Goal: Information Seeking & Learning: Learn about a topic

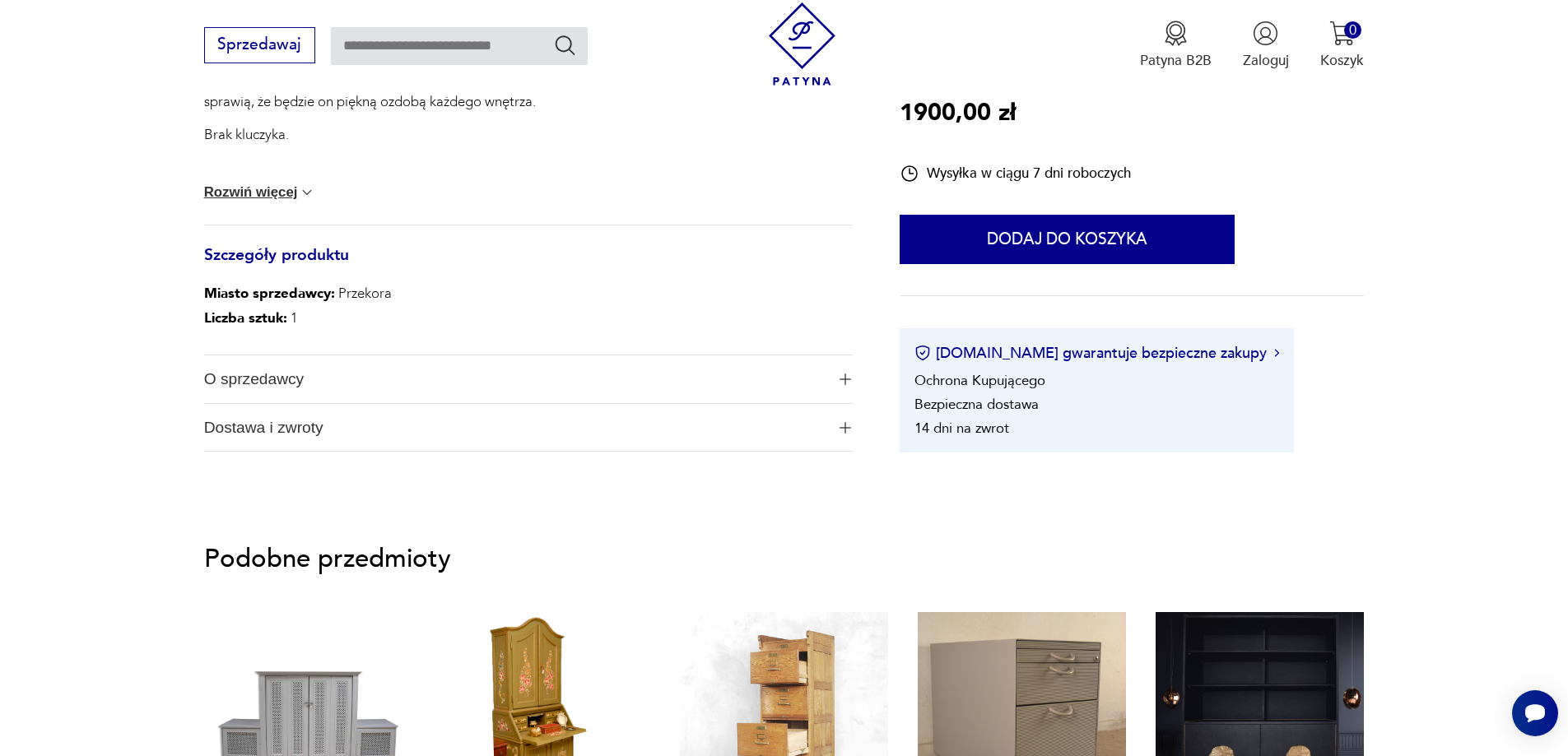
scroll to position [905, 0]
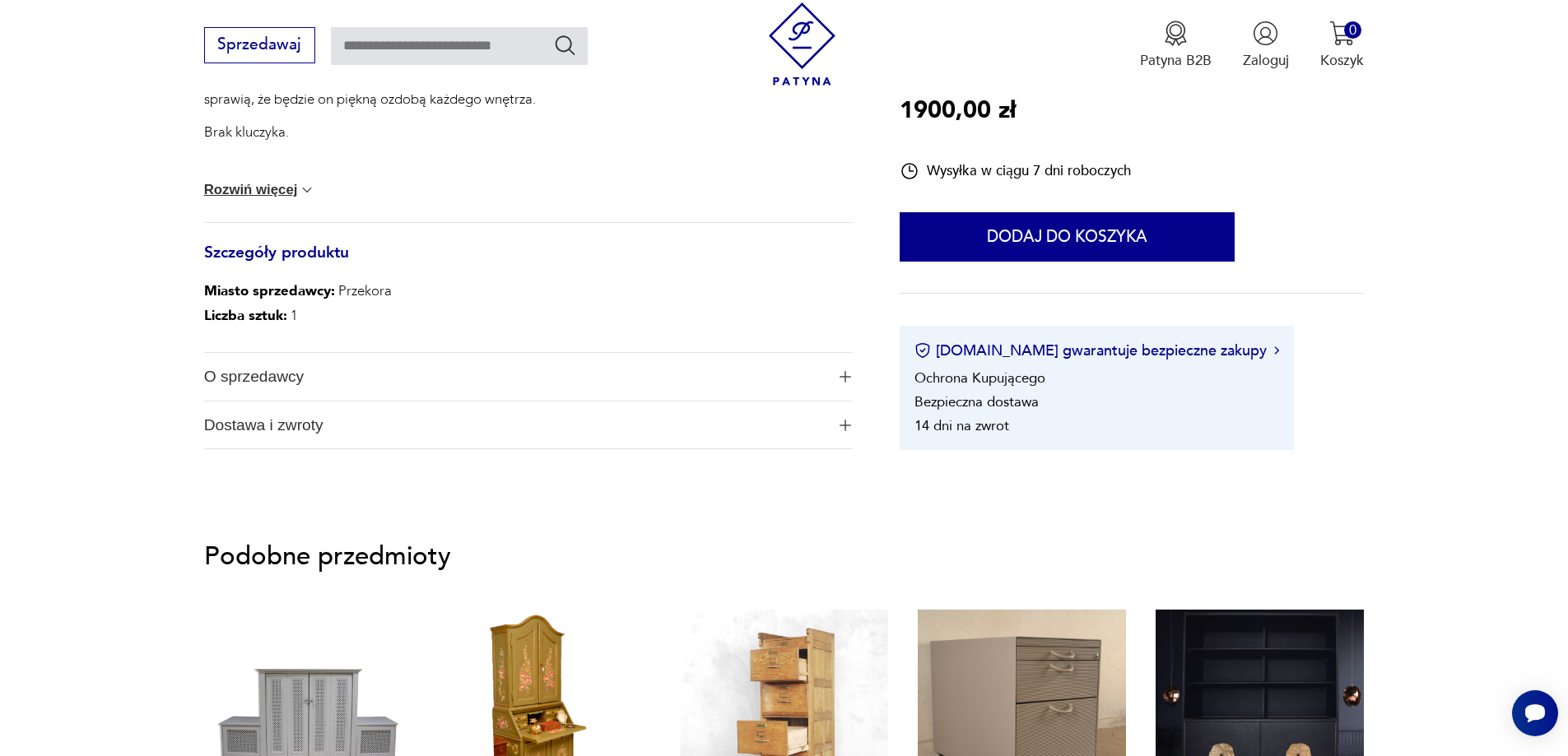
click at [340, 375] on span "O sprzedawcy" at bounding box center [515, 377] width 622 height 48
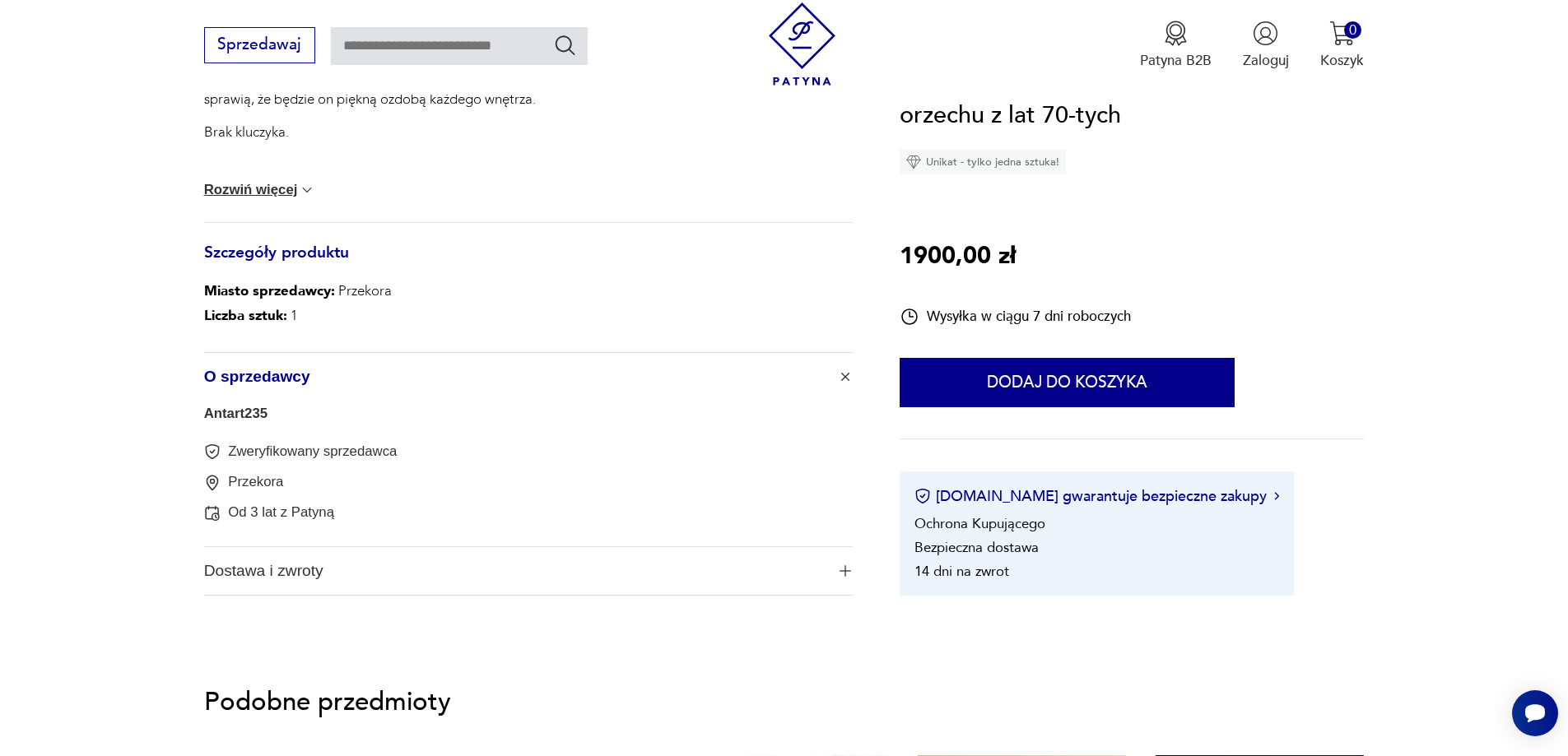
click at [291, 190] on button "Rozwiń więcej" at bounding box center [260, 190] width 112 height 17
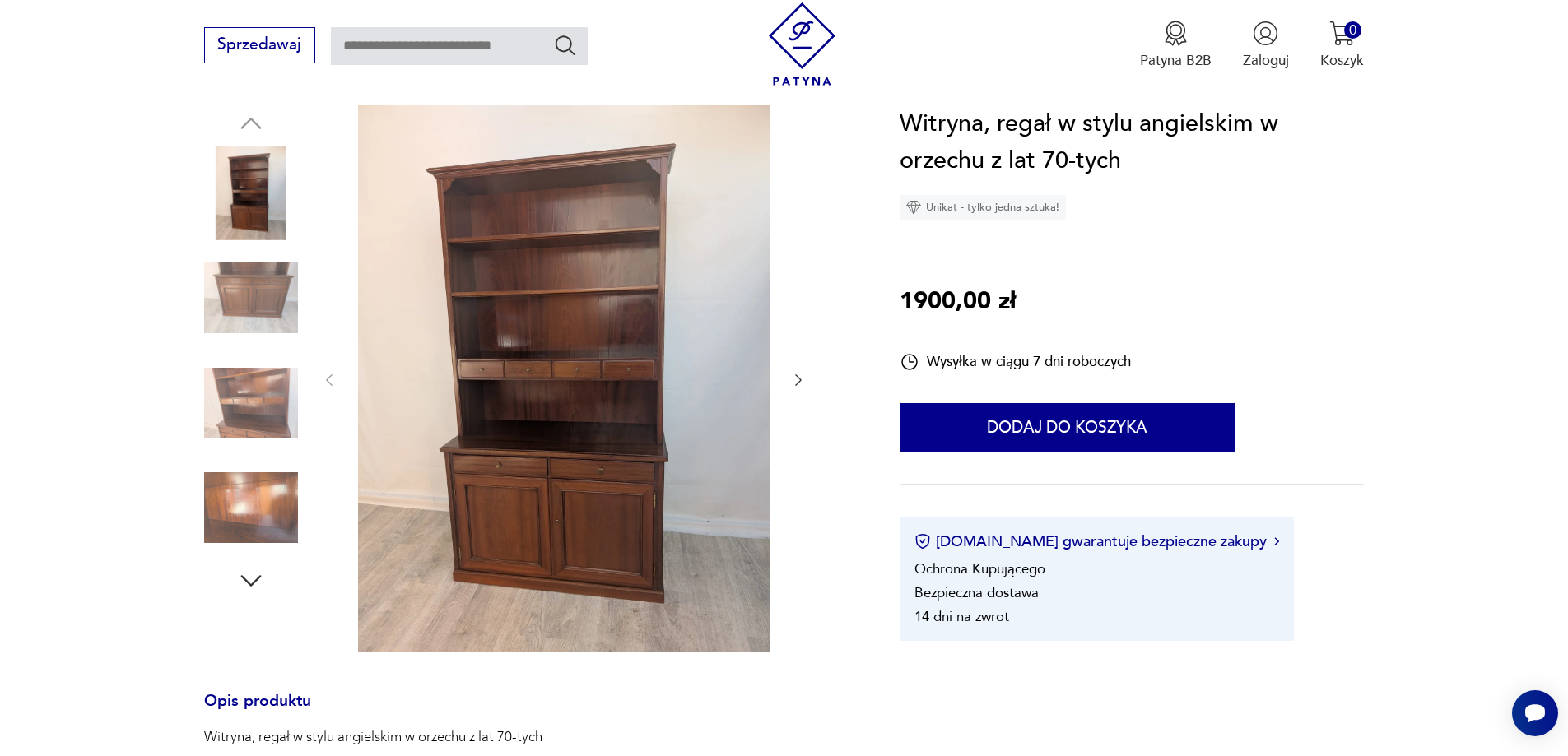
scroll to position [164, 0]
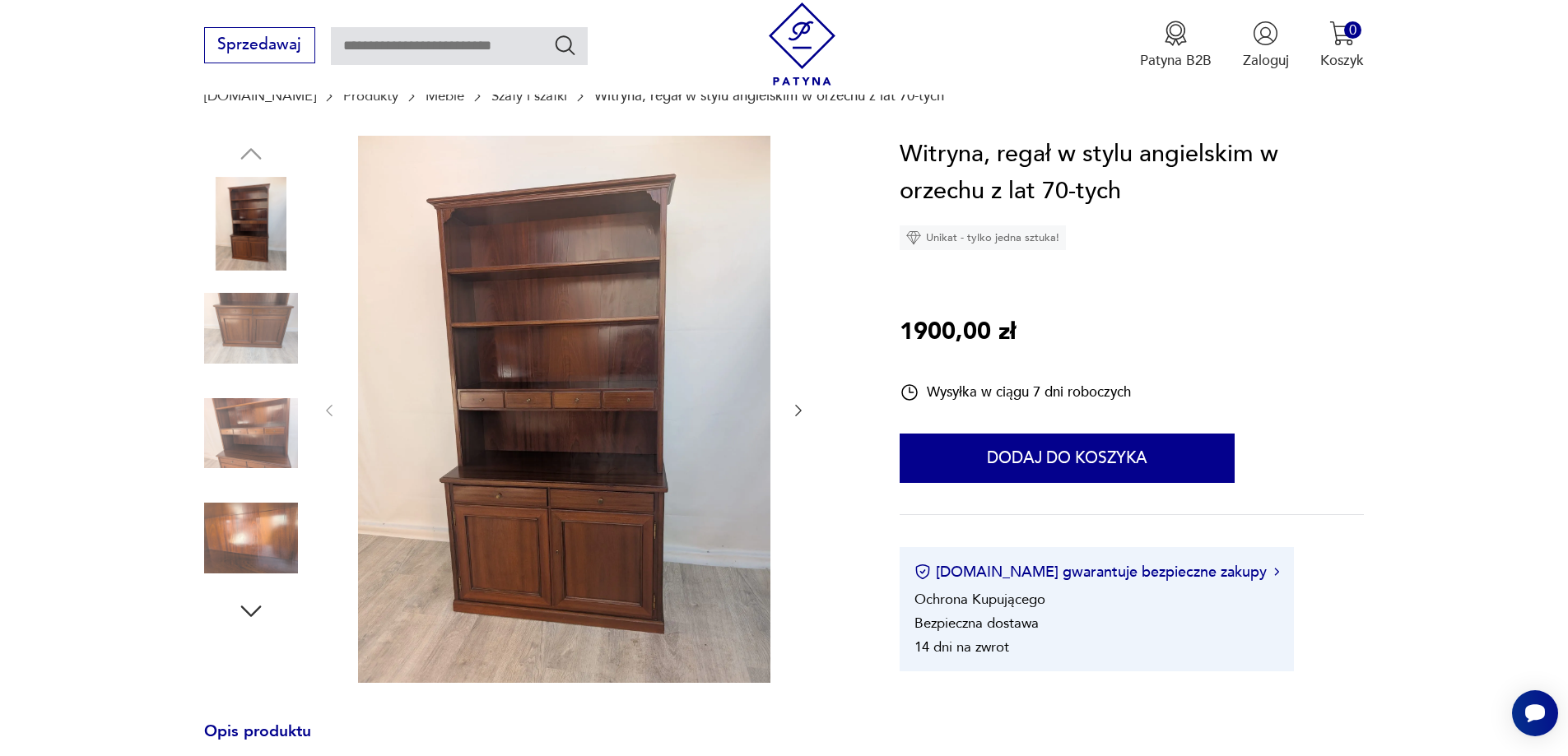
click at [795, 33] on img at bounding box center [802, 44] width 83 height 83
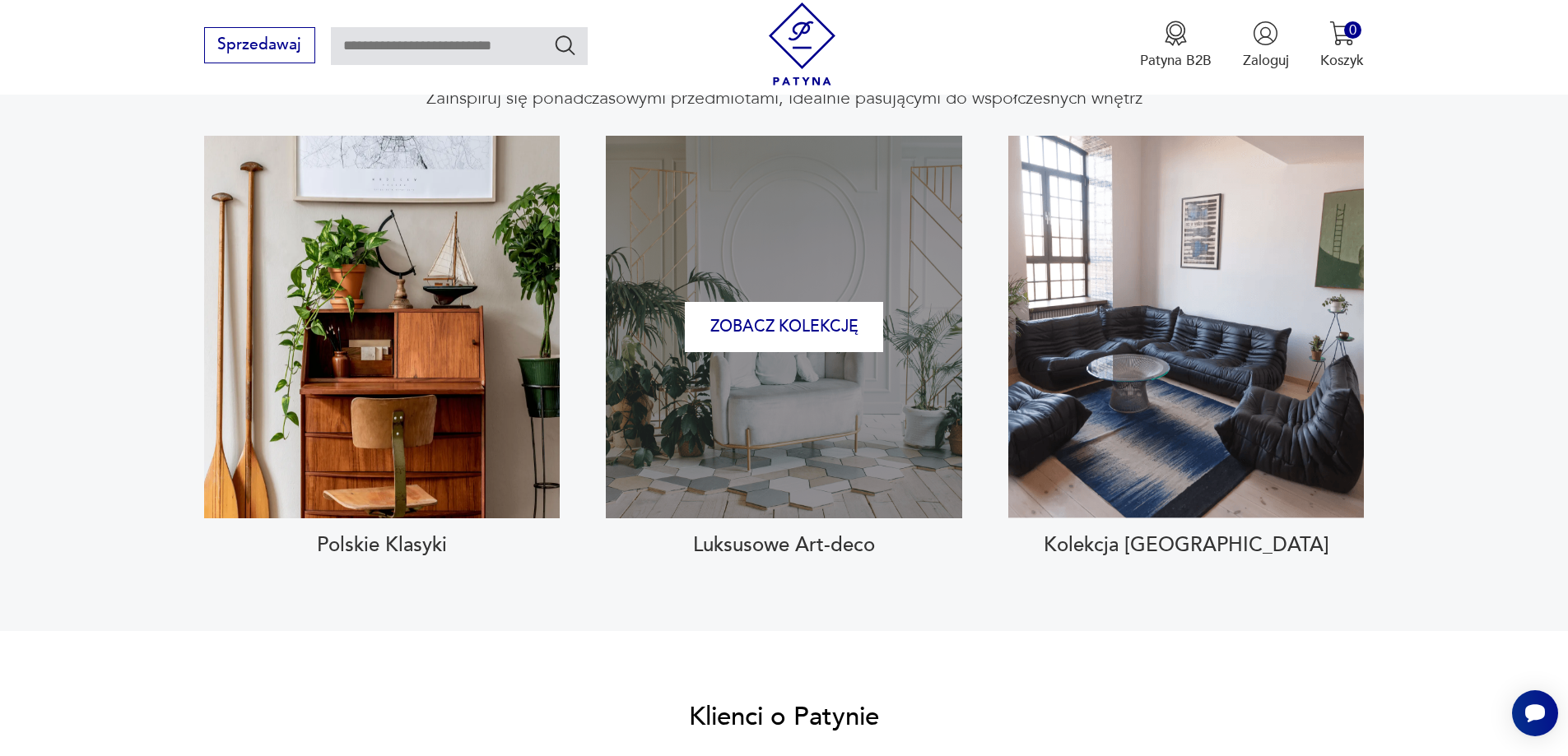
scroll to position [1811, 0]
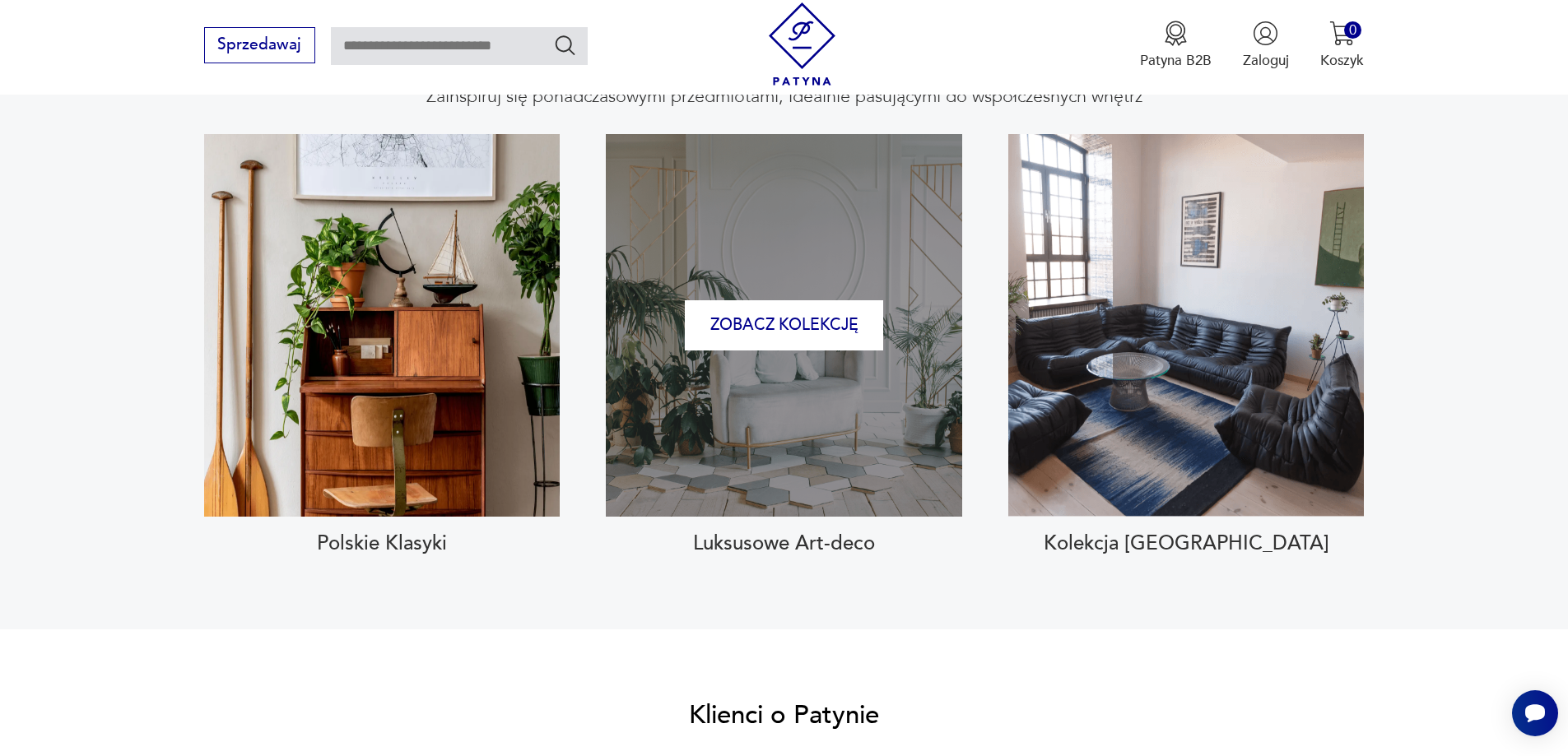
click at [725, 366] on div "Zobacz kolekcję" at bounding box center [784, 325] width 355 height 383
click at [788, 300] on button "Zobacz kolekcję" at bounding box center [784, 325] width 198 height 50
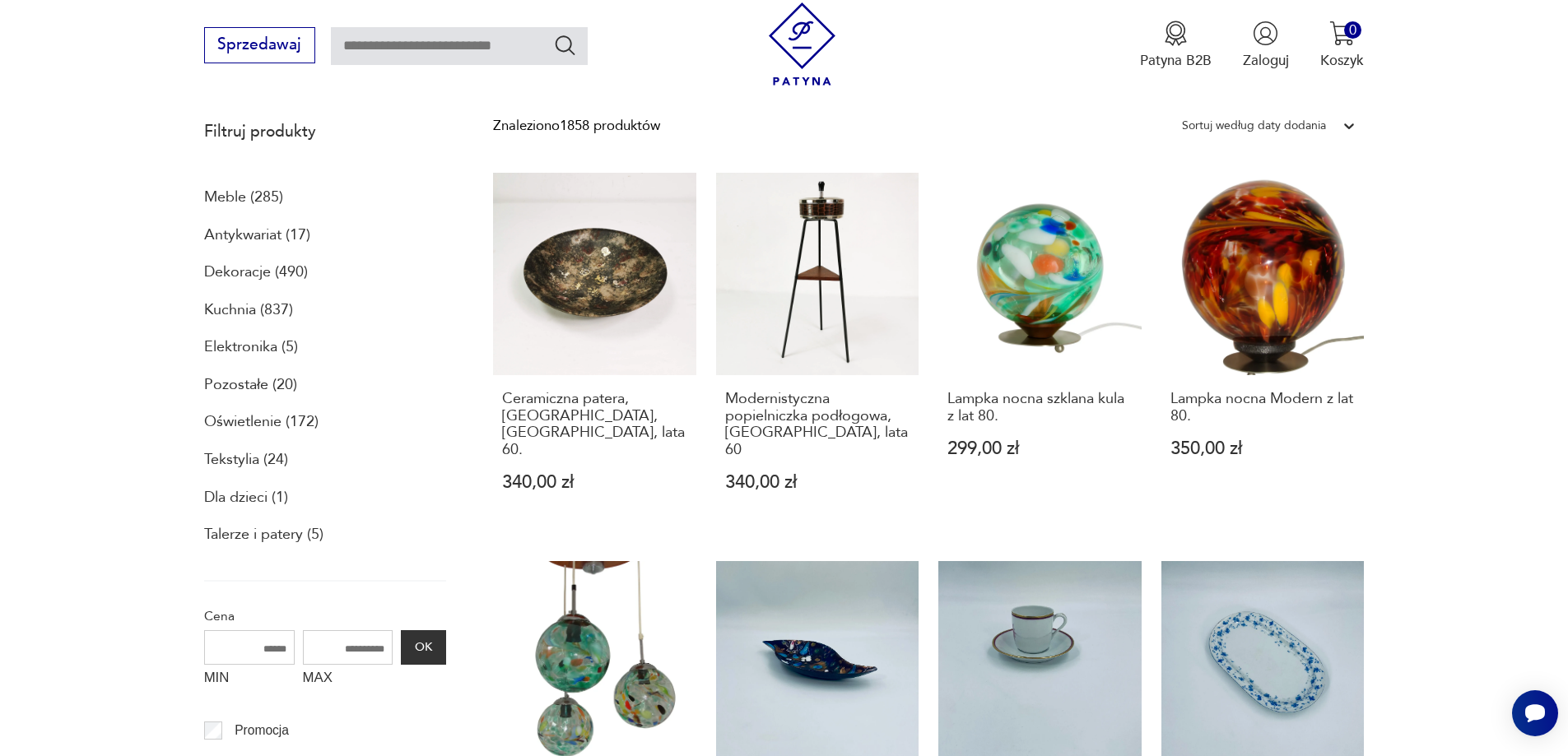
scroll to position [262, 0]
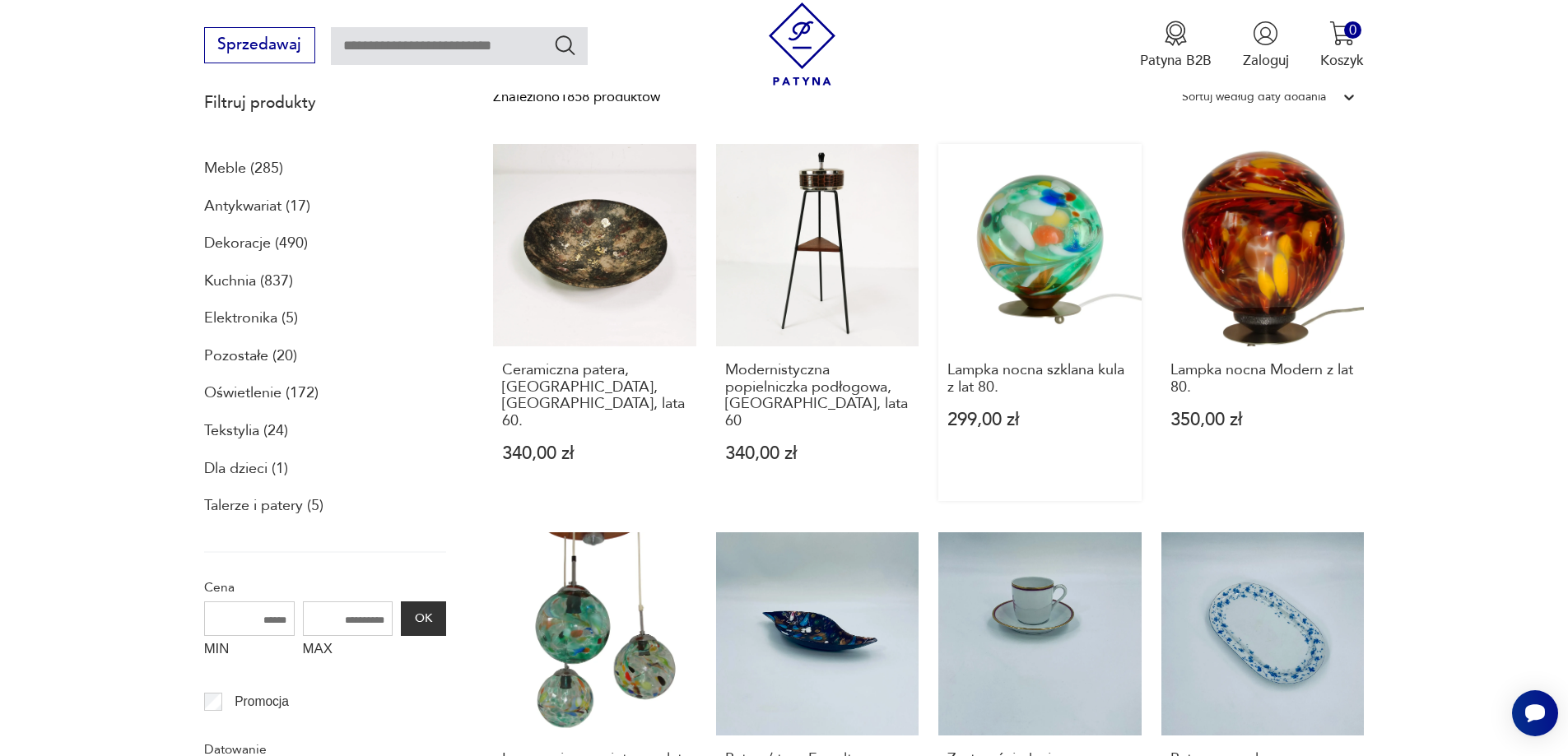
click at [1014, 287] on link "Lampka nocna szklana kula z lat 80. 299,00 zł" at bounding box center [1039, 323] width 203 height 357
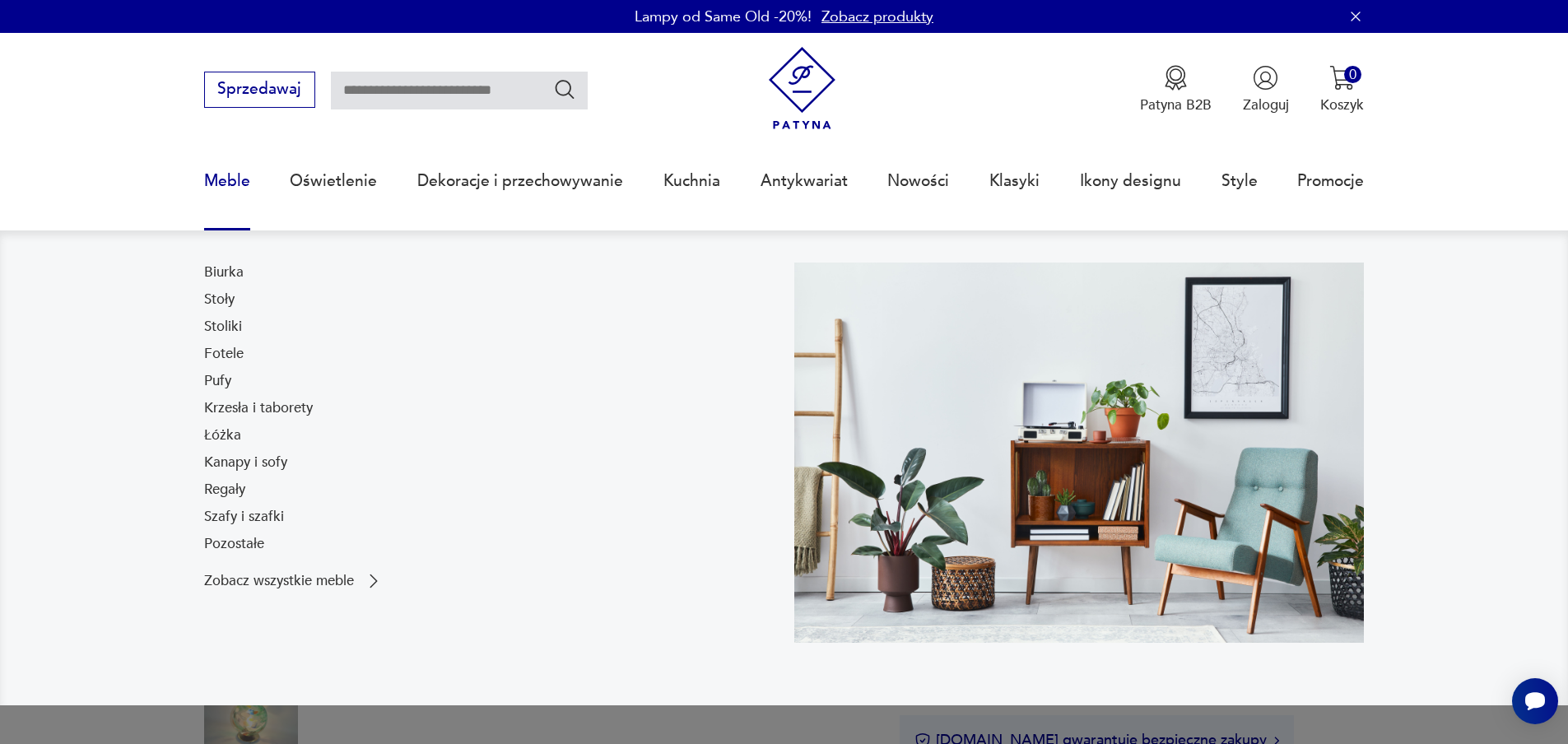
click at [232, 184] on link "Meble" at bounding box center [227, 181] width 46 height 76
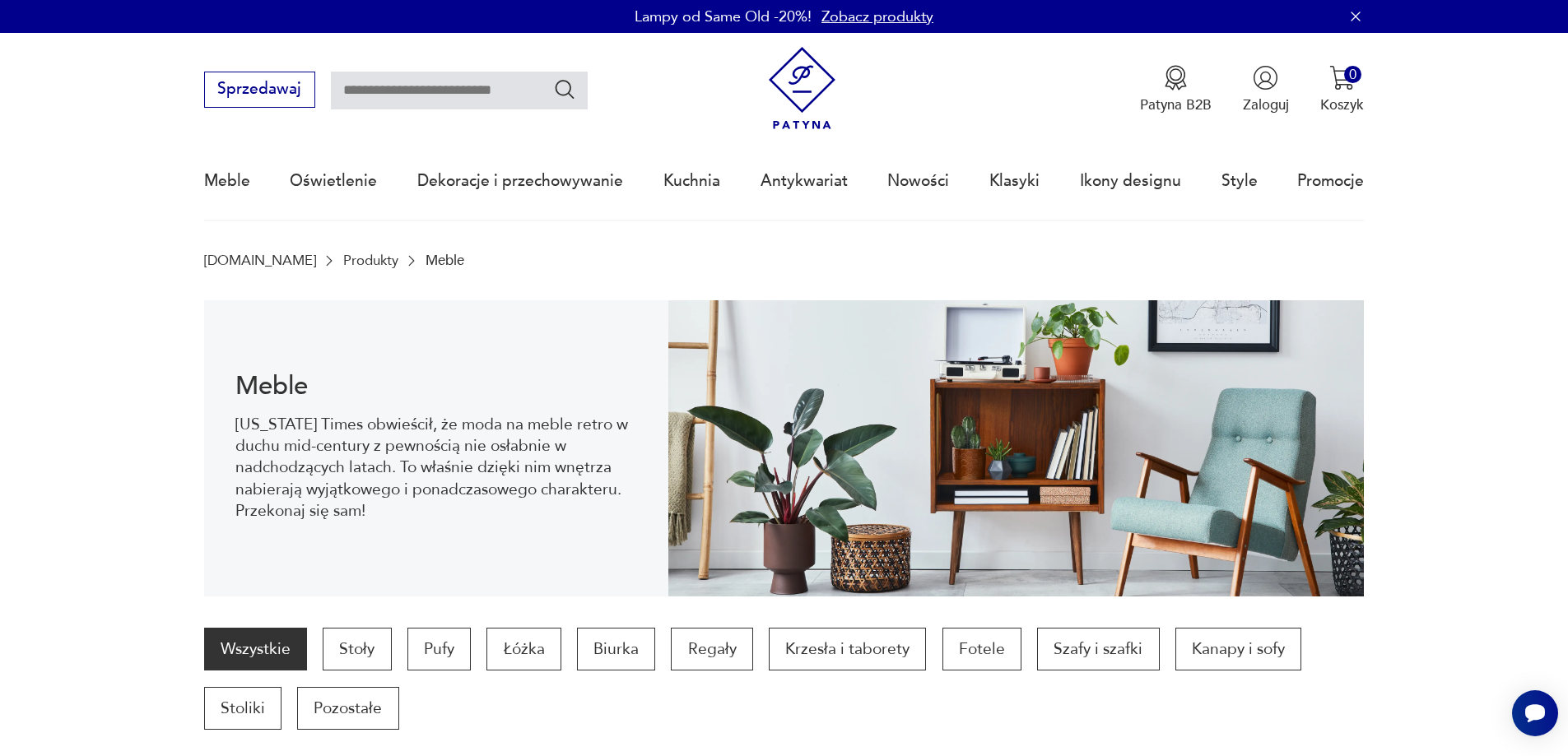
click at [799, 82] on img at bounding box center [802, 89] width 83 height 83
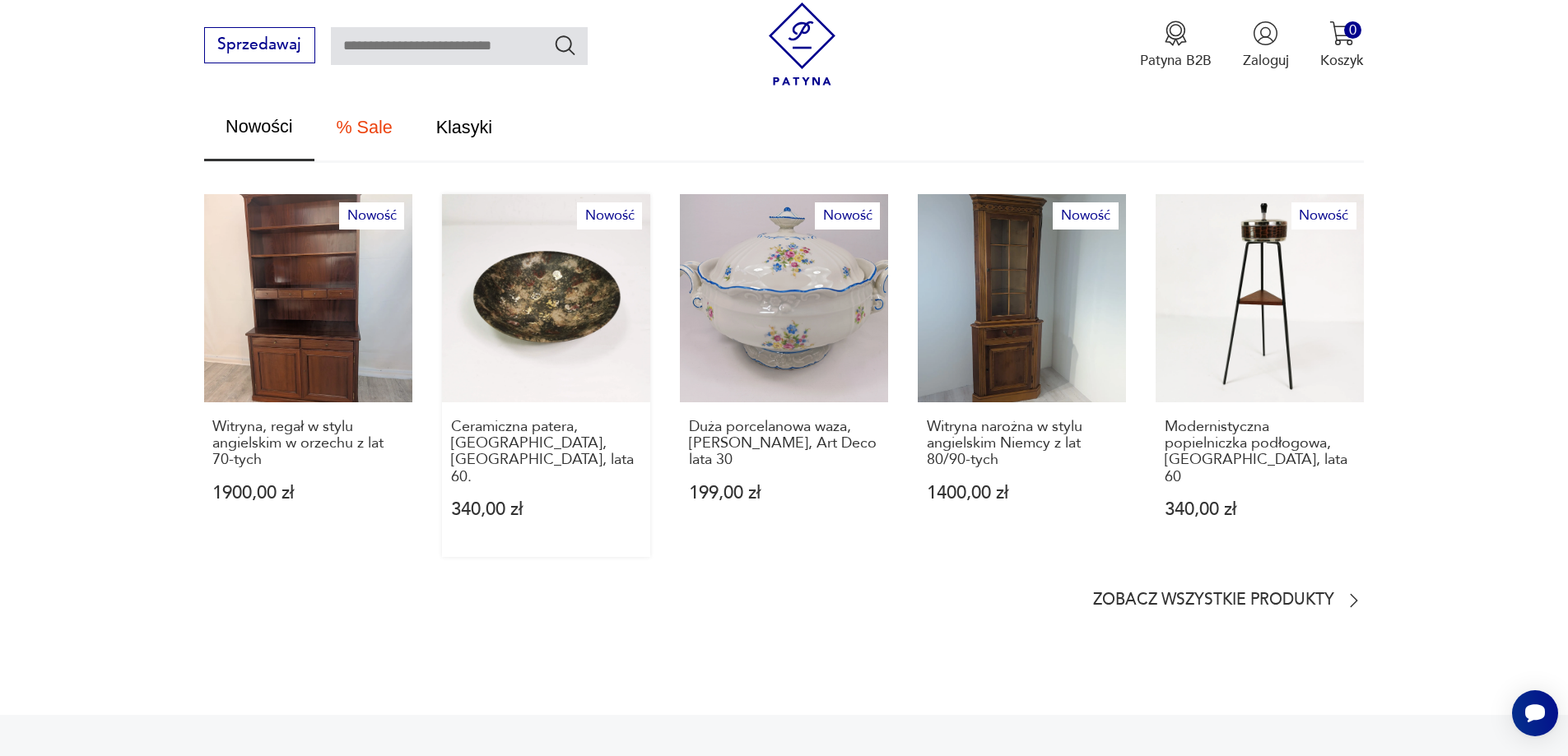
scroll to position [1070, 0]
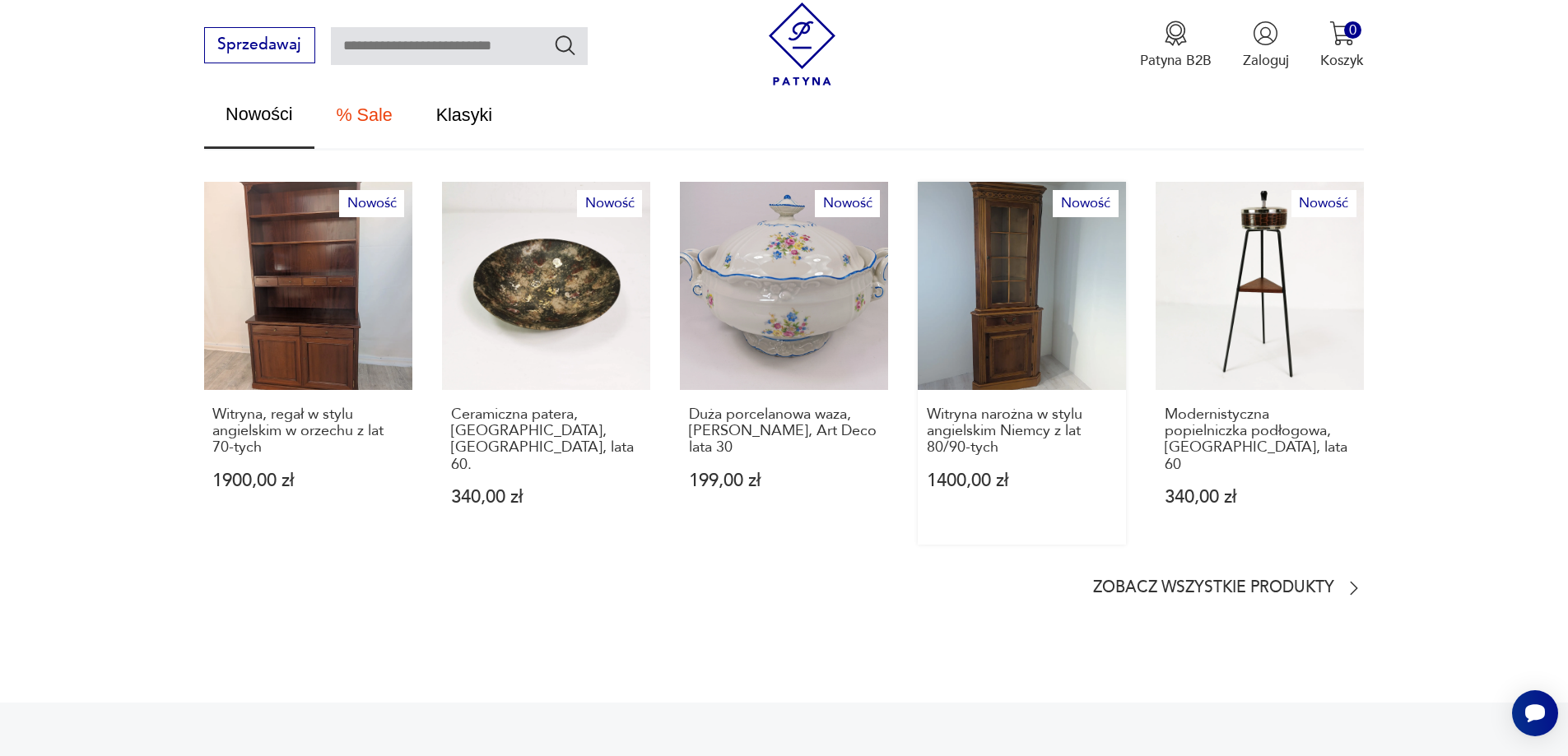
click at [1001, 298] on link "Nowość Witryna narożna w stylu angielskim Niemcy z lat 80/90-tych 1400,00 zł" at bounding box center [1022, 363] width 208 height 363
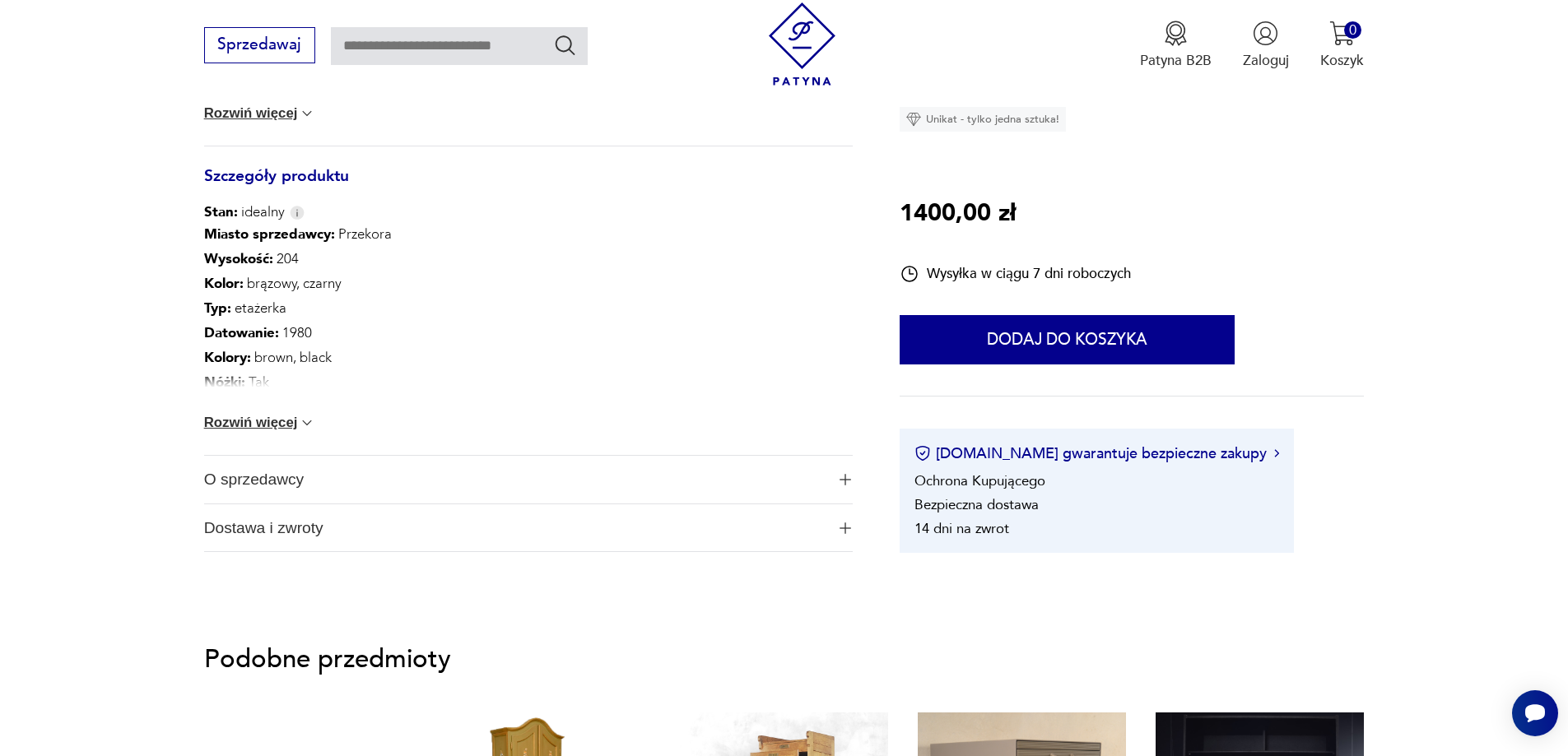
scroll to position [988, 0]
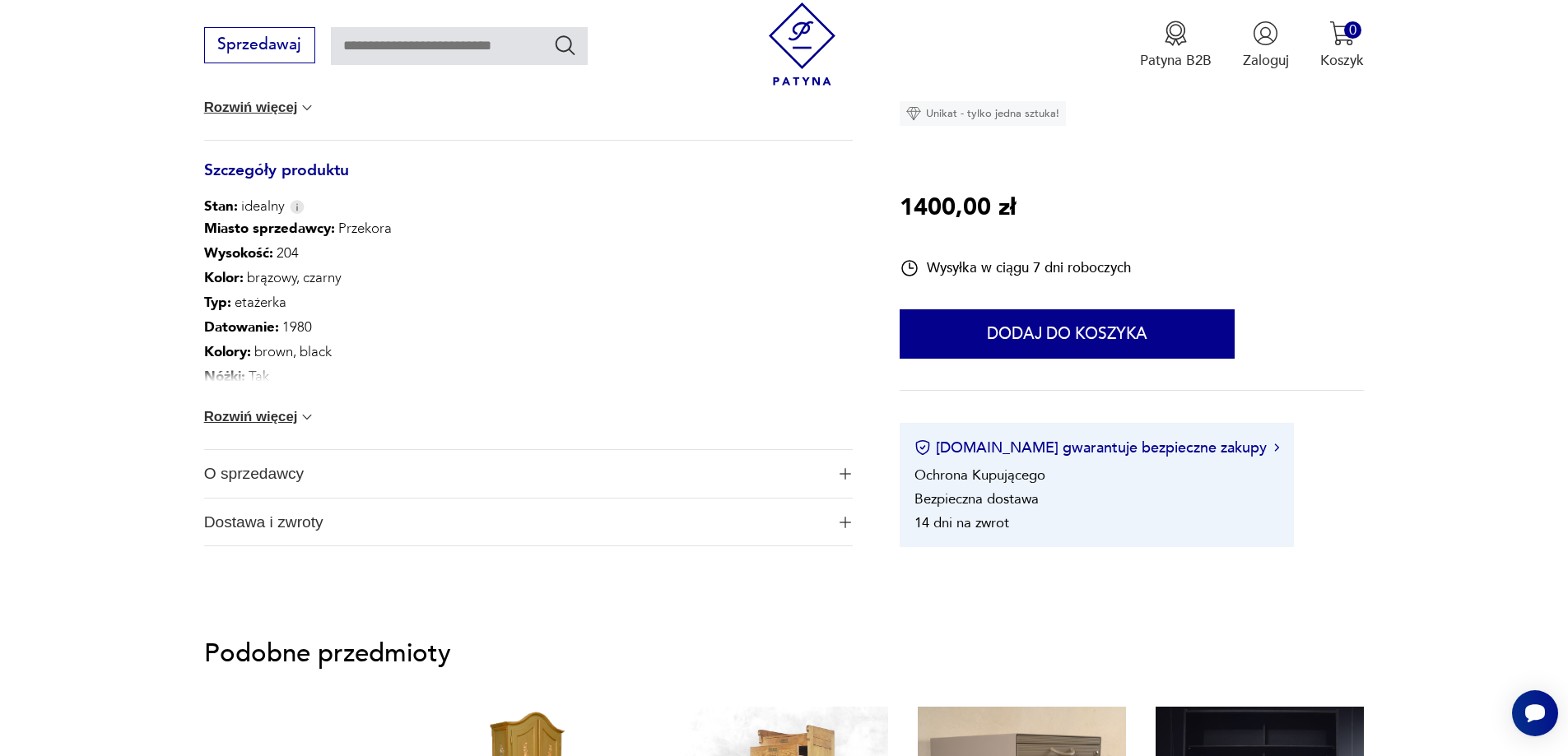
click at [259, 419] on button "Rozwiń więcej" at bounding box center [260, 417] width 112 height 17
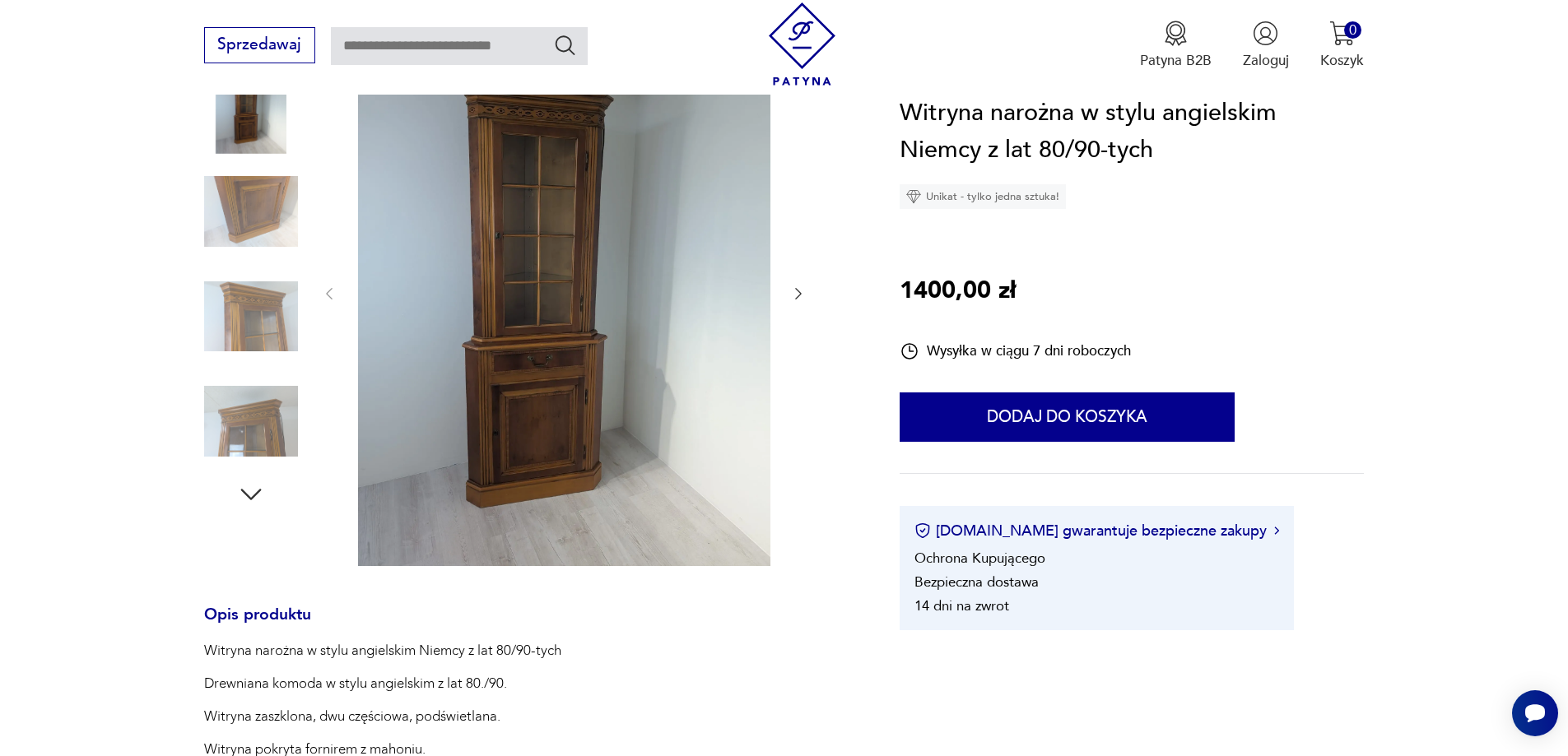
scroll to position [0, 0]
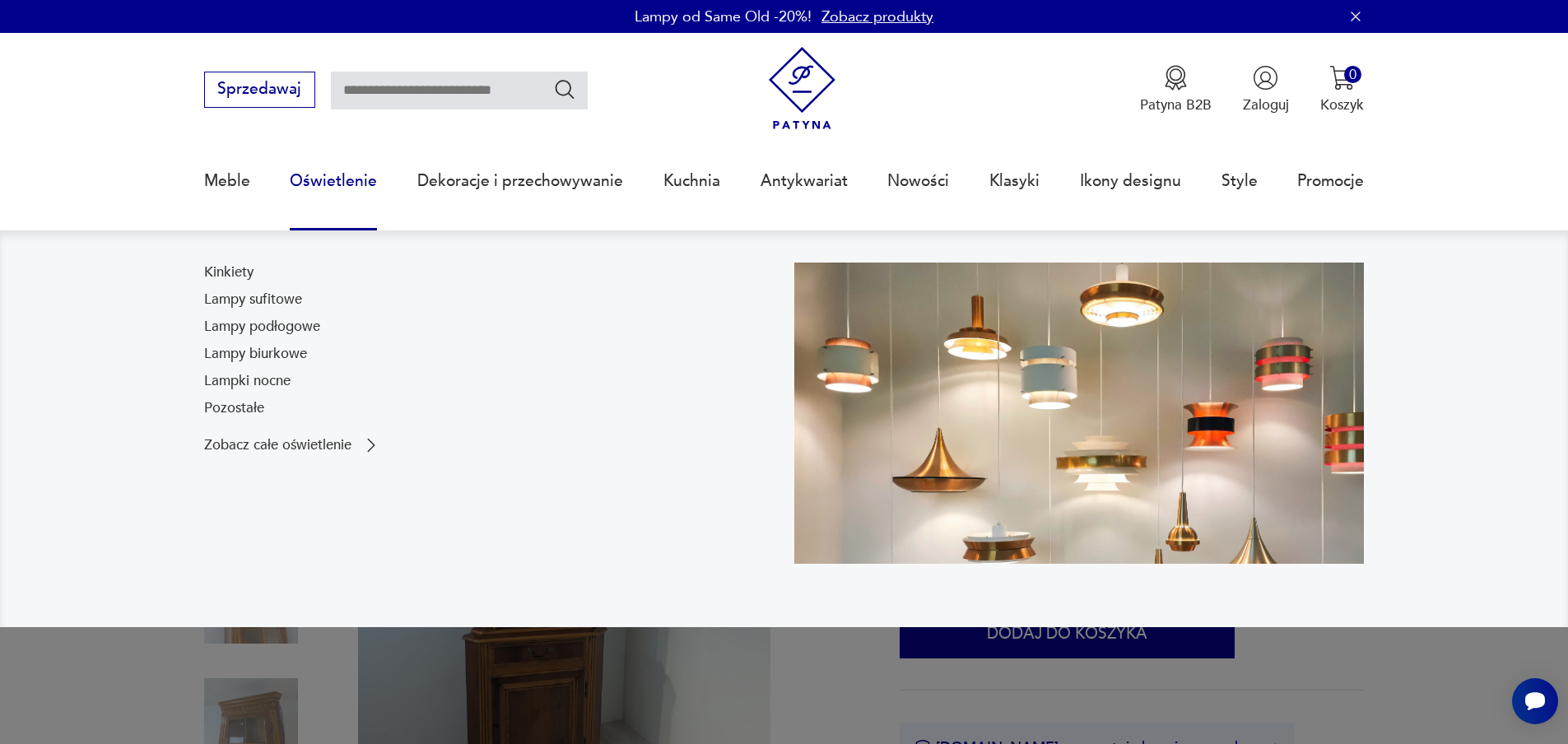
click at [324, 179] on link "Oświetlenie" at bounding box center [333, 181] width 87 height 76
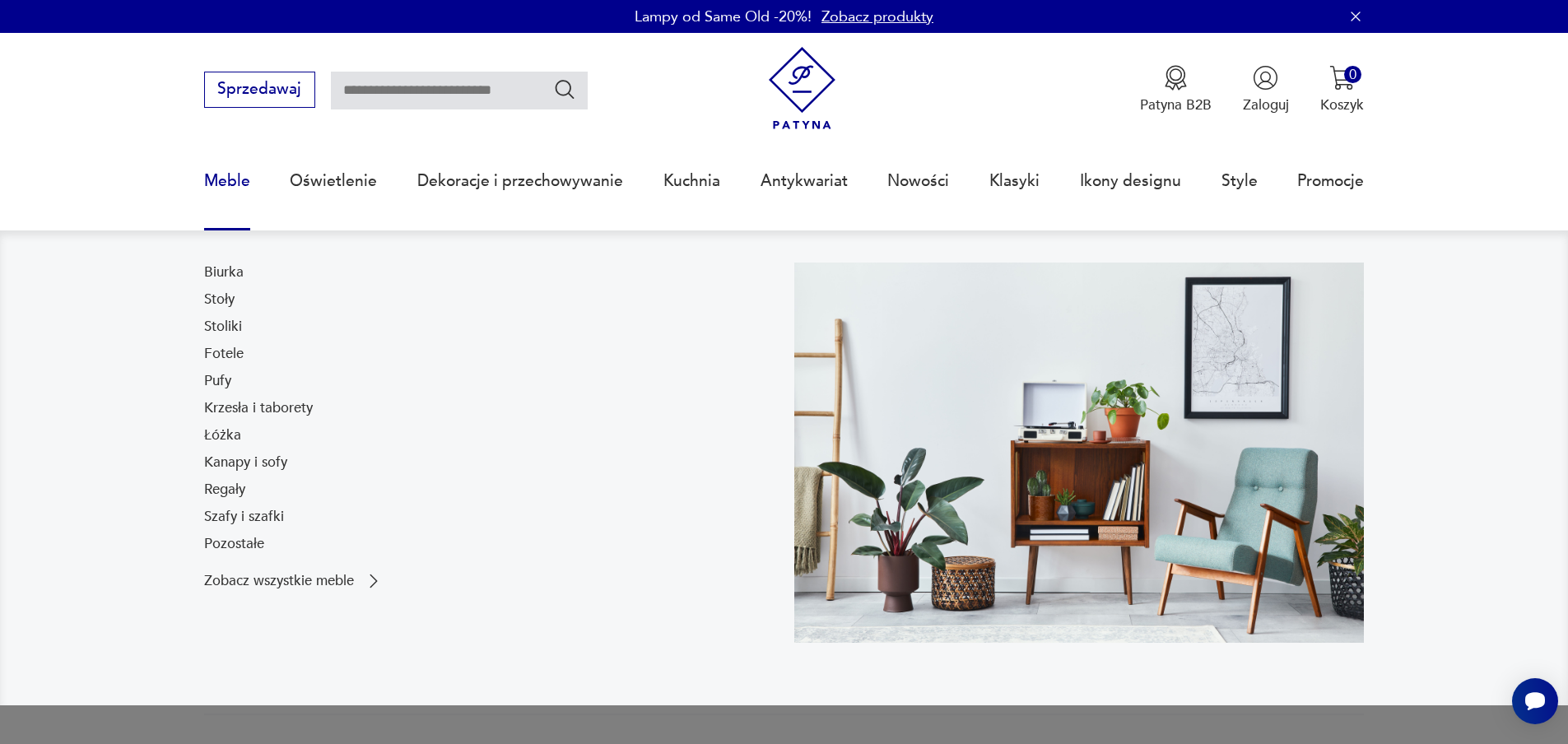
click at [218, 177] on link "Meble" at bounding box center [227, 181] width 46 height 76
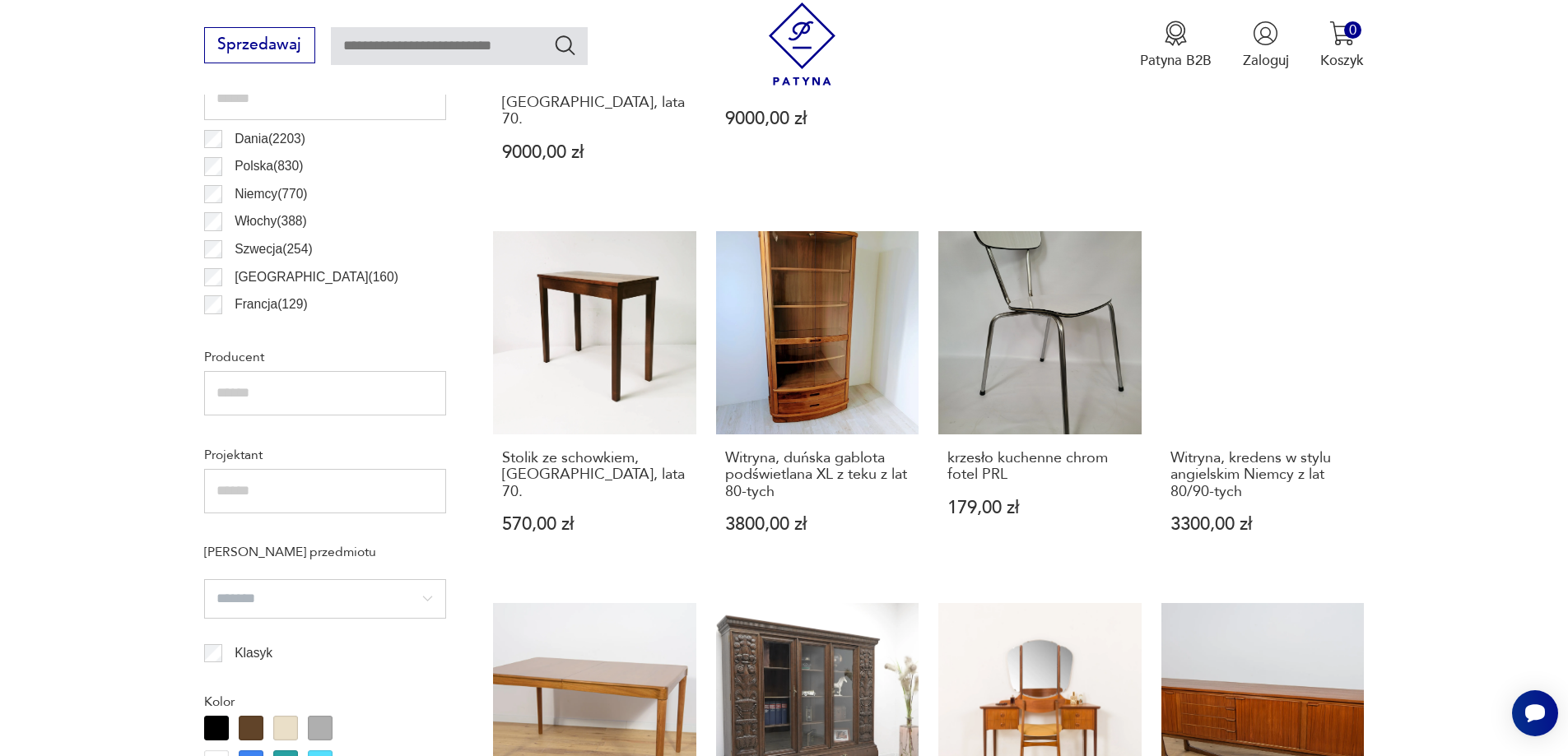
scroll to position [1065, 0]
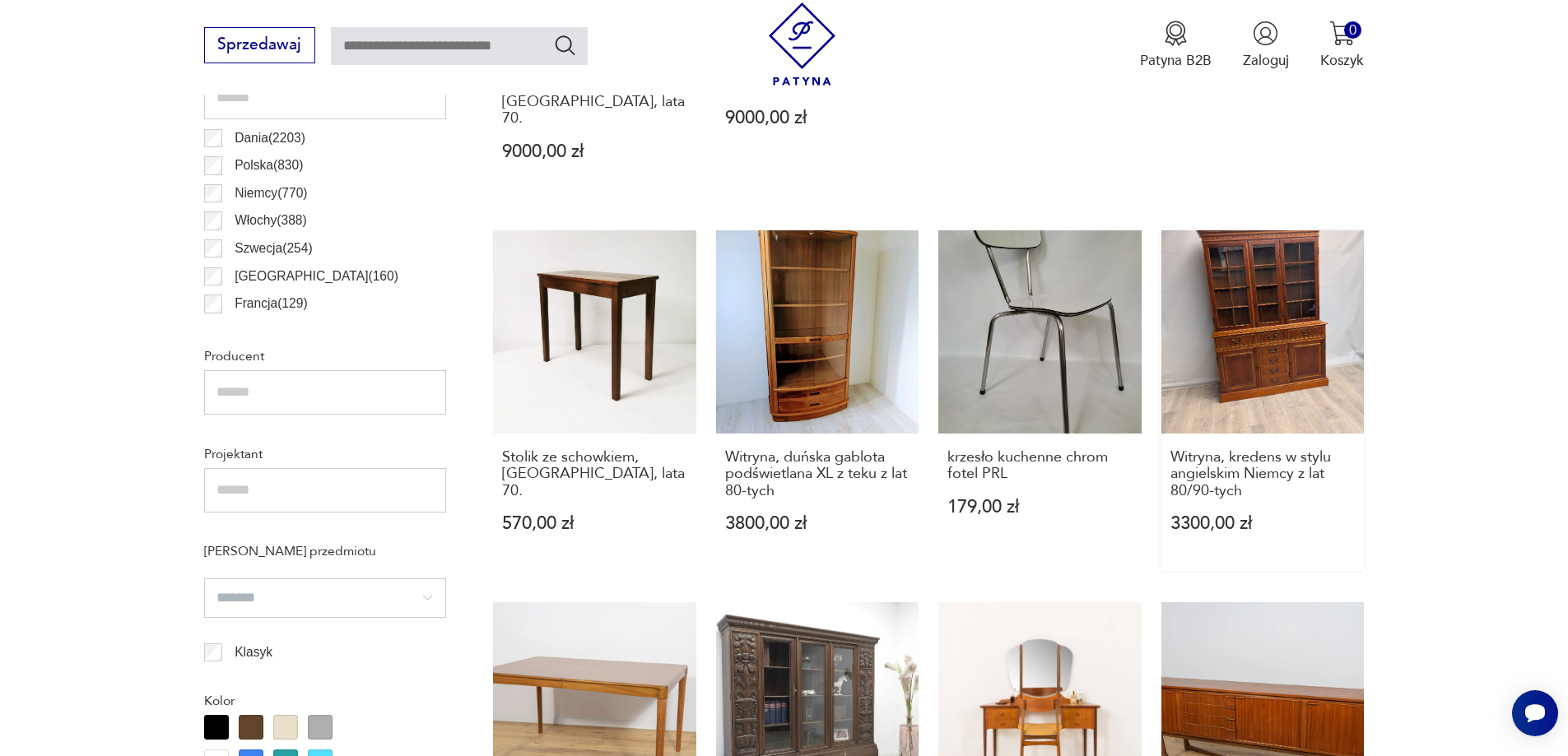
click at [1259, 354] on link "Witryna, kredens w stylu angielskim Niemcy z lat 80/90-tych 3300,00 zł" at bounding box center [1263, 401] width 203 height 341
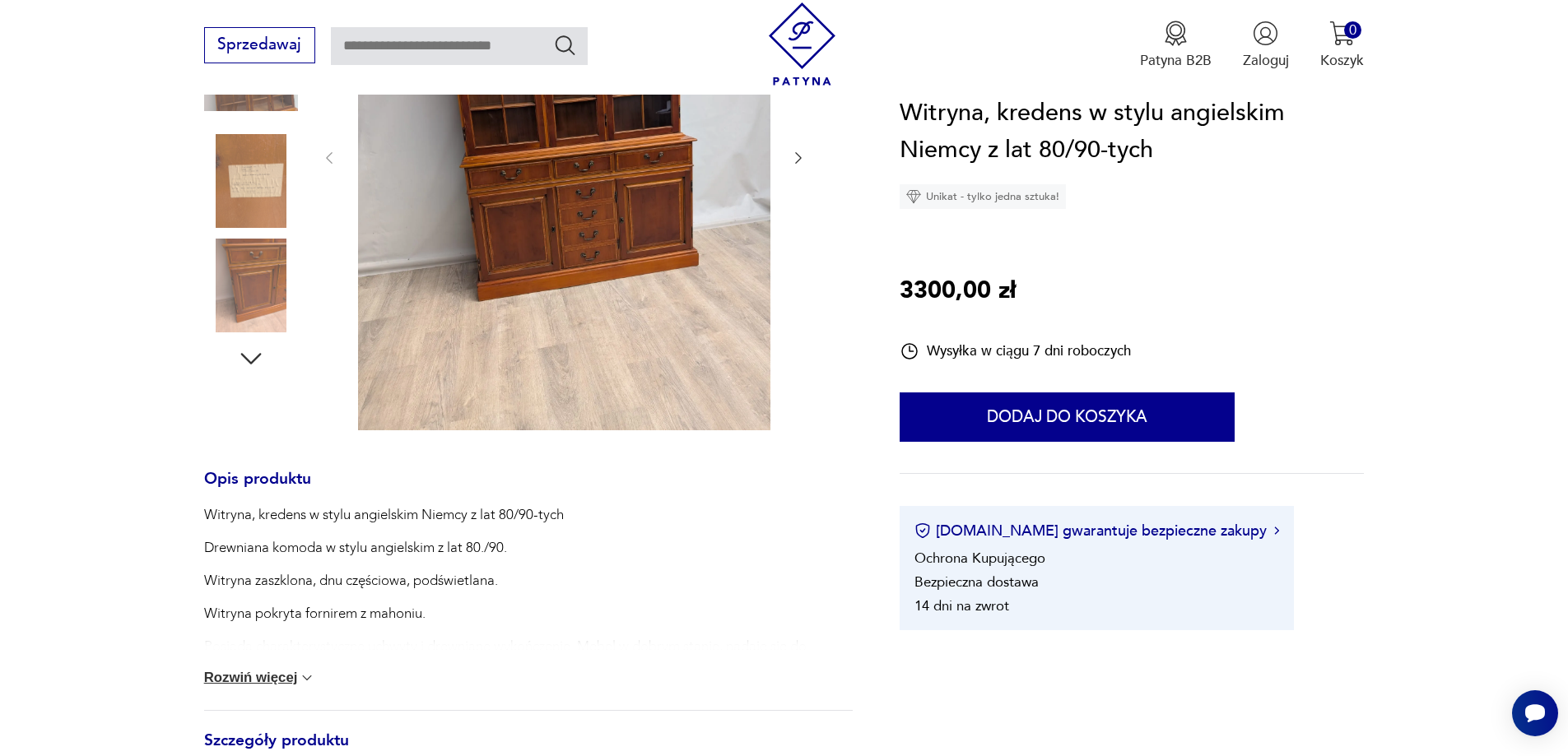
scroll to position [329, 0]
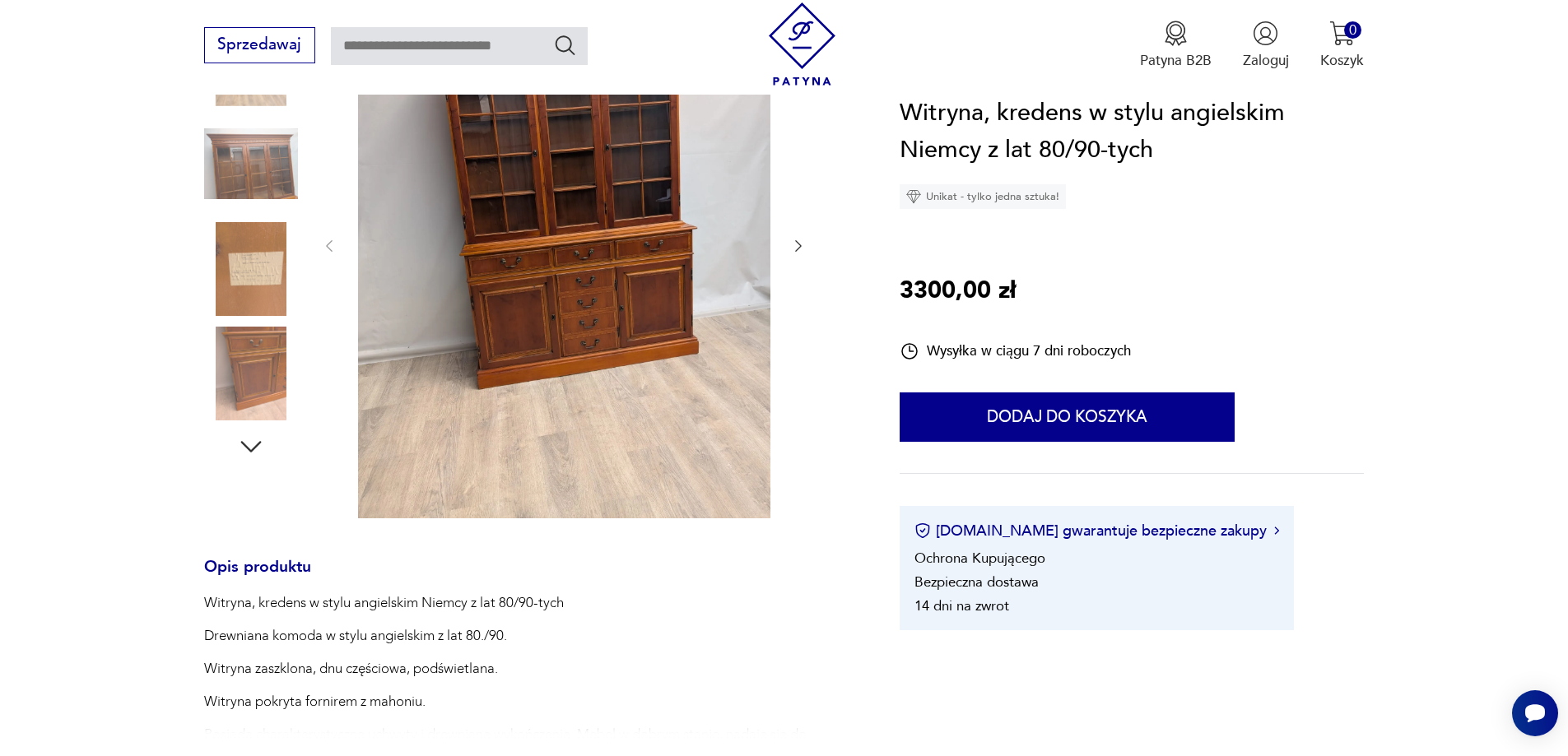
click at [247, 264] on img at bounding box center [251, 269] width 94 height 94
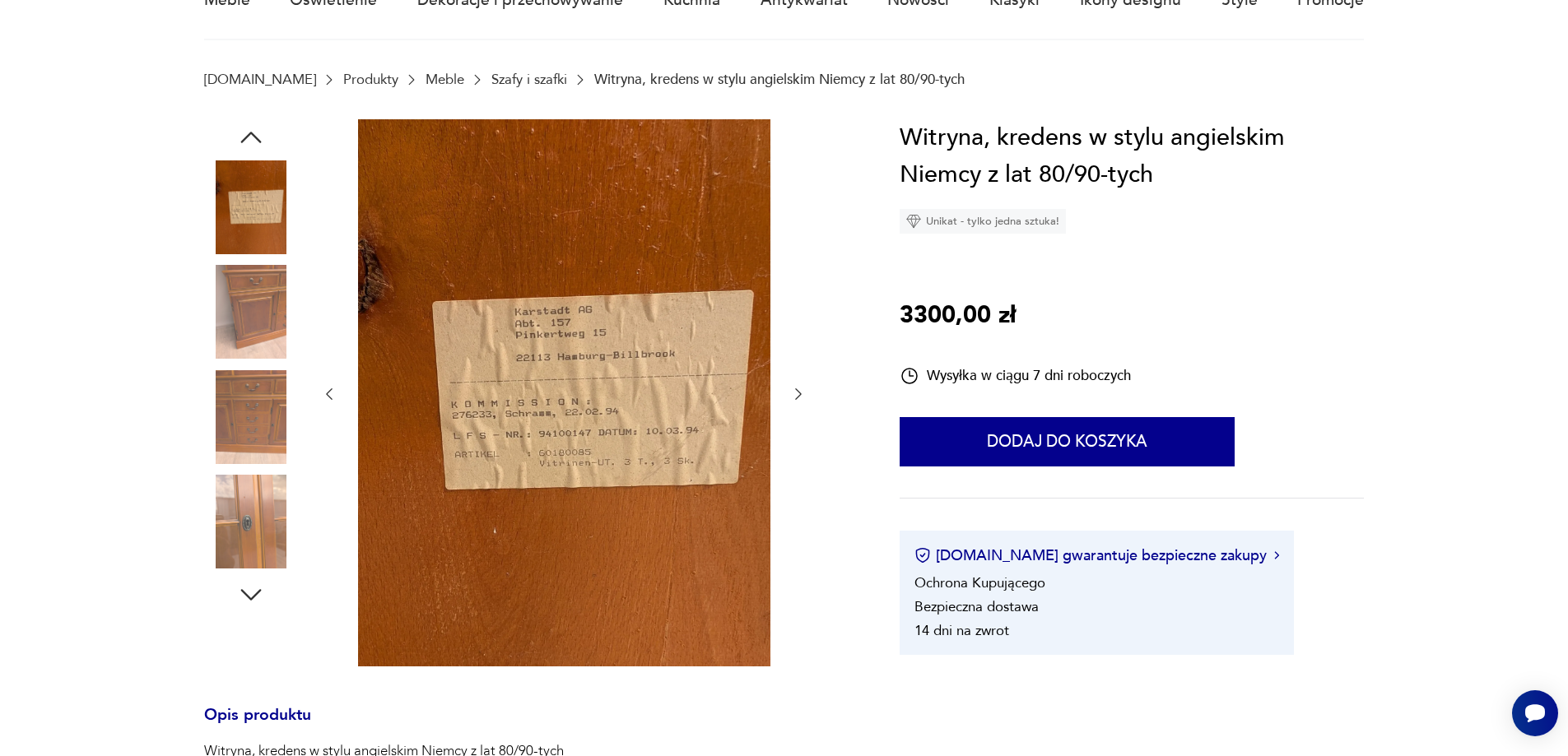
scroll to position [0, 0]
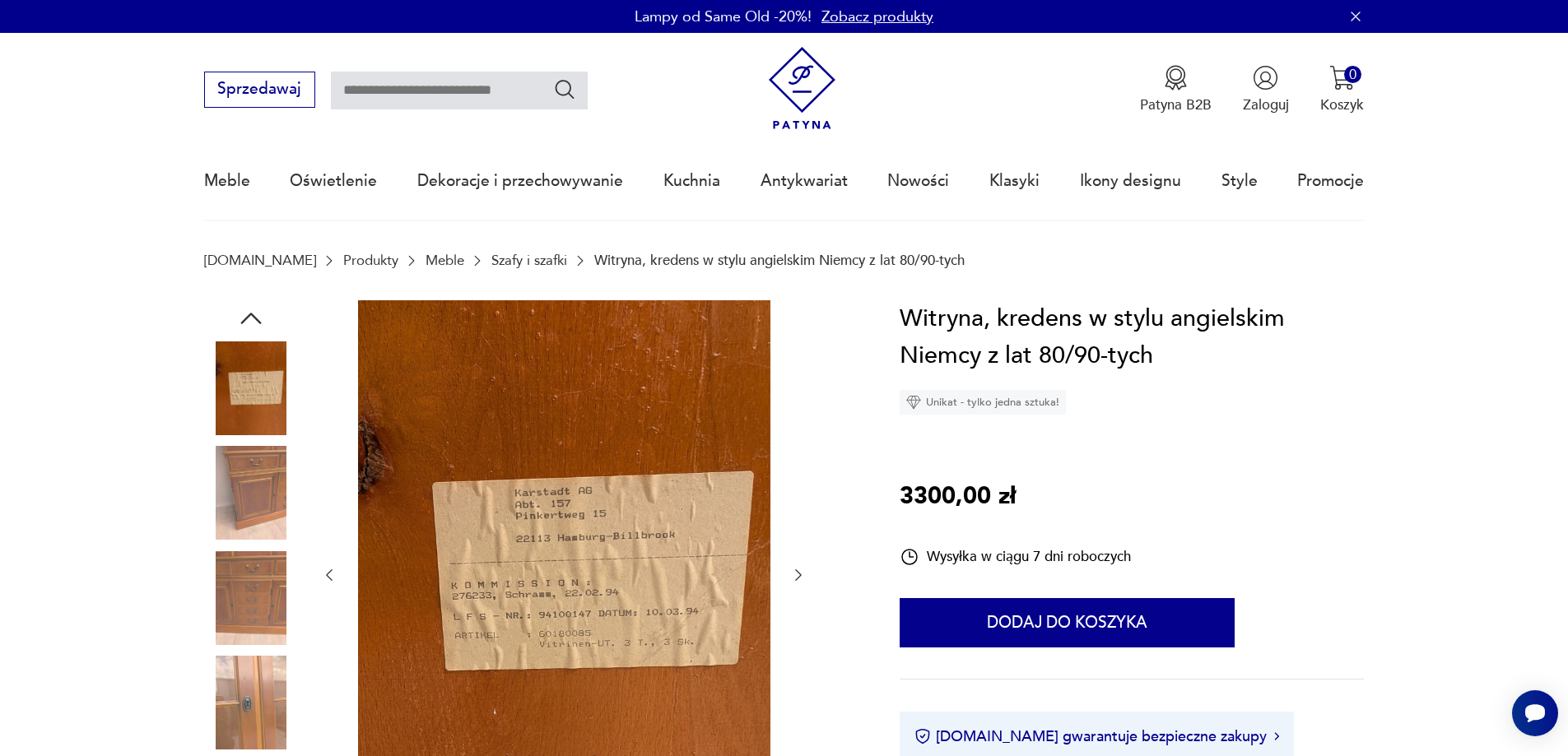
click at [444, 95] on input "text" at bounding box center [459, 90] width 256 height 38
type input "****"
click at [570, 98] on icon "Szukaj" at bounding box center [564, 89] width 24 height 24
type input "****"
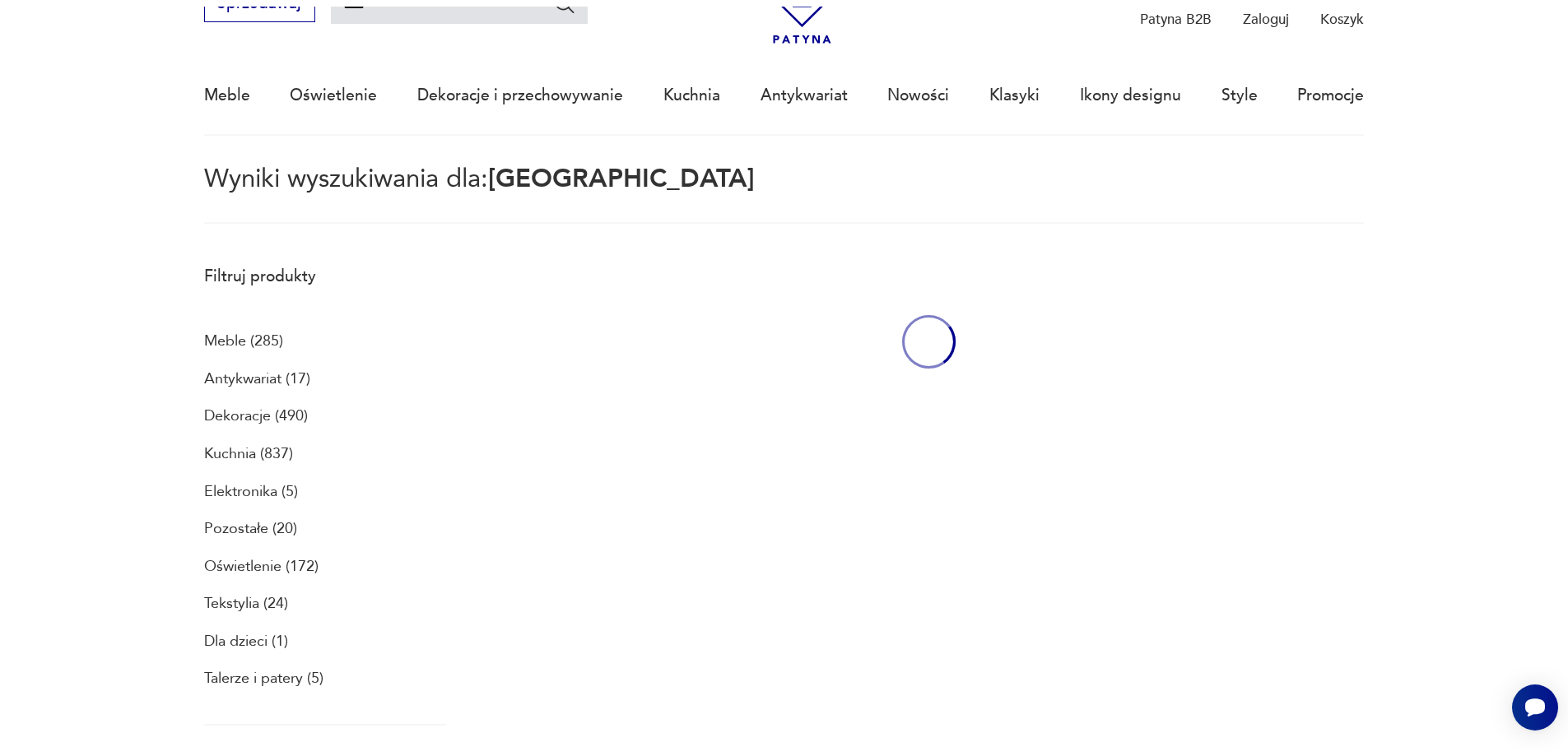
scroll to position [95, 0]
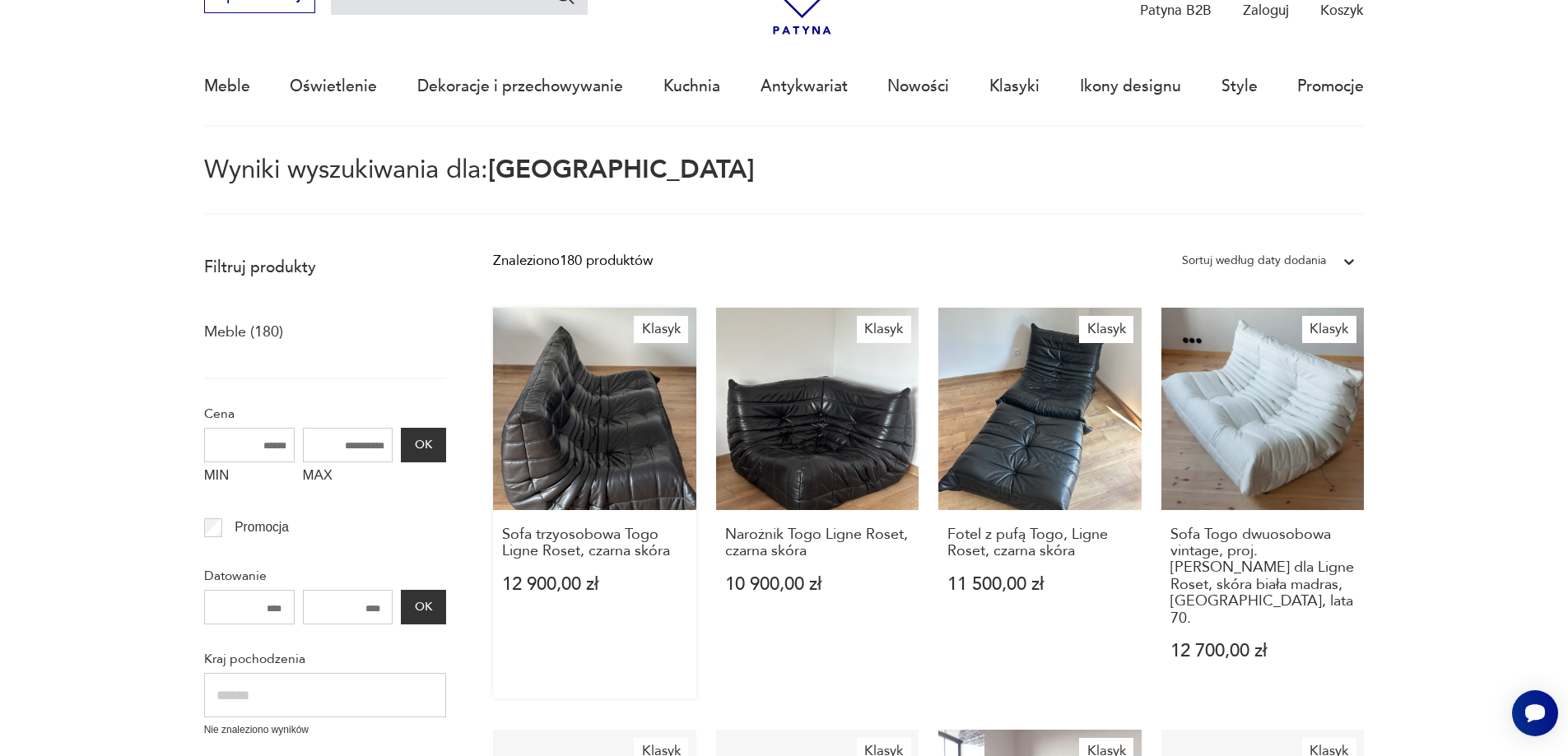
click at [584, 422] on link "Klasyk Sofa trzyosobowa Togo Ligne Roset, czarna skóra 12 900,00 zł" at bounding box center [594, 503] width 203 height 391
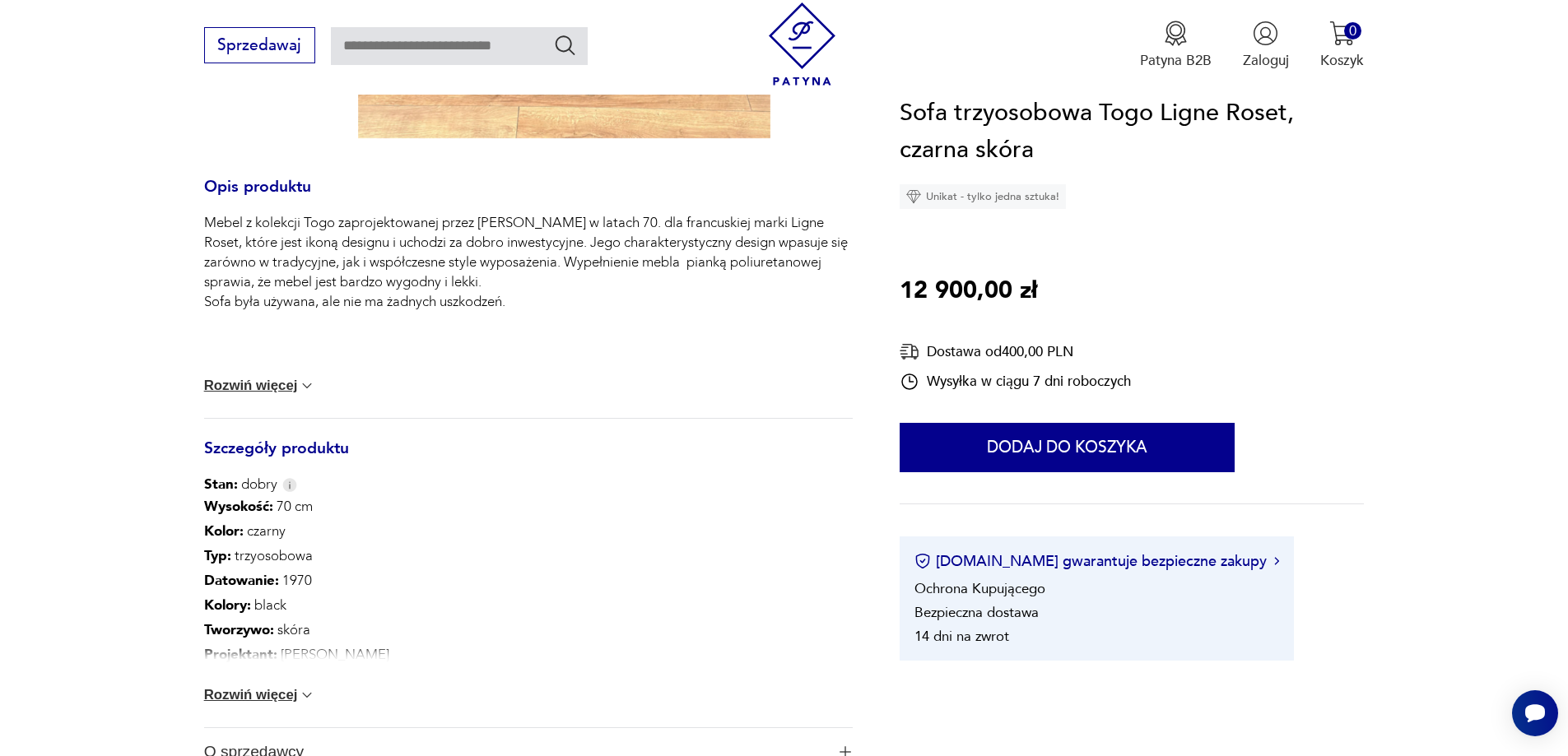
scroll to position [740, 0]
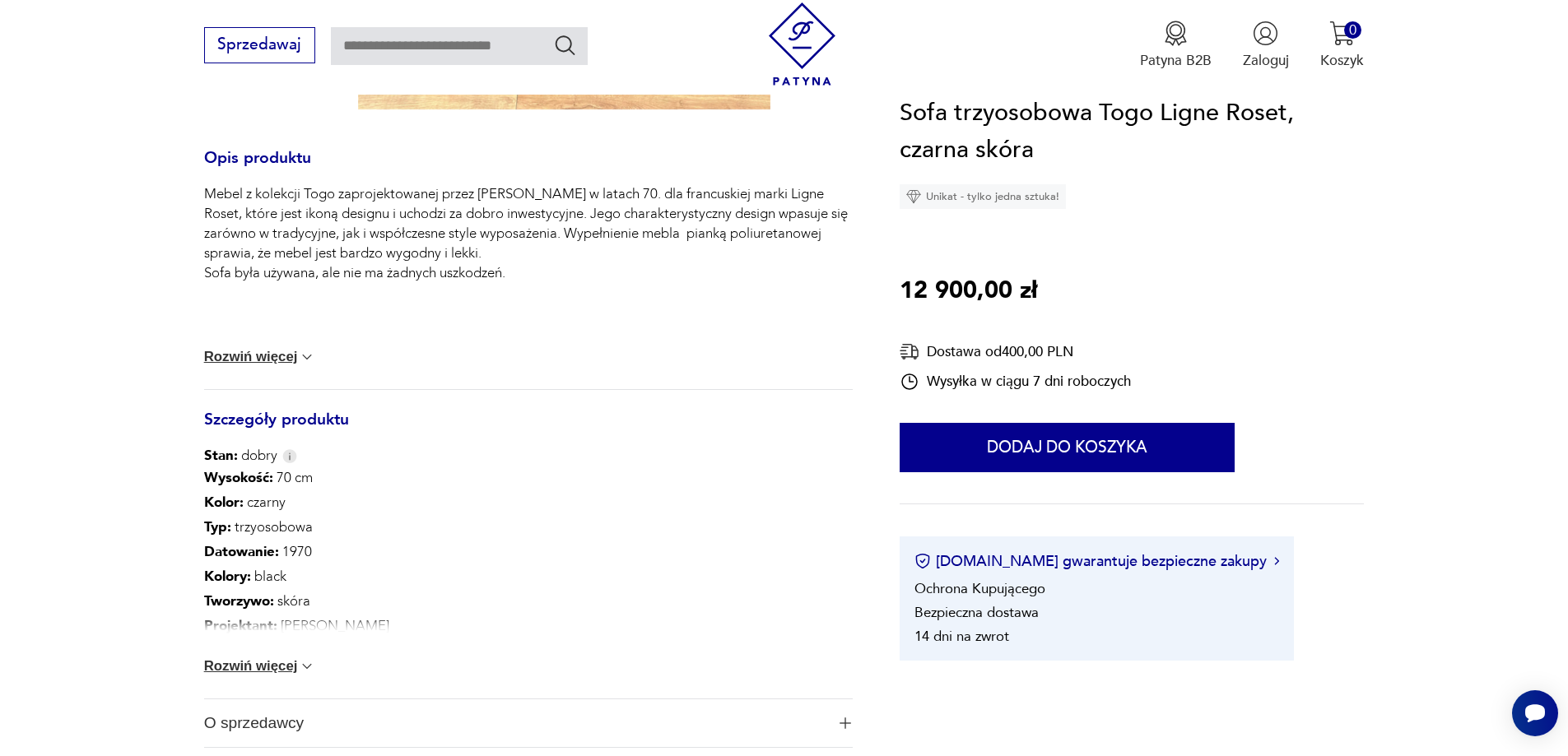
click at [285, 662] on button "Rozwiń więcej" at bounding box center [260, 666] width 112 height 17
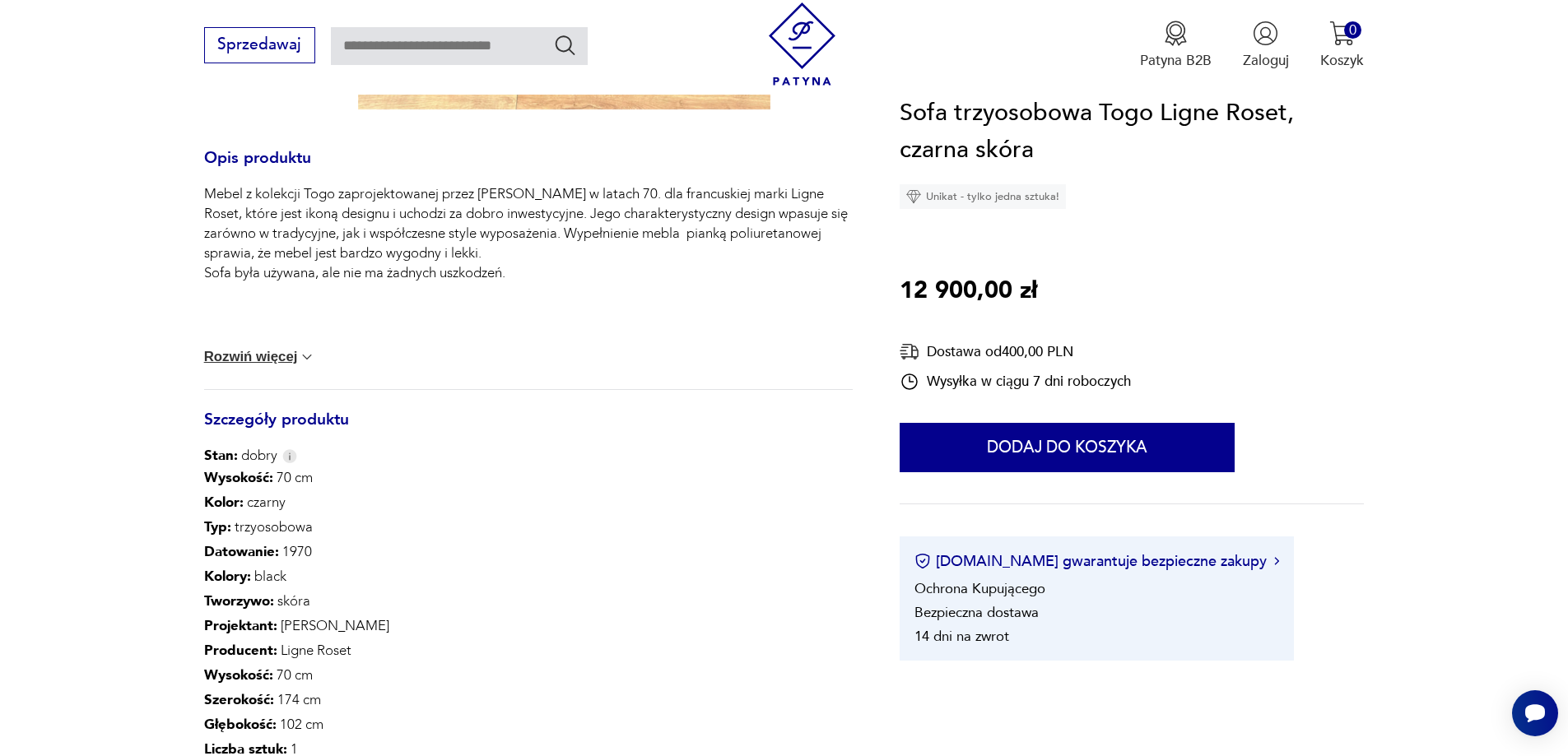
scroll to position [823, 0]
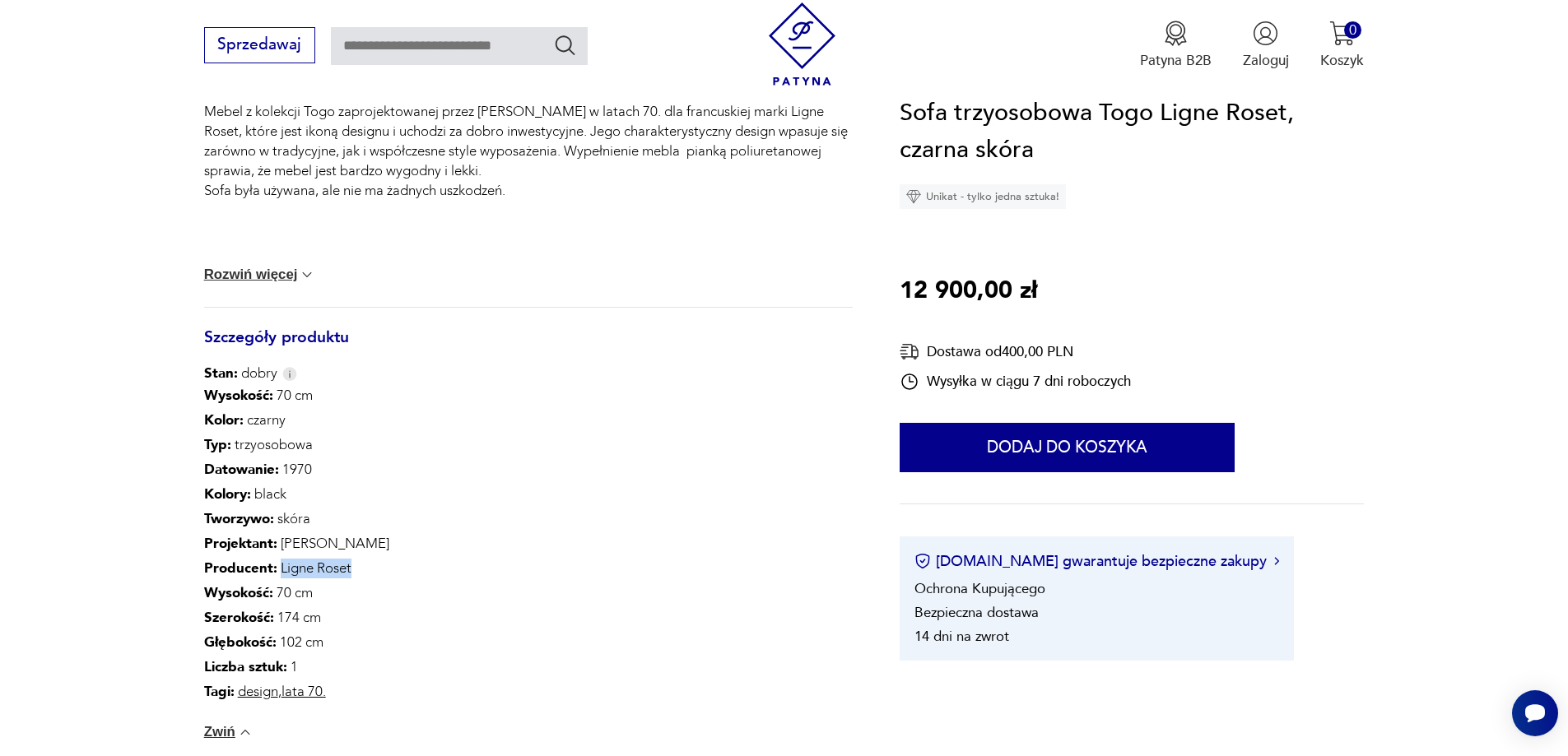
drag, startPoint x: 367, startPoint y: 567, endPoint x: 276, endPoint y: 566, distance: 91.0
click at [276, 566] on p "Producent : [PERSON_NAME]" at bounding box center [296, 568] width 185 height 25
copy p "Ligne Roset"
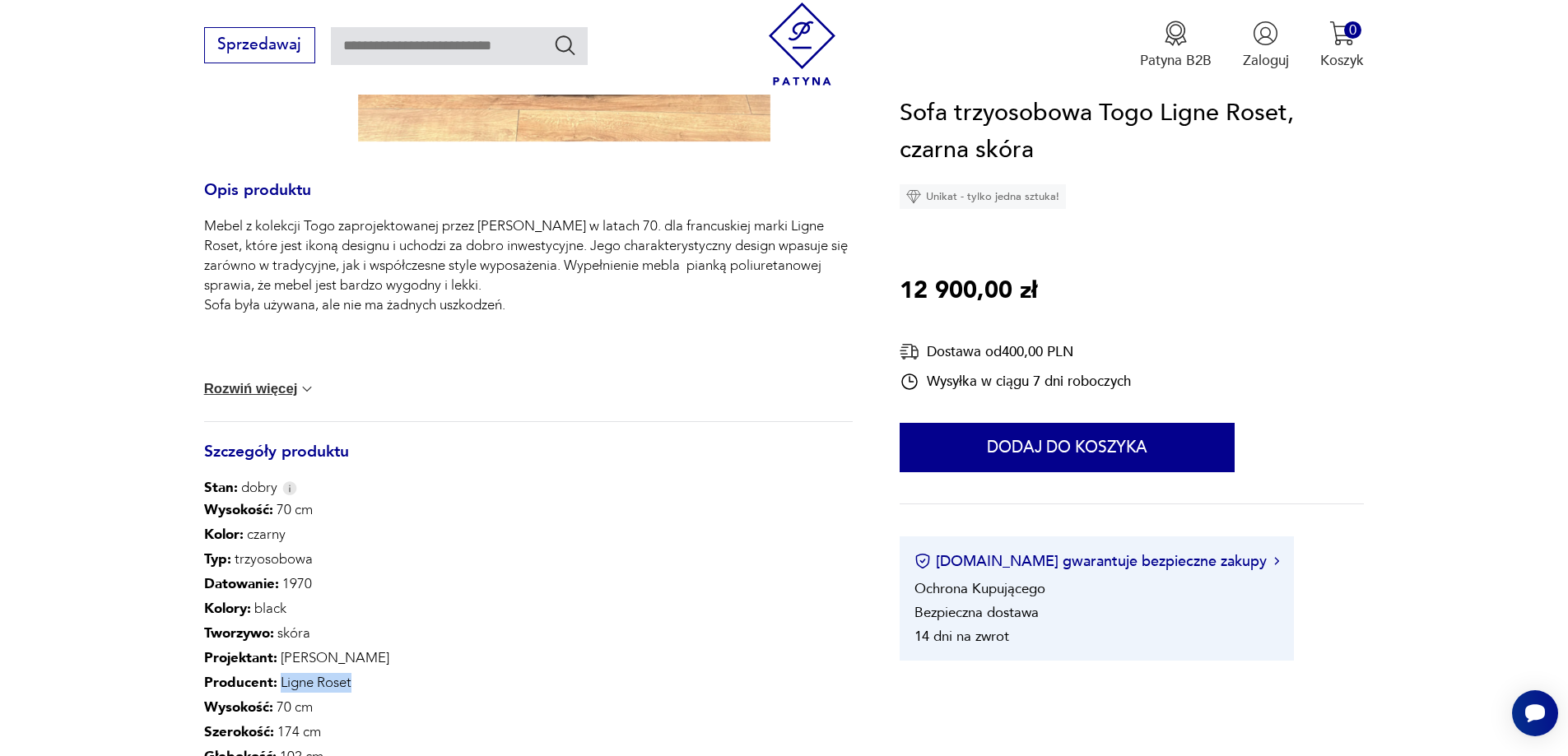
scroll to position [658, 0]
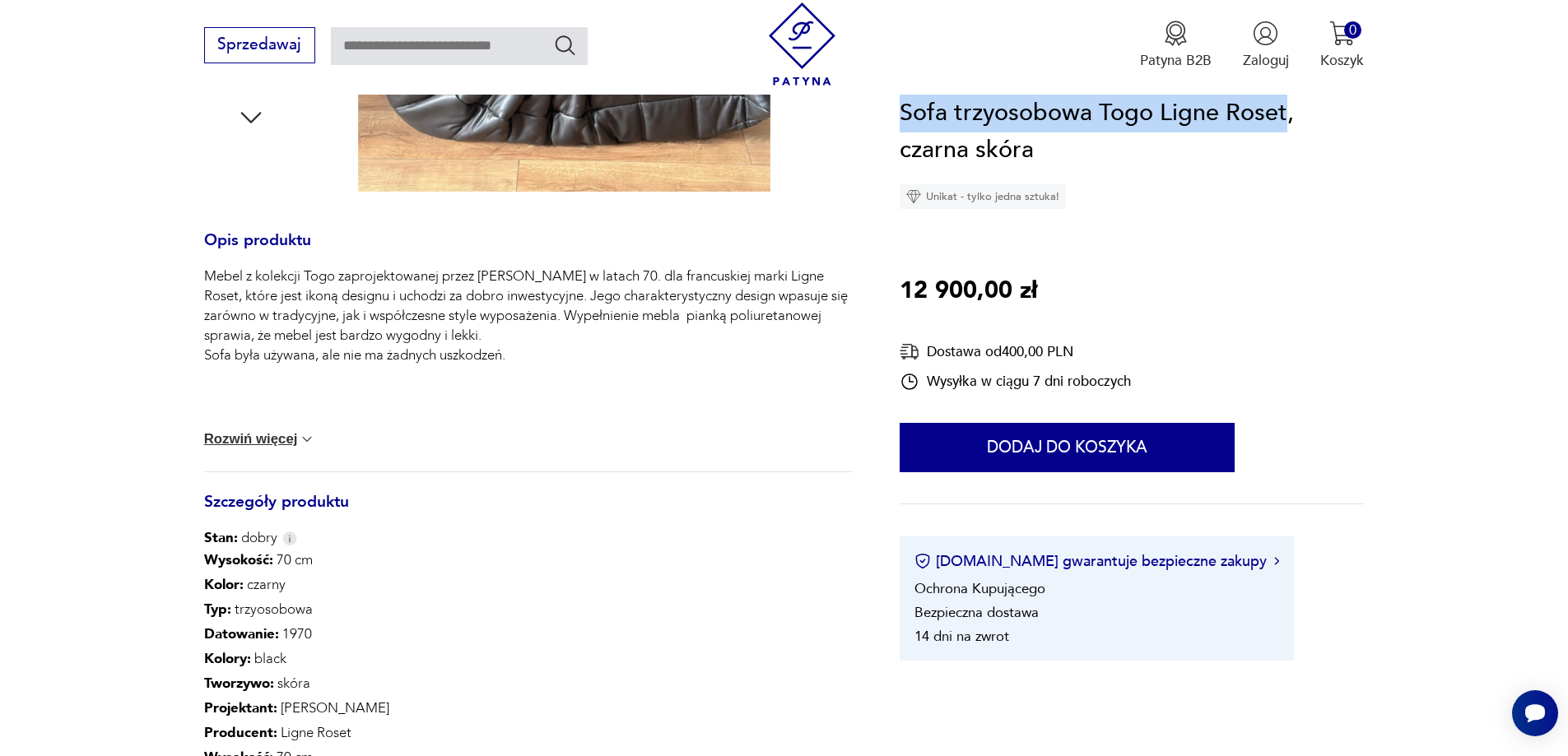
drag, startPoint x: 1221, startPoint y: 112, endPoint x: 900, endPoint y: 117, distance: 321.0
click at [900, 117] on h1 "Sofa trzyosobowa Togo Ligne Roset, czarna skóra" at bounding box center [1131, 132] width 464 height 75
copy h1 "Sofa trzyosobowa [GEOGRAPHIC_DATA] Ligne Roset"
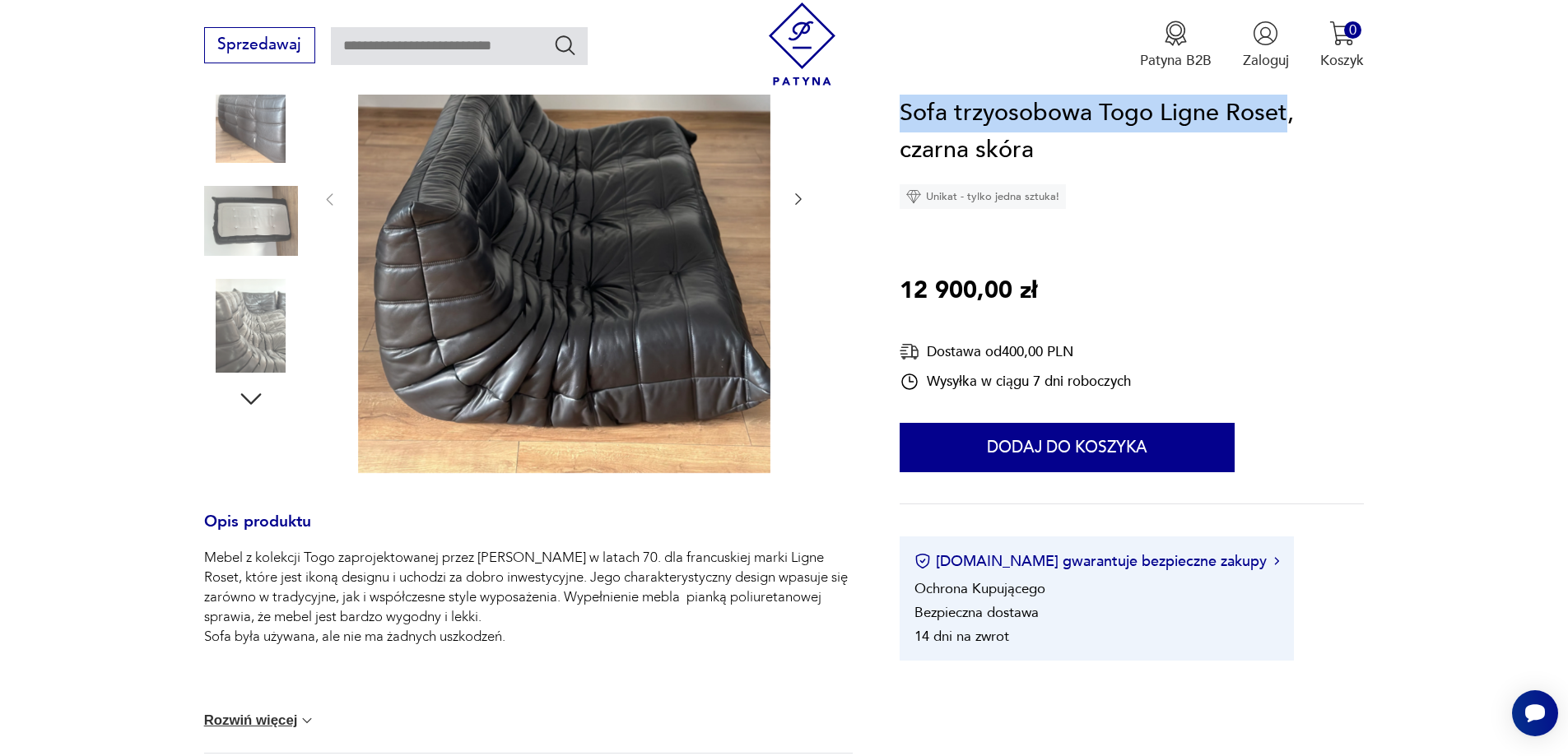
scroll to position [329, 0]
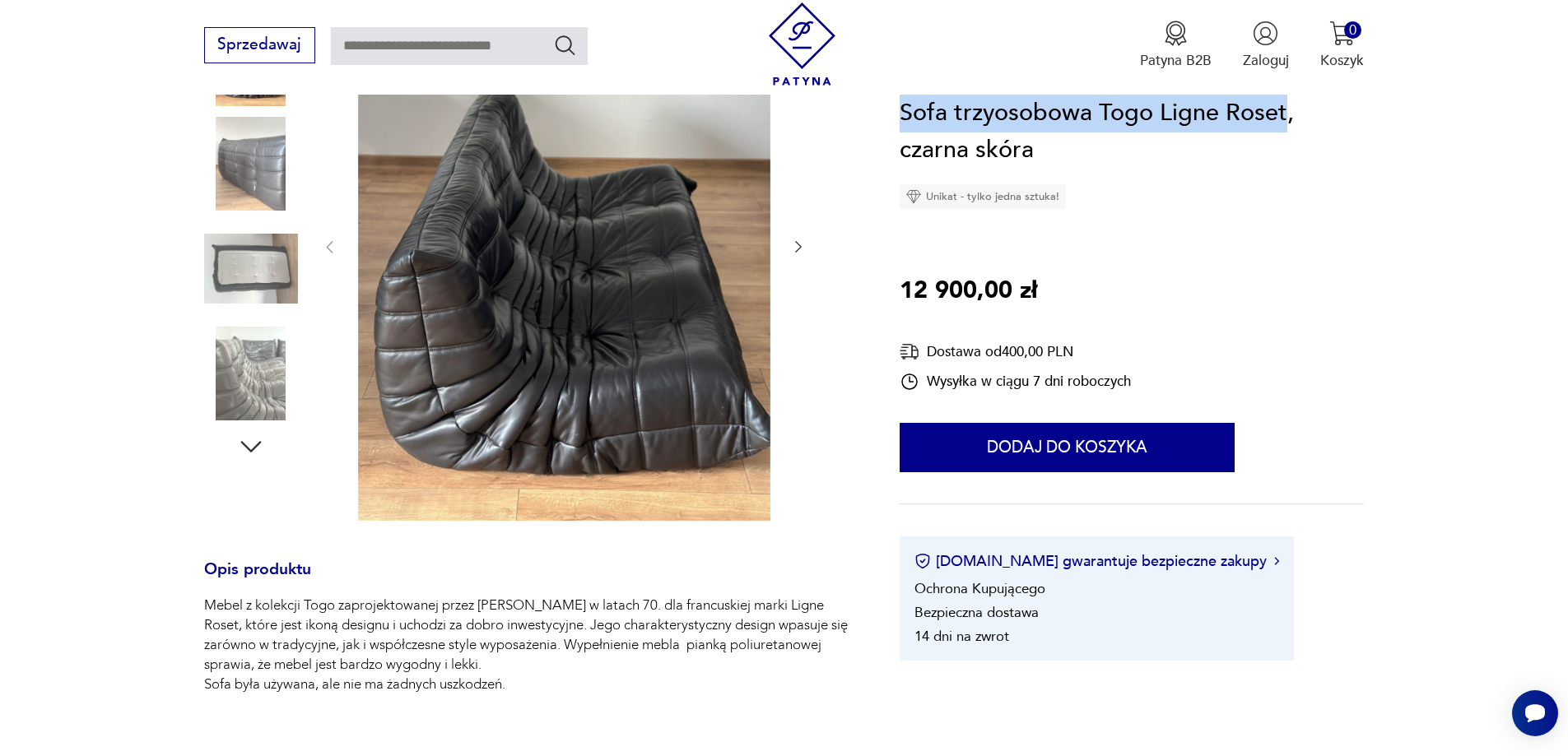
drag, startPoint x: 1147, startPoint y: 120, endPoint x: 1187, endPoint y: 118, distance: 40.0
click at [1146, 120] on h1 "Sofa trzyosobowa Togo Ligne Roset, czarna skóra" at bounding box center [1131, 132] width 464 height 75
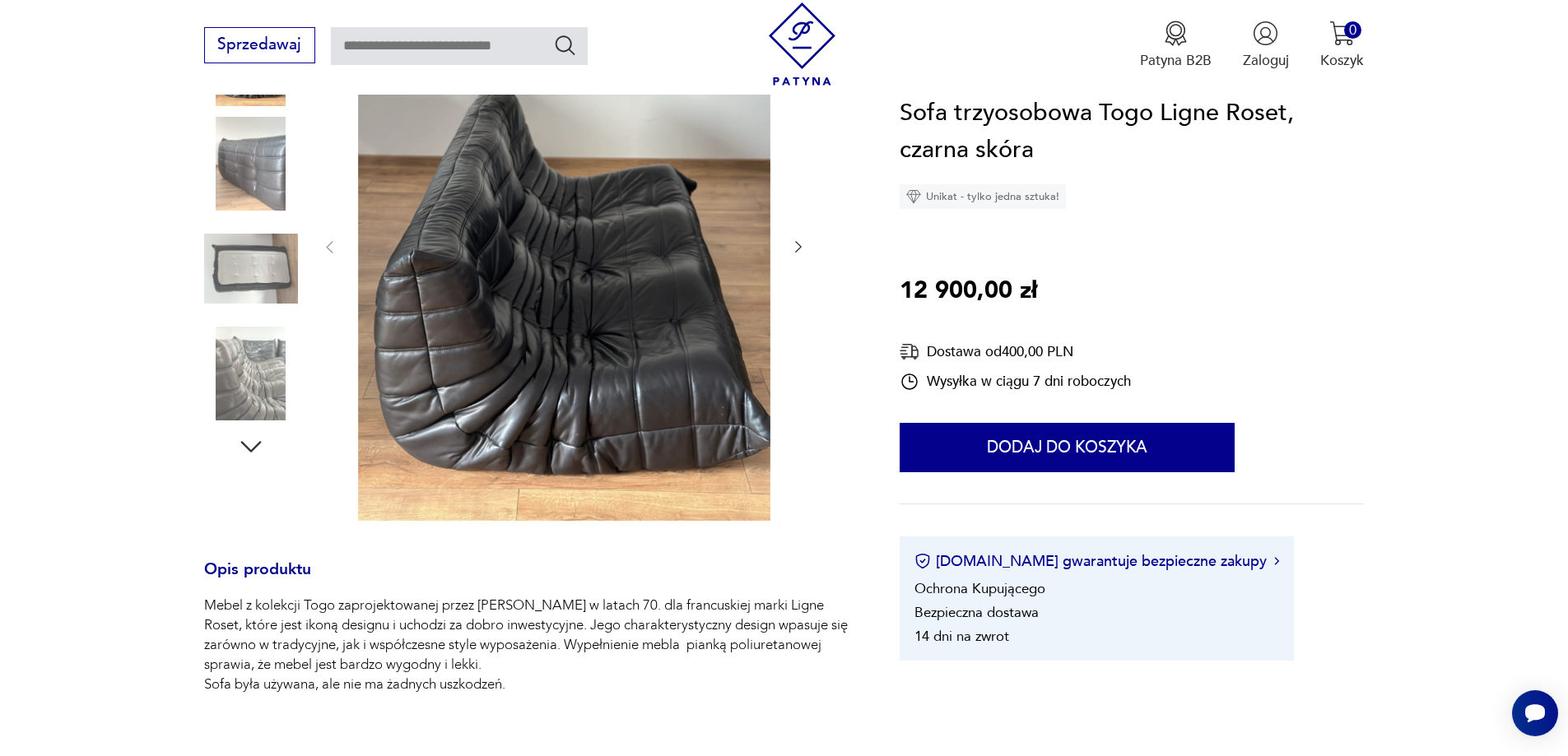
click at [1310, 128] on h1 "Sofa trzyosobowa Togo Ligne Roset, czarna skóra" at bounding box center [1131, 132] width 464 height 75
drag, startPoint x: 1299, startPoint y: 118, endPoint x: 1107, endPoint y: 115, distance: 192.0
click at [1107, 115] on h1 "Sofa trzyosobowa Togo Ligne Roset, czarna skóra" at bounding box center [1131, 132] width 464 height 75
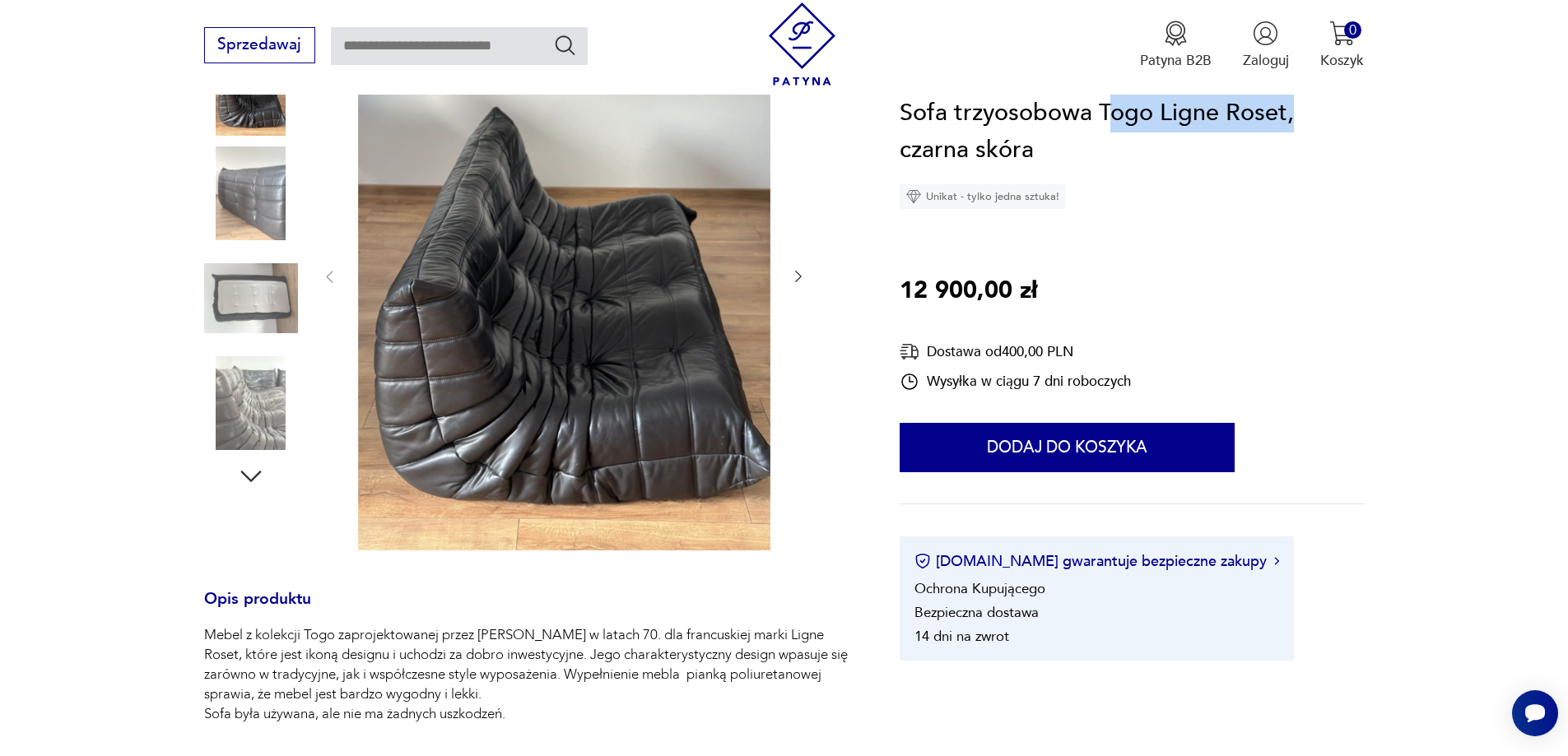
scroll to position [82, 0]
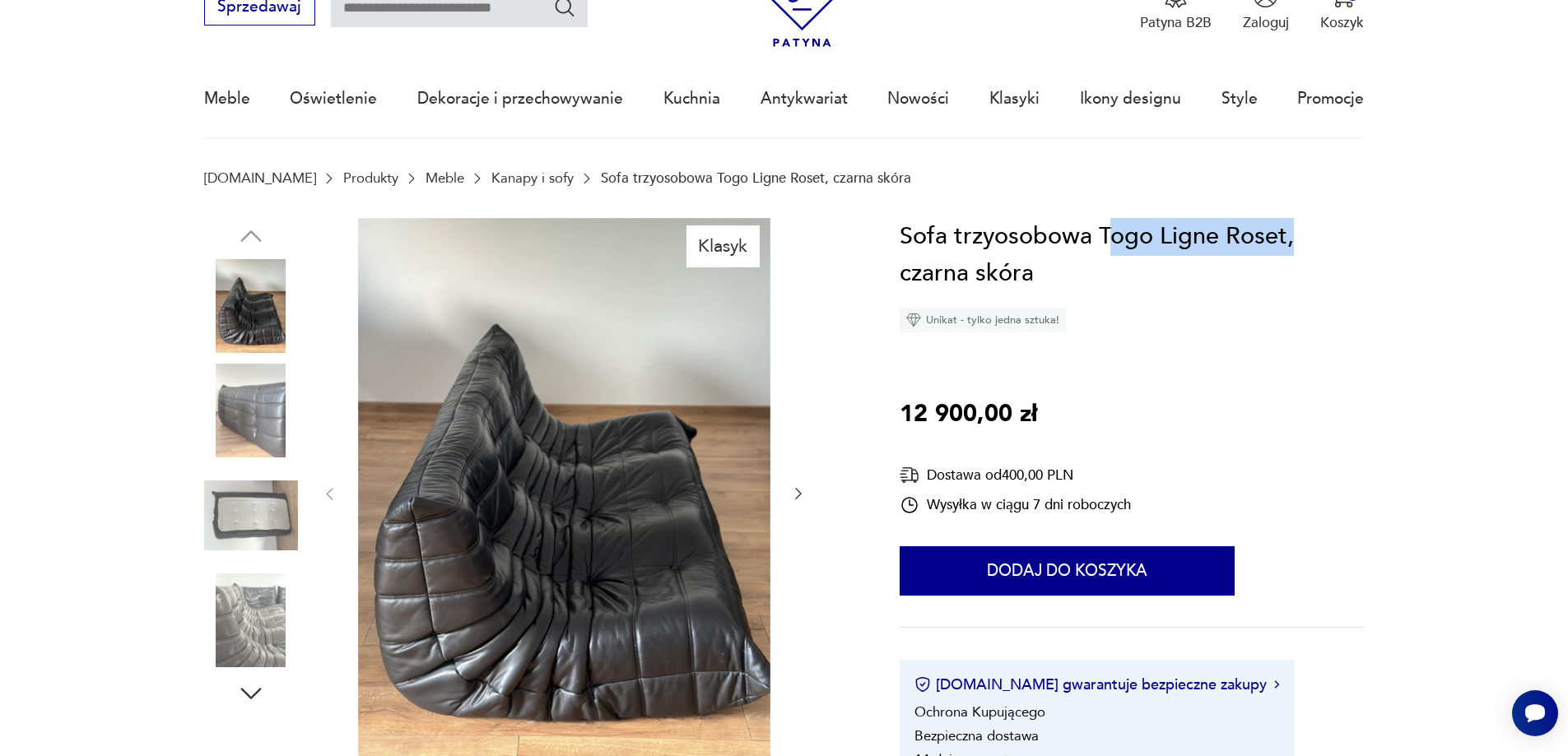
click at [256, 419] on img at bounding box center [251, 410] width 94 height 94
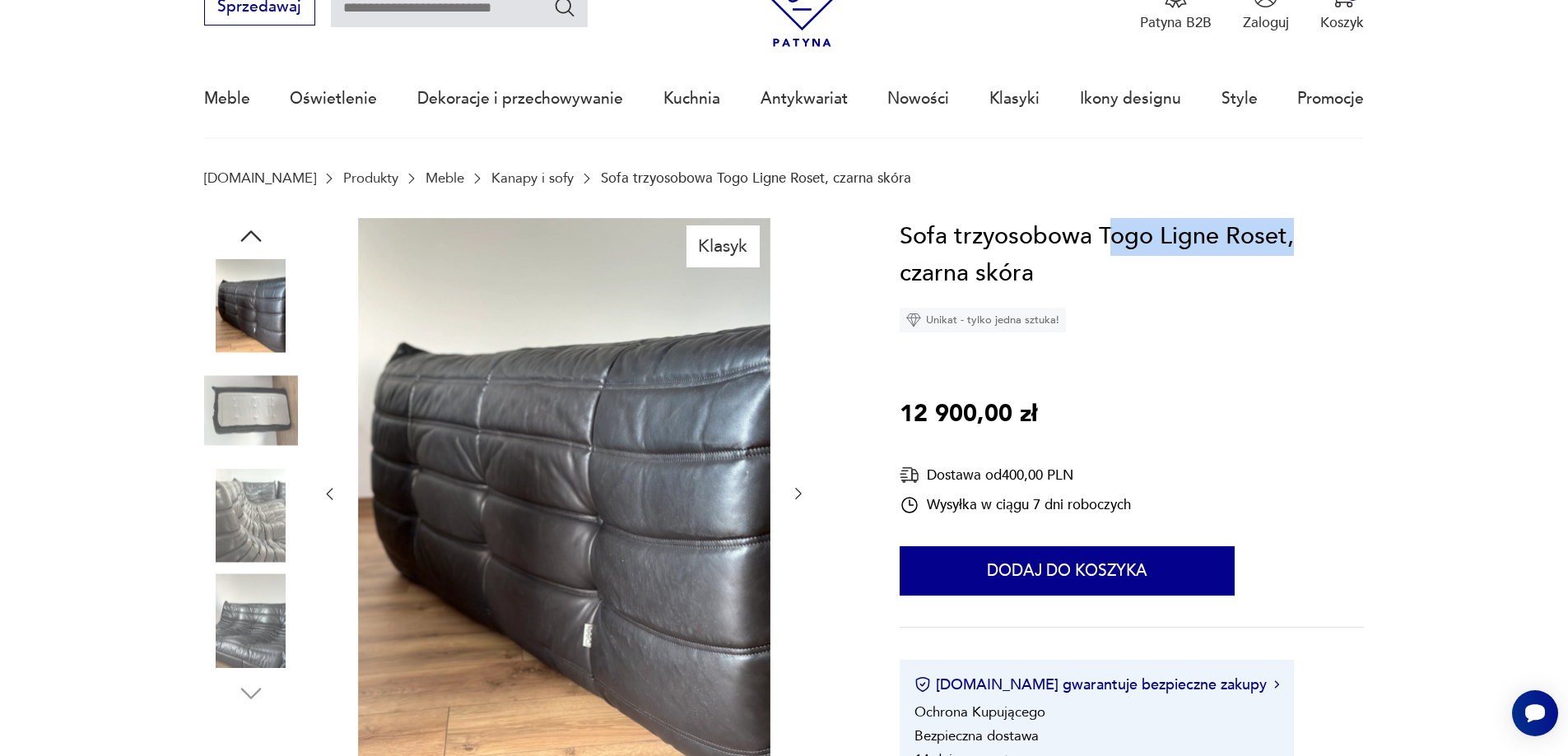
click at [255, 480] on img at bounding box center [251, 515] width 94 height 94
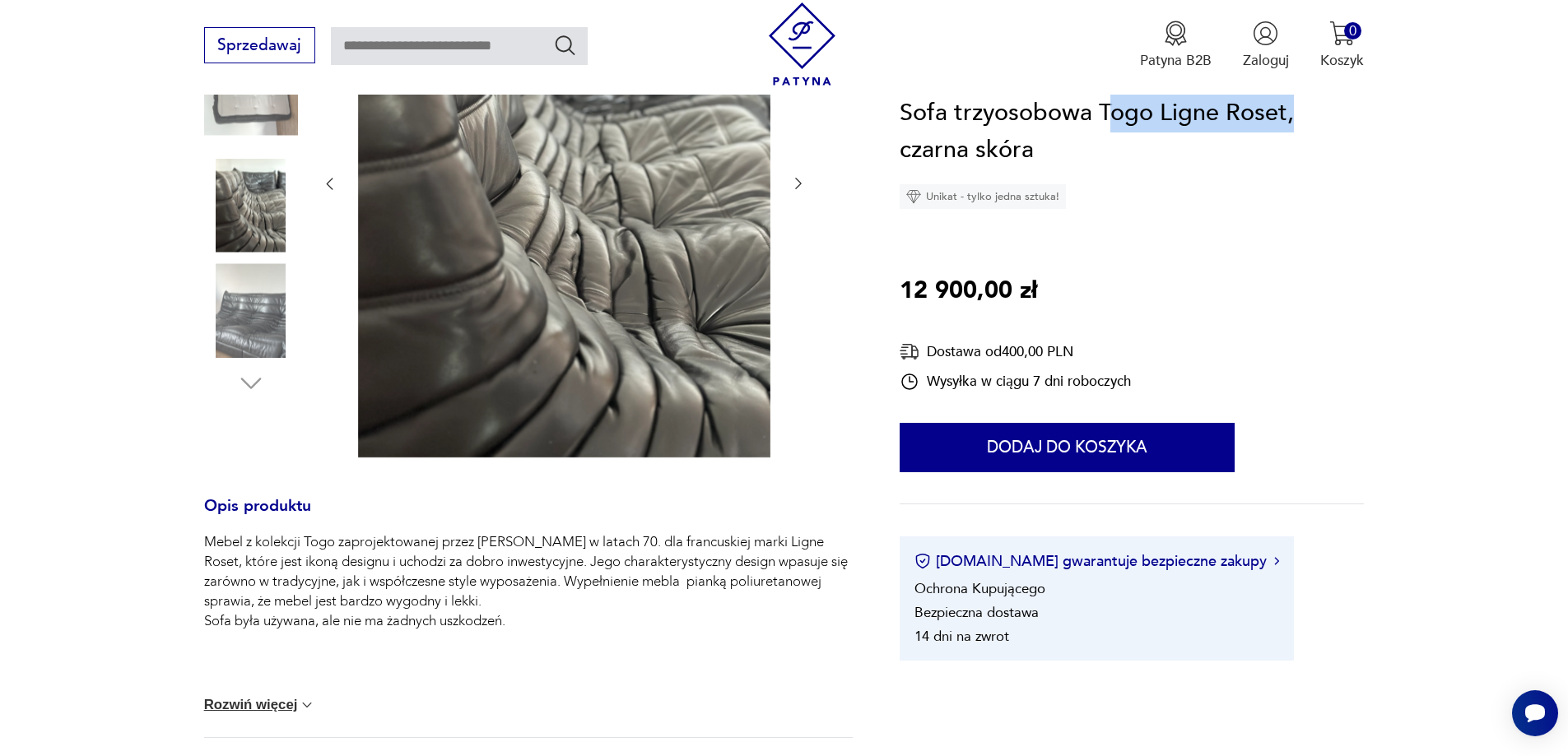
scroll to position [412, 0]
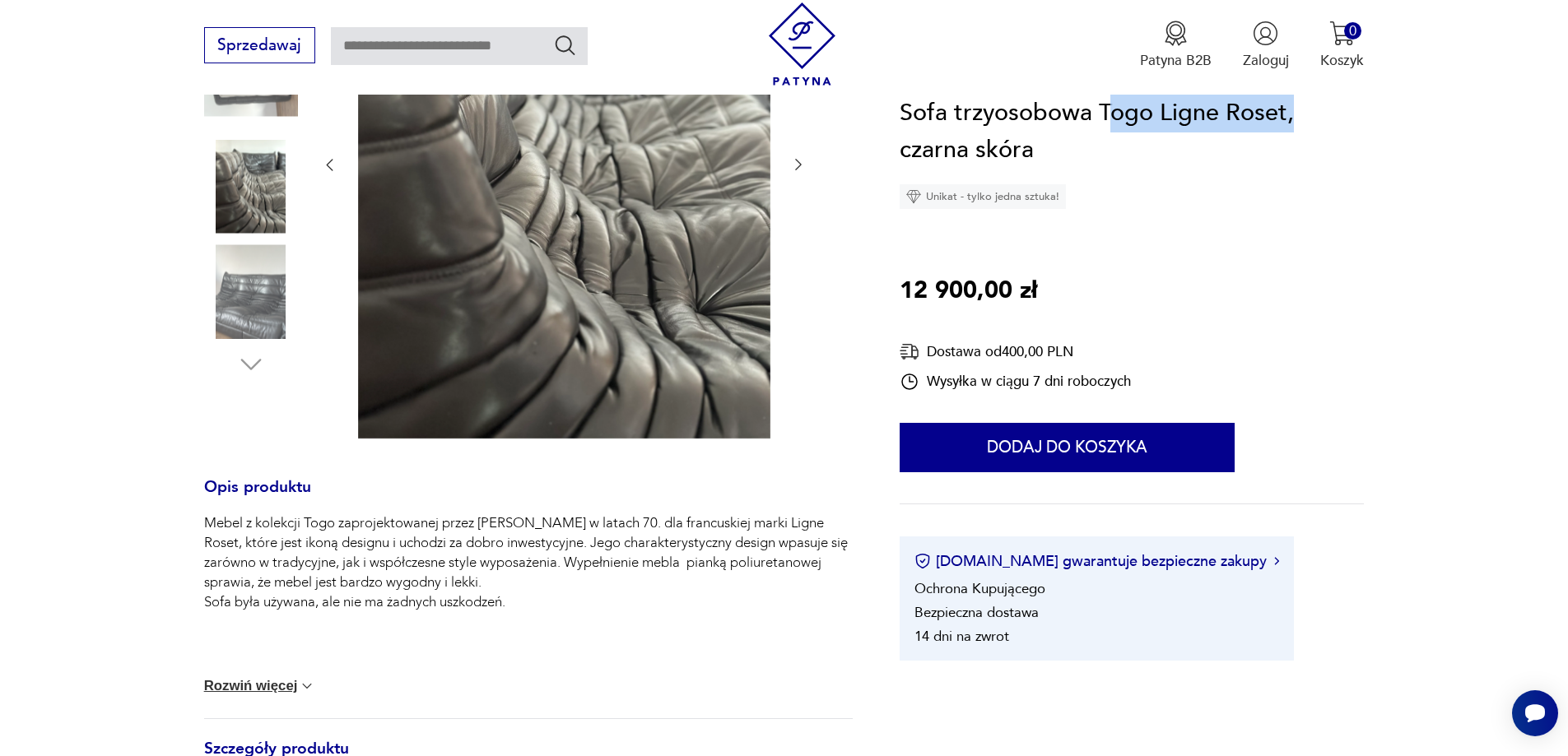
click at [236, 293] on img at bounding box center [251, 291] width 94 height 94
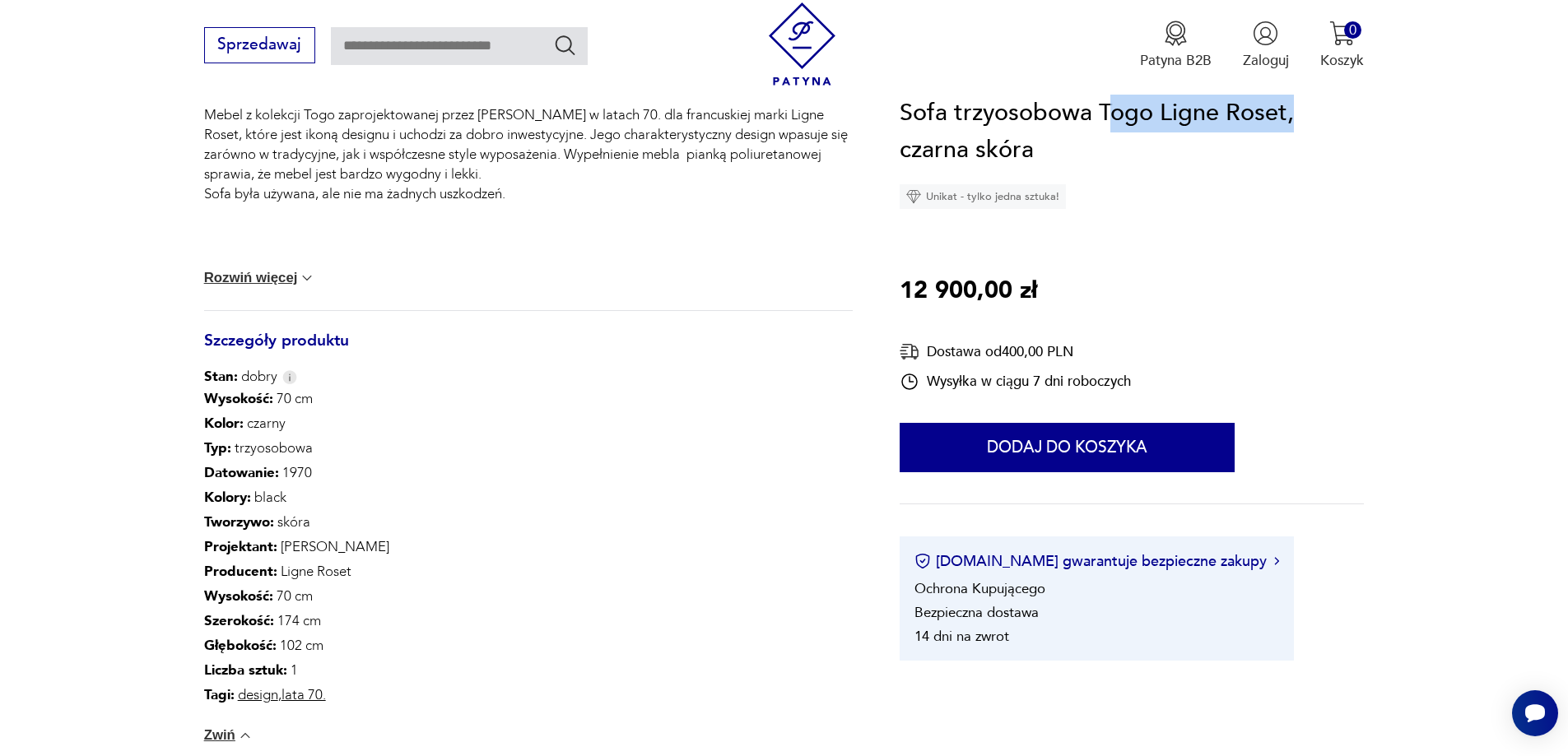
scroll to position [823, 0]
click at [291, 280] on button "Rozwiń więcej" at bounding box center [260, 275] width 112 height 17
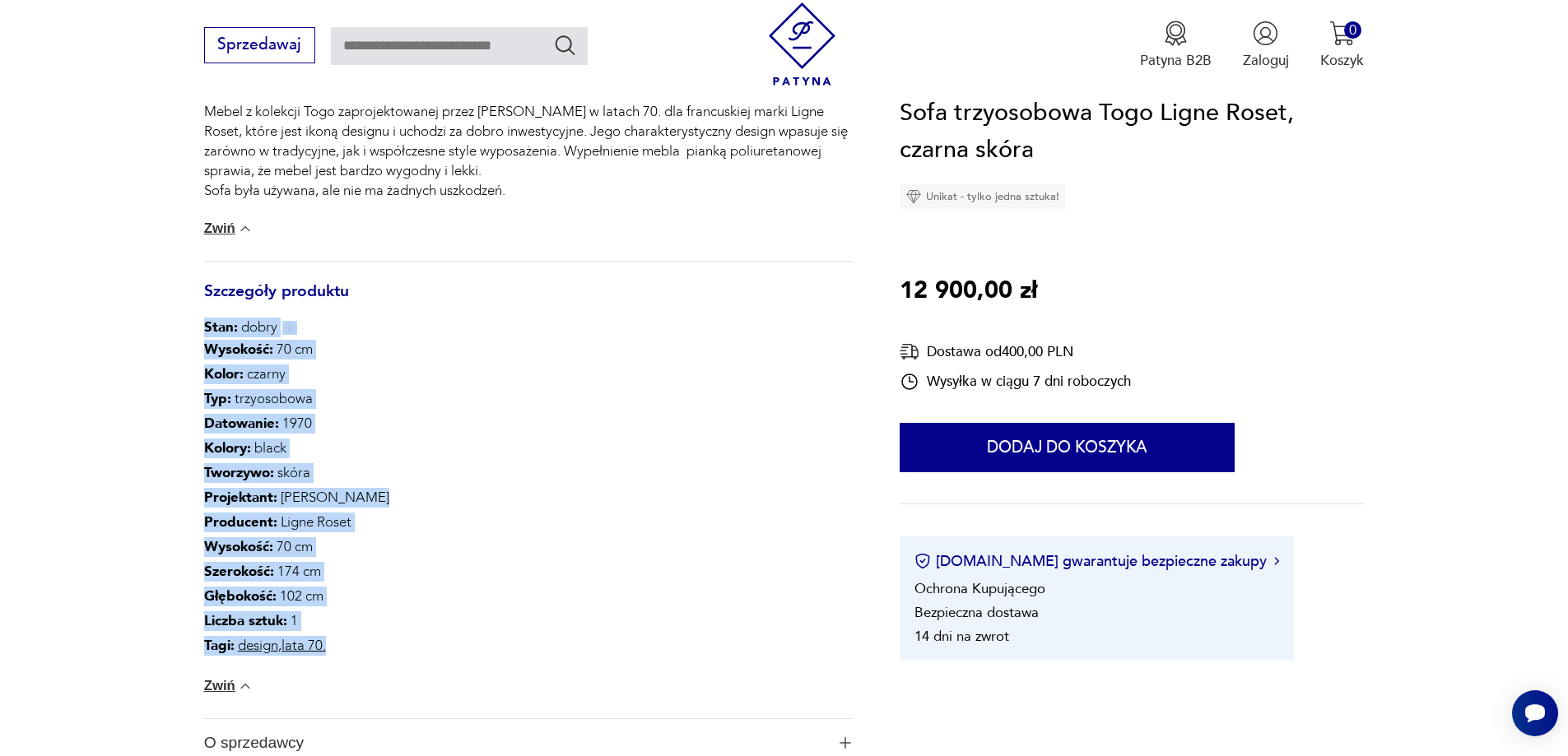
drag, startPoint x: 316, startPoint y: 647, endPoint x: 200, endPoint y: 332, distance: 335.7
click at [200, 332] on section "Klasyk Opis produktu Mebel z kolekcji Togo zaprojektowanej przez [PERSON_NAME] …" at bounding box center [784, 170] width 1568 height 1386
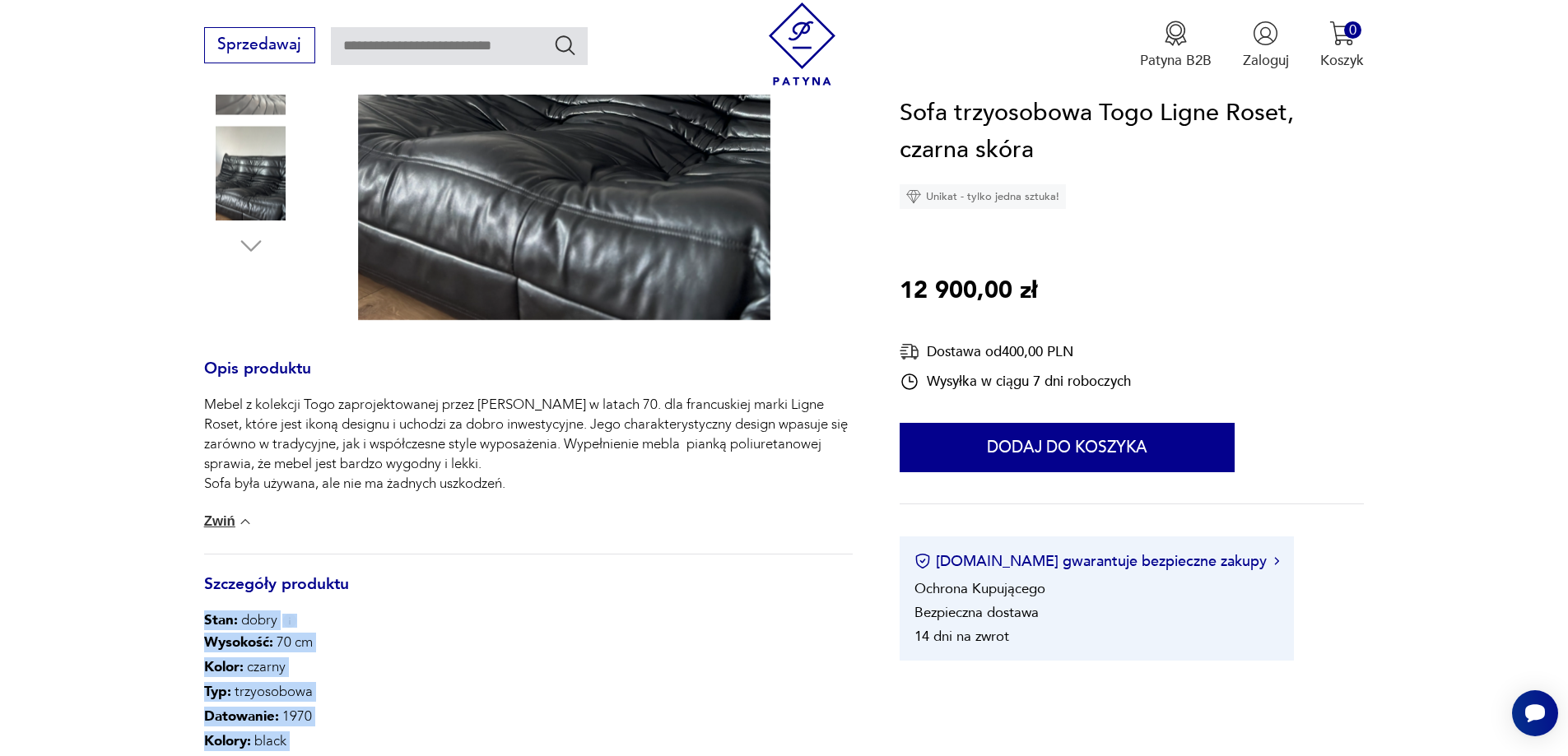
scroll to position [412, 0]
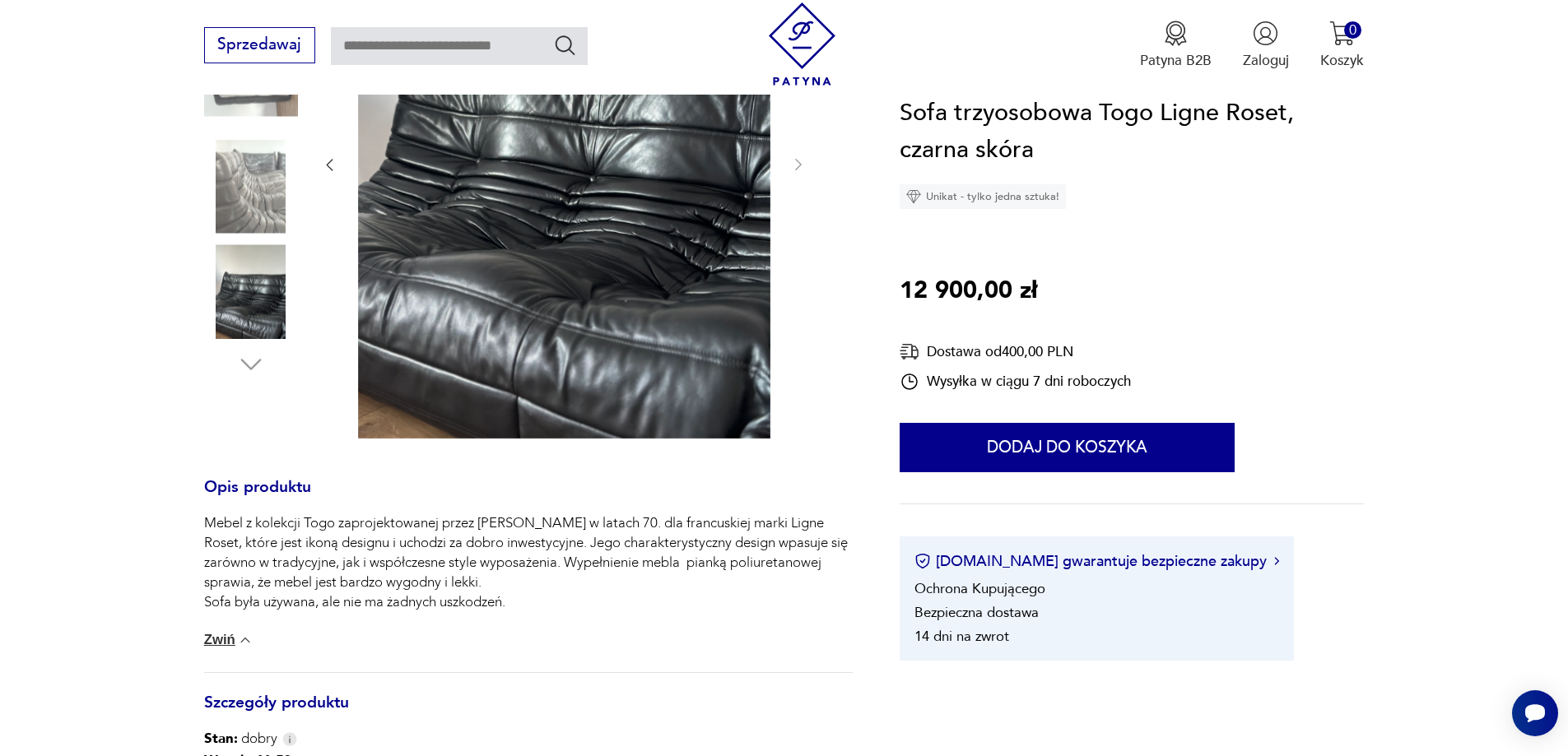
click at [347, 548] on p "Mebel z kolekcji Togo zaprojektowanej przez [PERSON_NAME] w latach 70. dla fran…" at bounding box center [528, 563] width 648 height 99
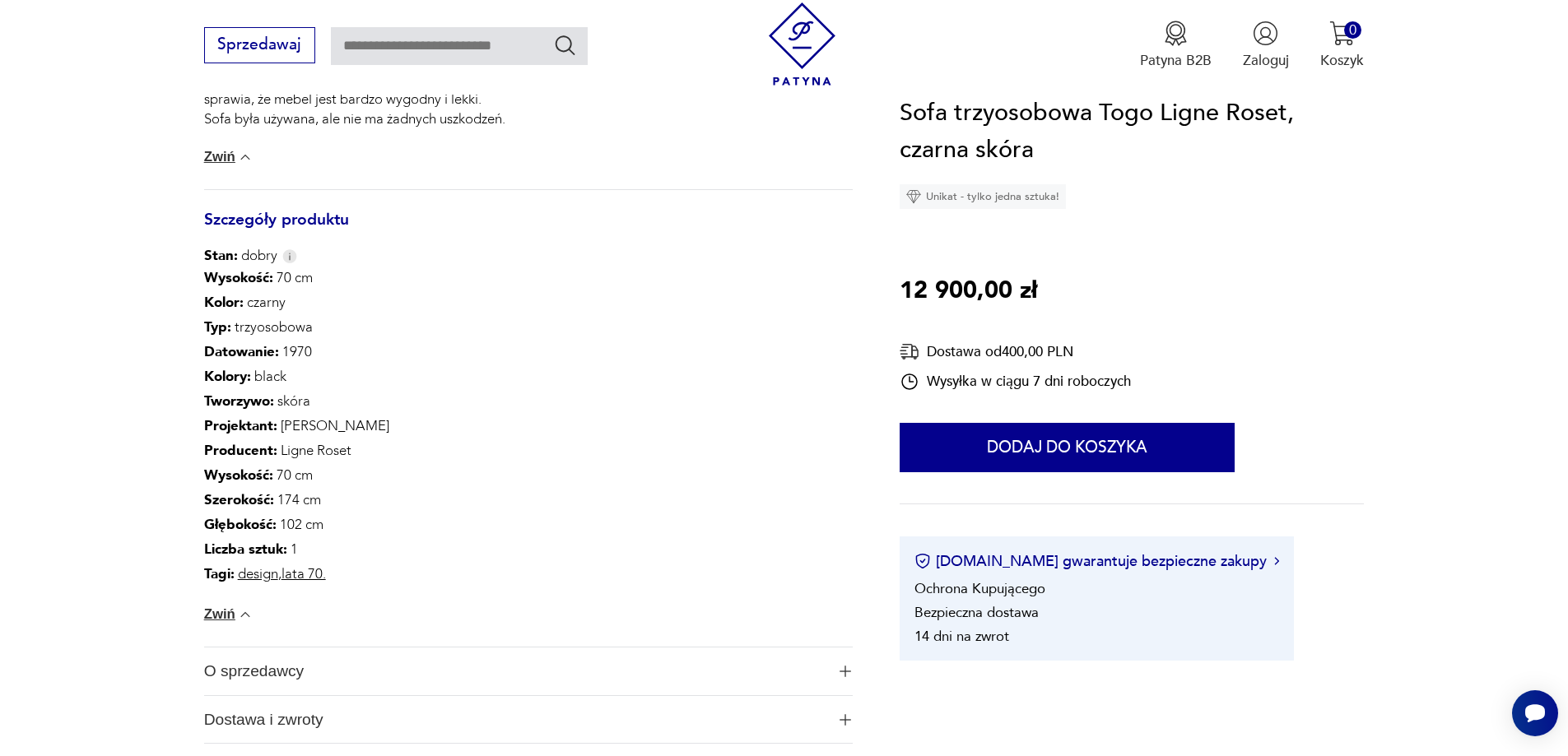
scroll to position [905, 0]
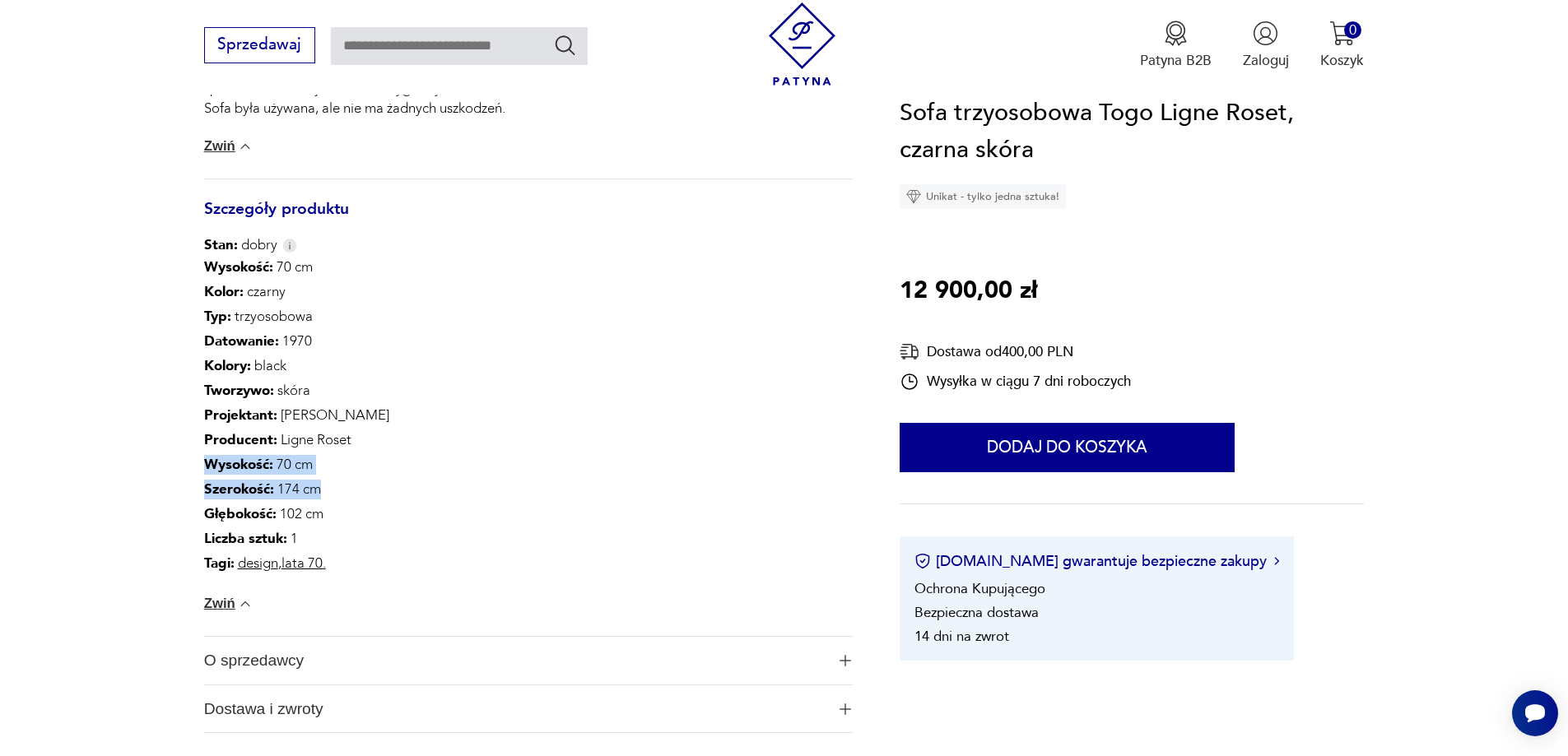
drag, startPoint x: 326, startPoint y: 498, endPoint x: 184, endPoint y: 473, distance: 144.2
click at [184, 473] on section "Klasyk Opis produktu Mebel z kolekcji Togo zaprojektowanej przez [PERSON_NAME] …" at bounding box center [784, 88] width 1568 height 1386
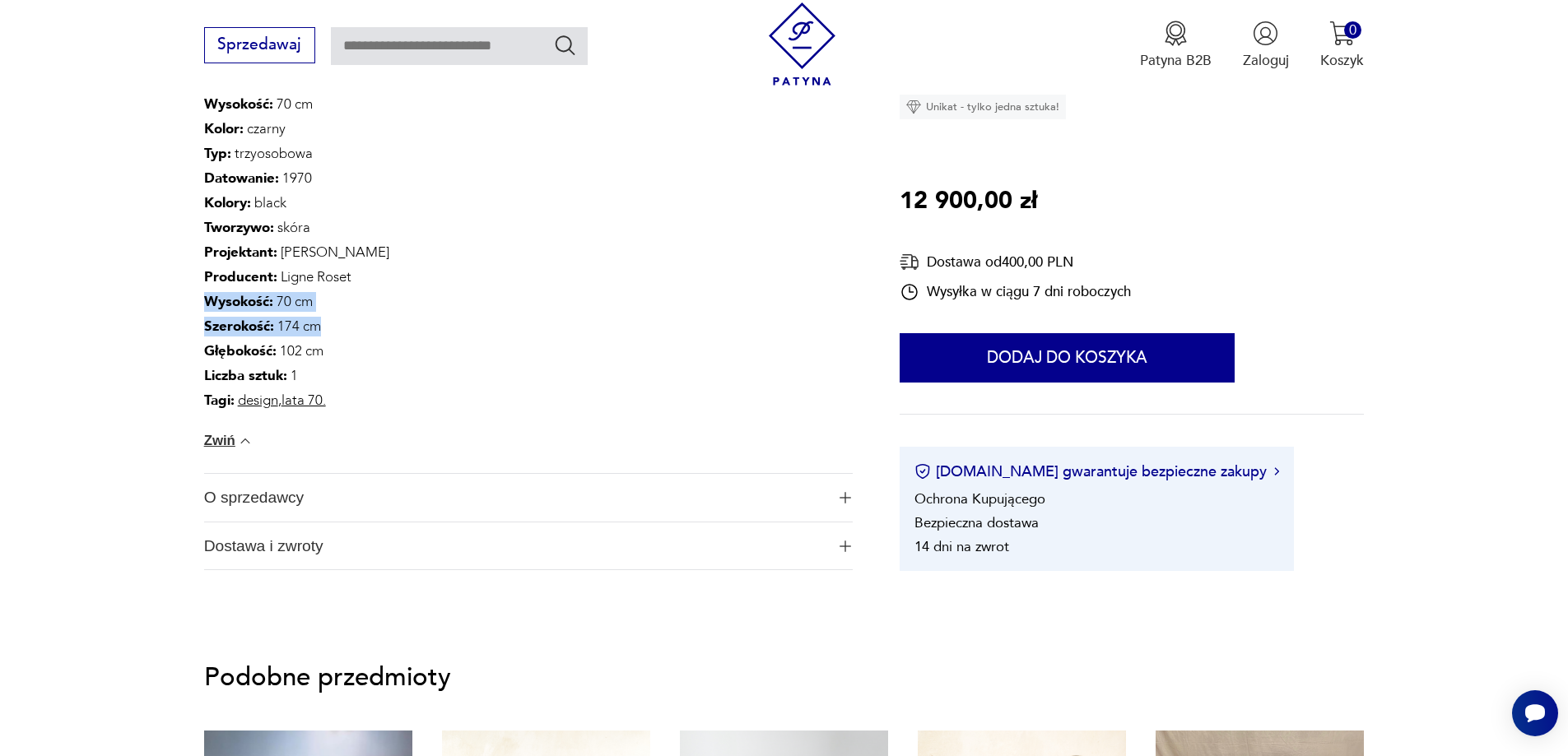
scroll to position [1070, 0]
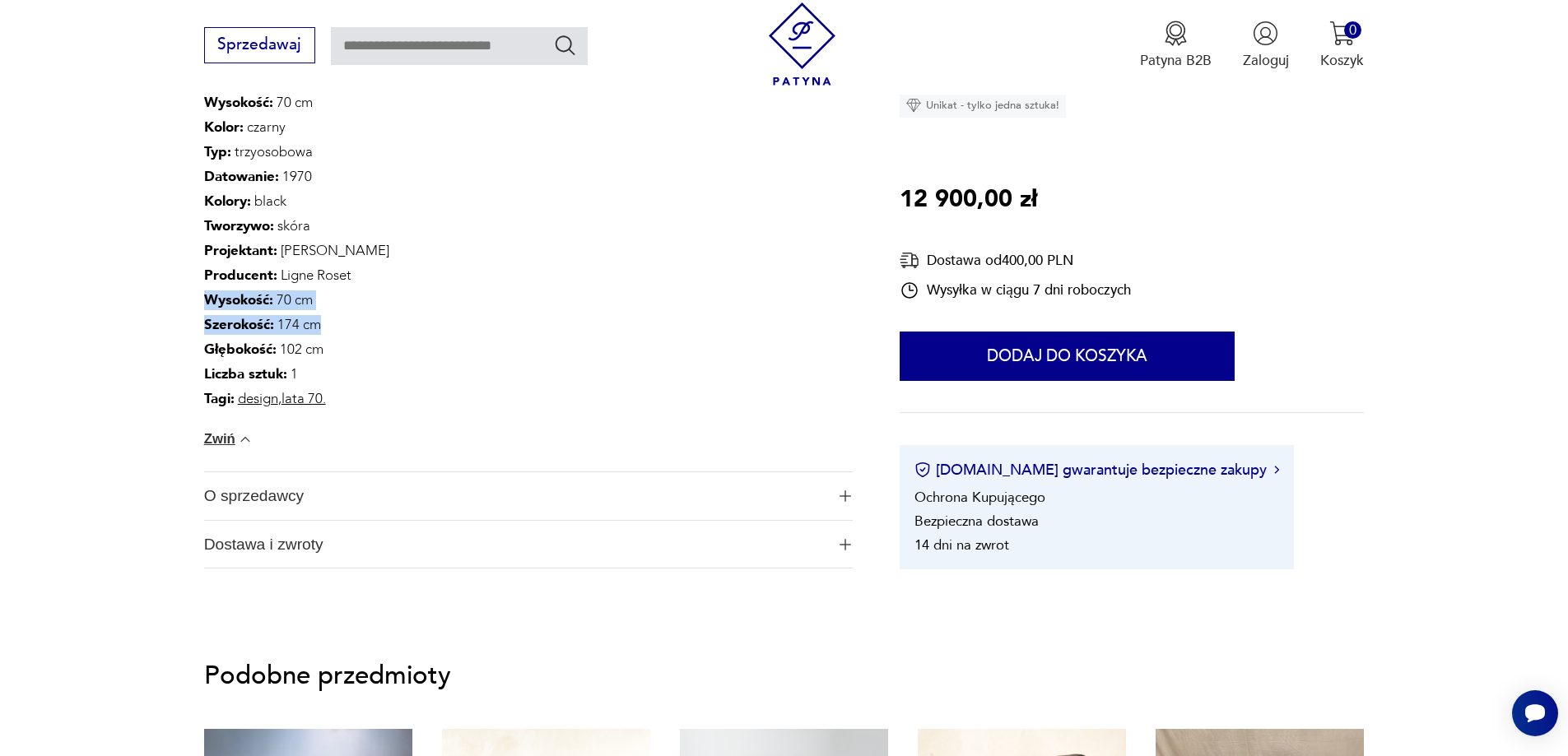
click at [462, 499] on span "O sprzedawcy" at bounding box center [515, 496] width 622 height 48
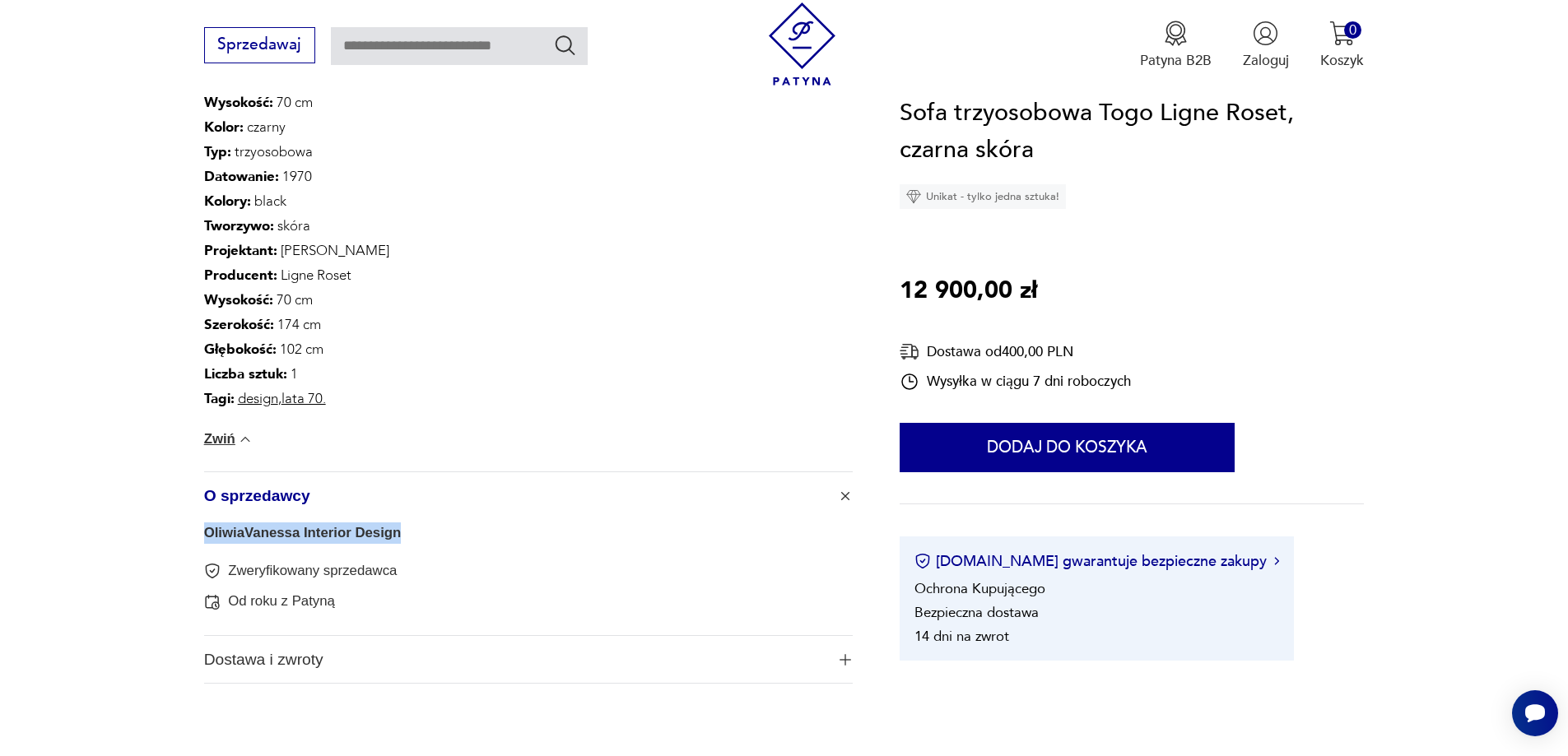
drag, startPoint x: 402, startPoint y: 533, endPoint x: 155, endPoint y: 540, distance: 247.1
copy link "OliwiaVanessa Interior Design"
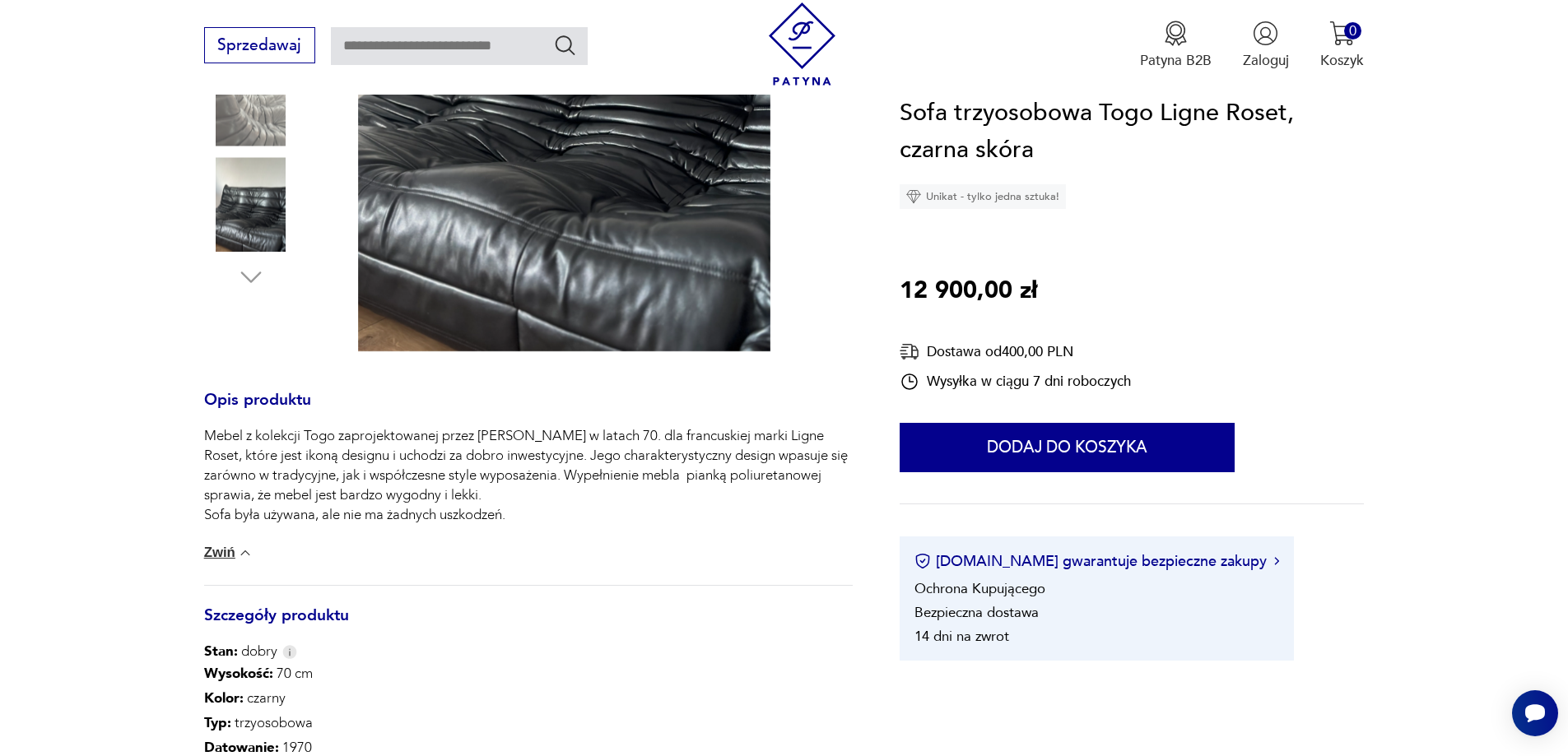
scroll to position [740, 0]
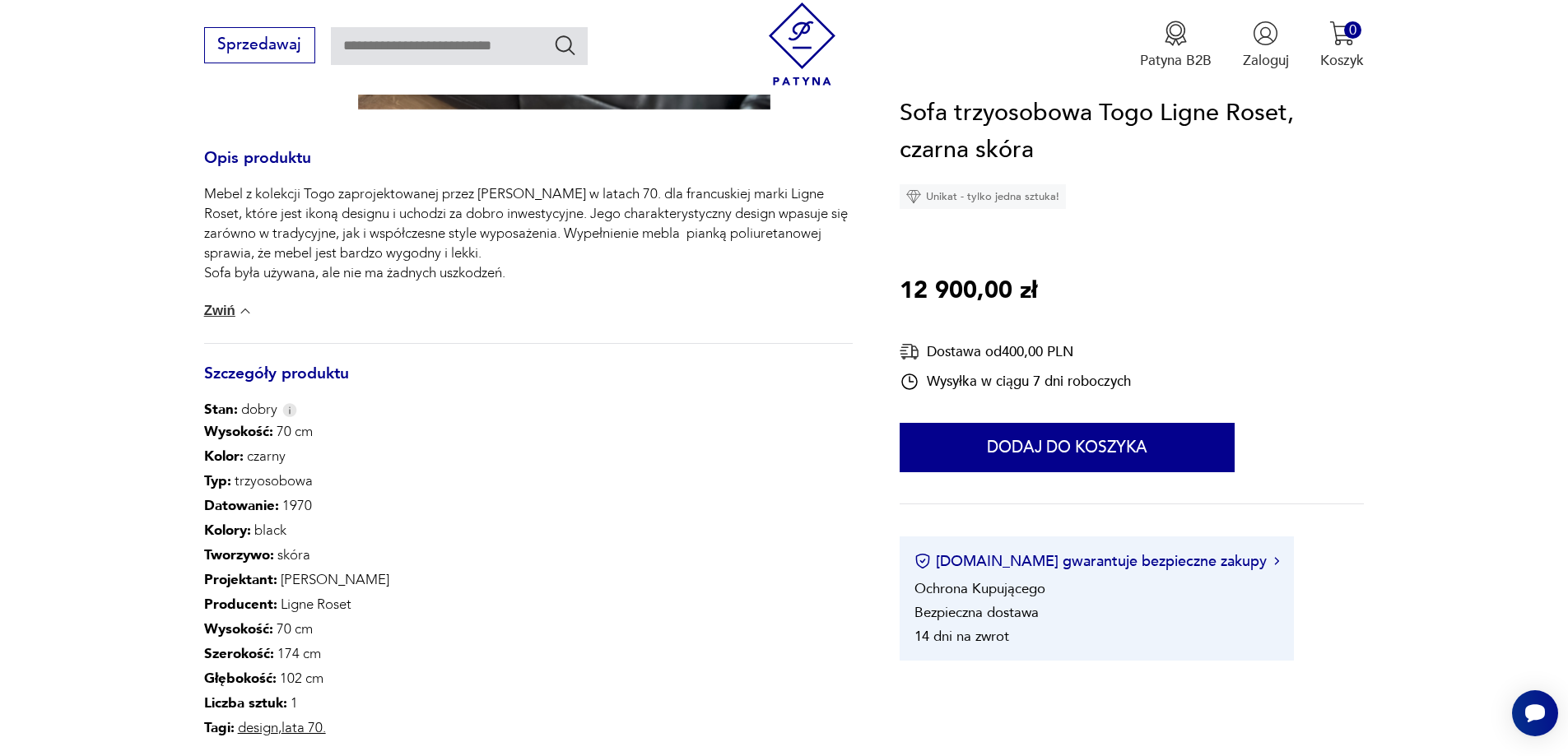
click at [536, 245] on p "Mebel z kolekcji Togo zaprojektowanej przez [PERSON_NAME] w latach 70. dla fran…" at bounding box center [528, 233] width 648 height 99
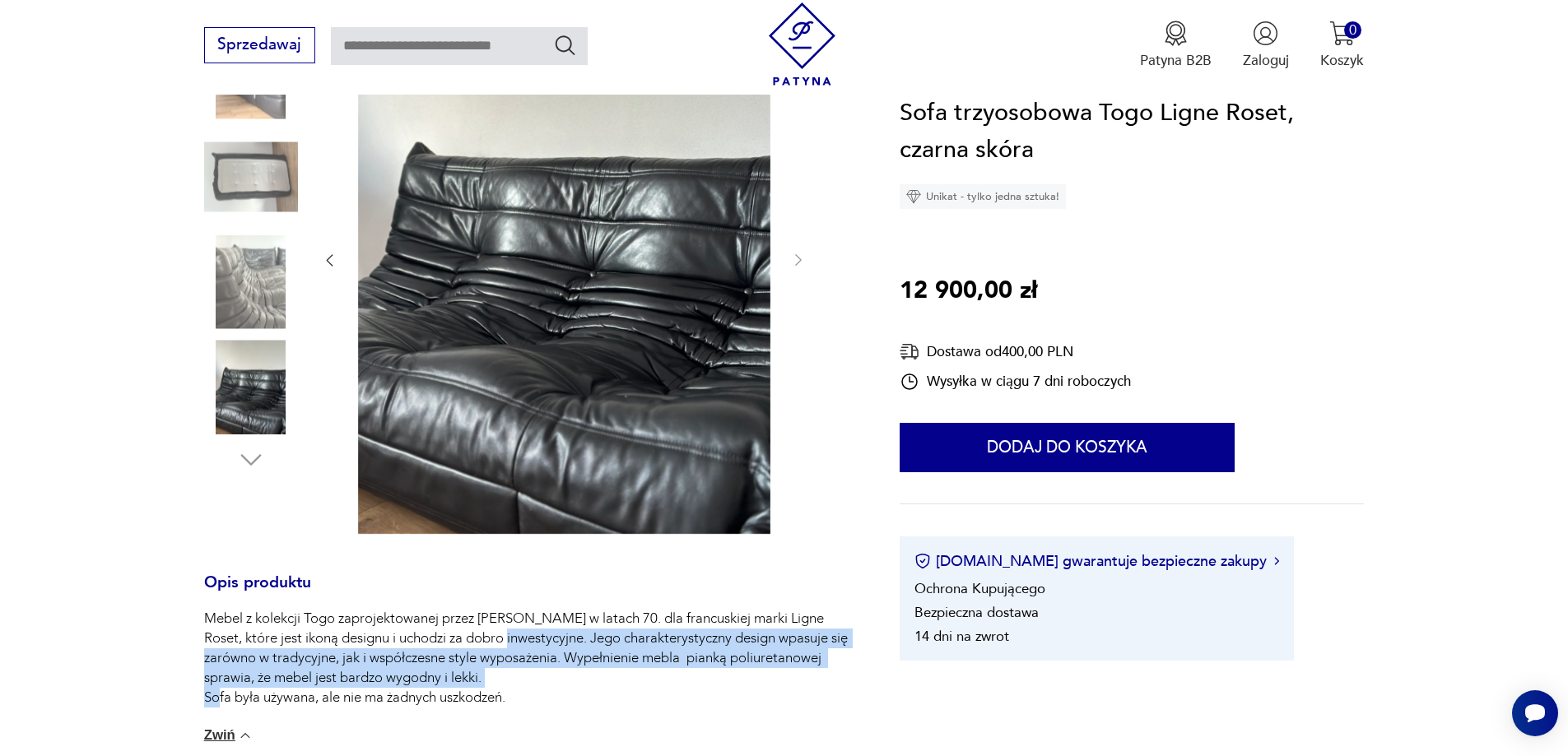
scroll to position [246, 0]
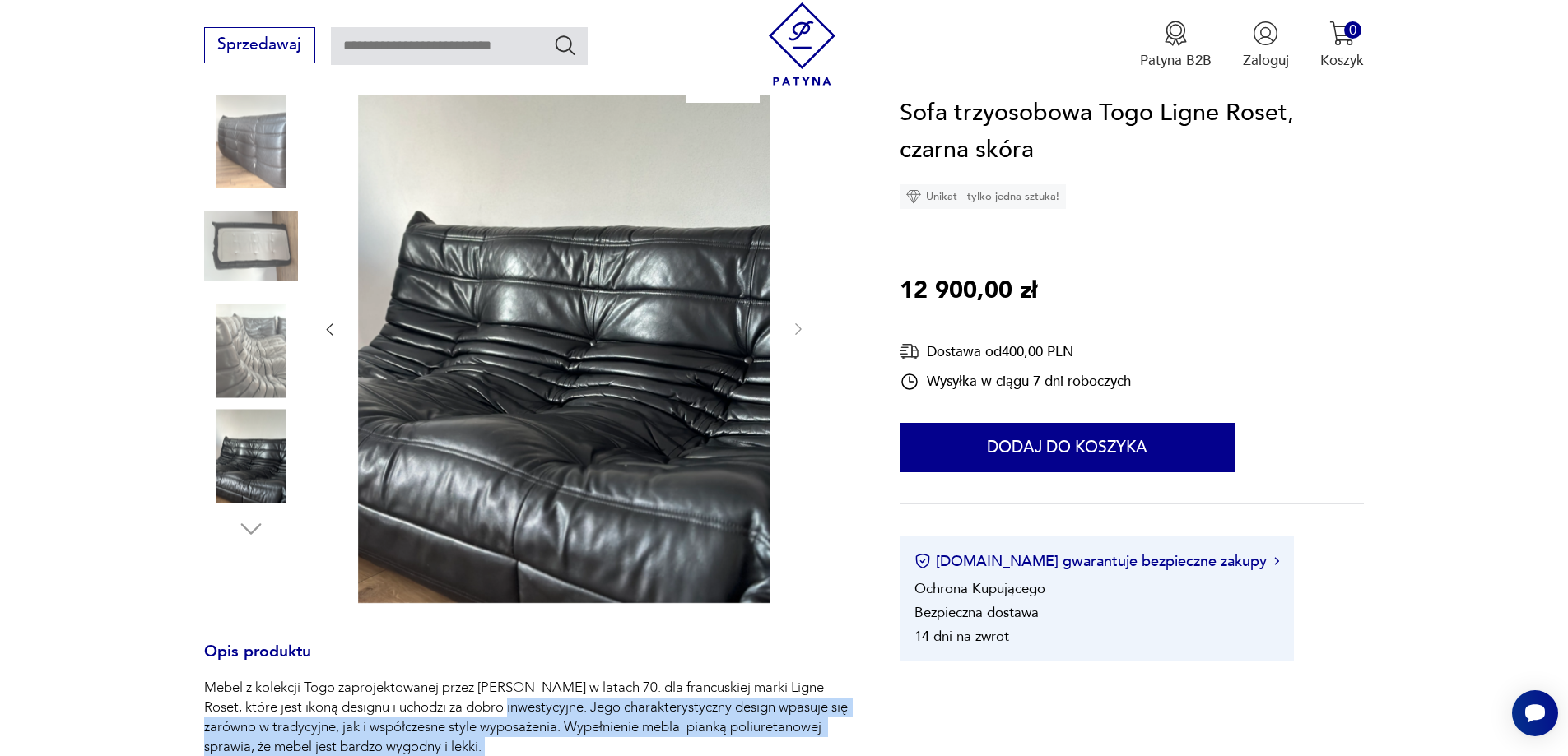
click at [250, 240] on img at bounding box center [251, 246] width 94 height 94
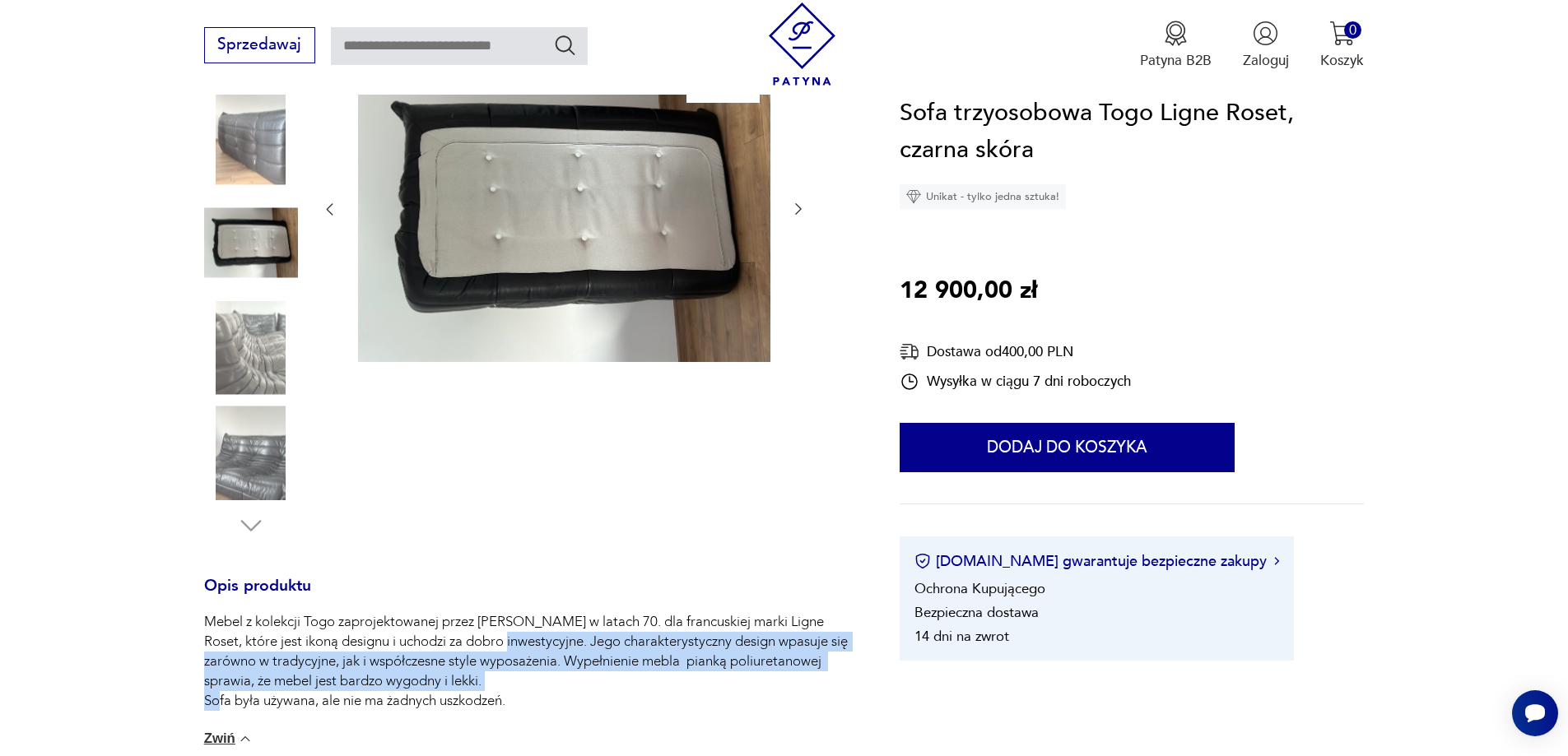
click at [237, 338] on img at bounding box center [251, 348] width 94 height 94
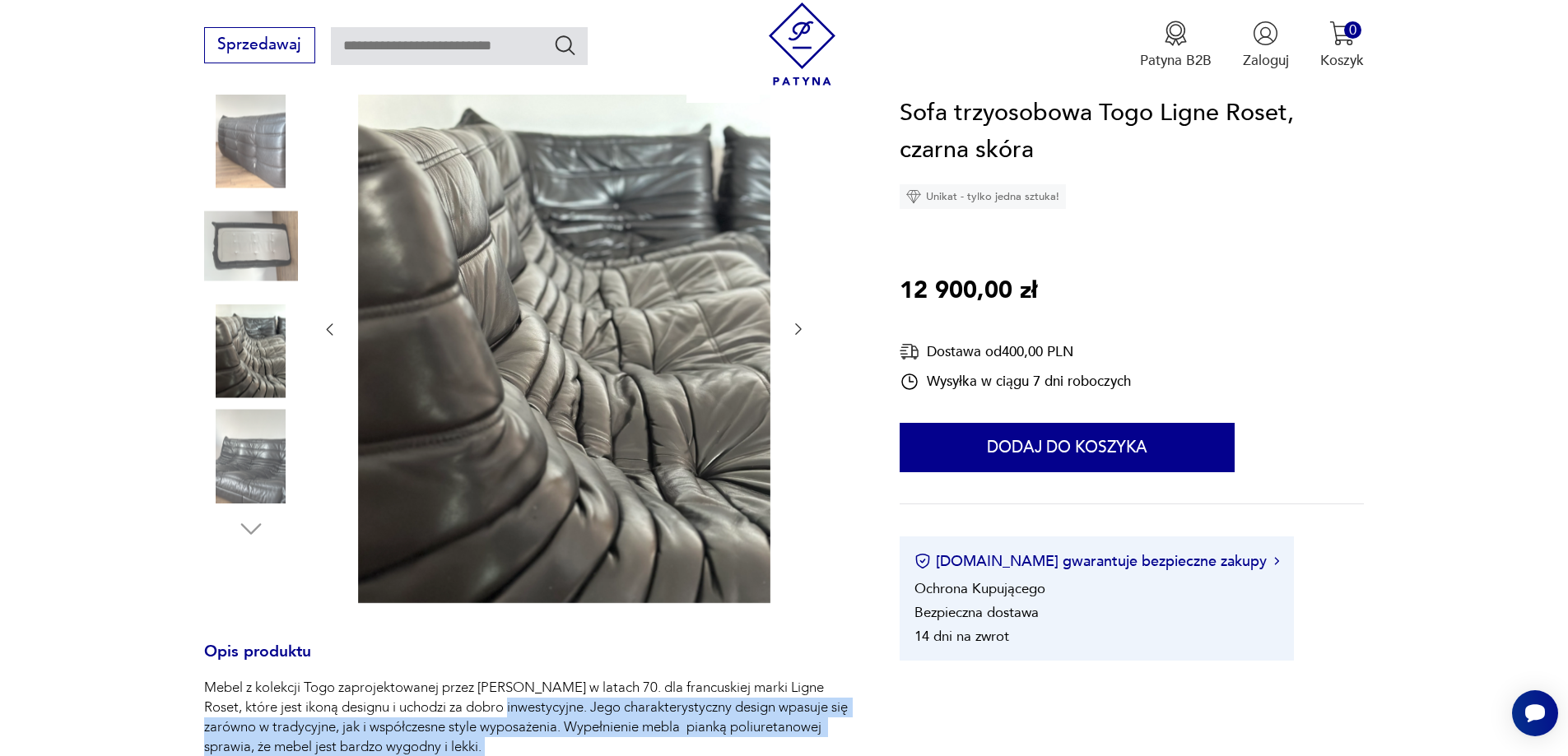
click at [243, 437] on img at bounding box center [251, 456] width 94 height 94
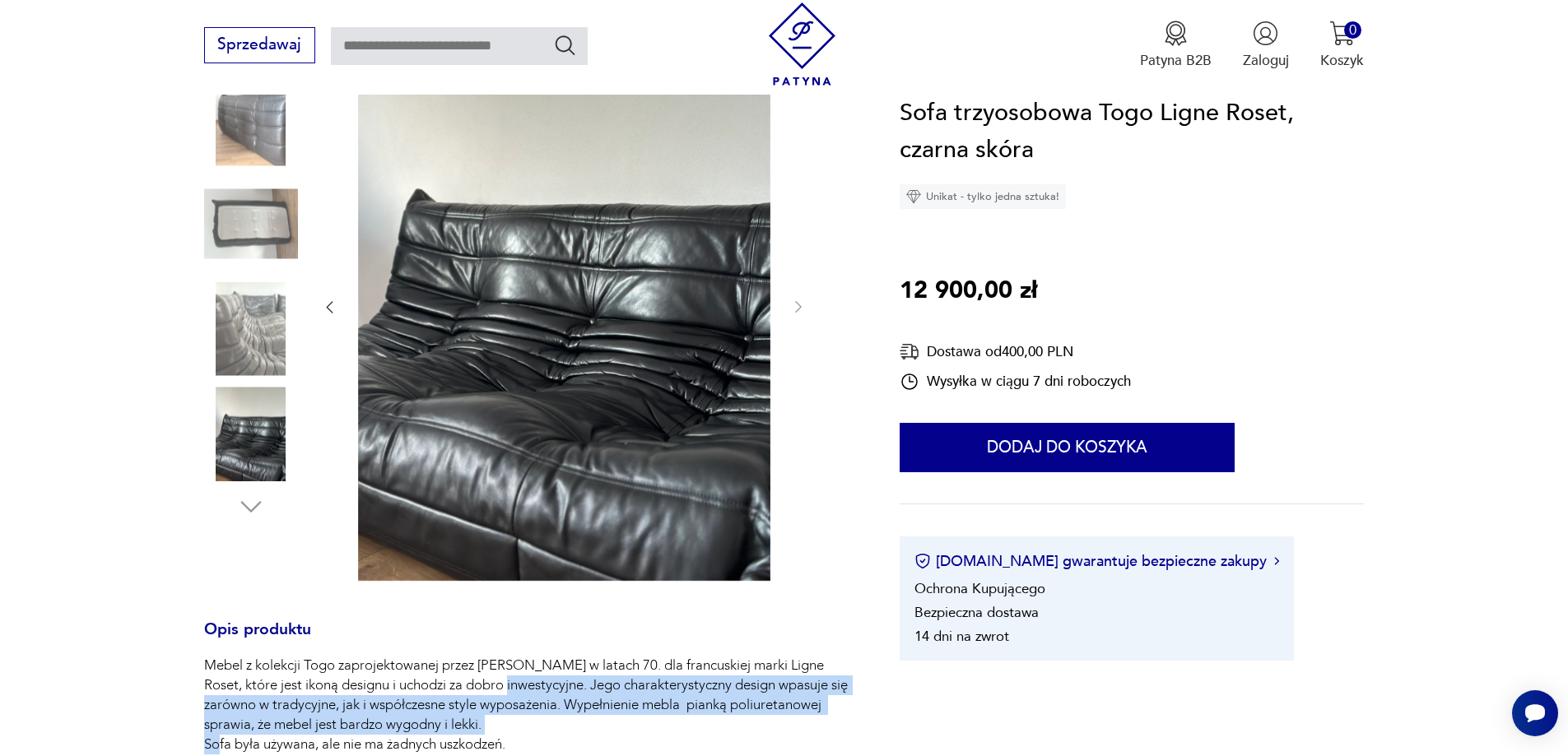
scroll to position [494, 0]
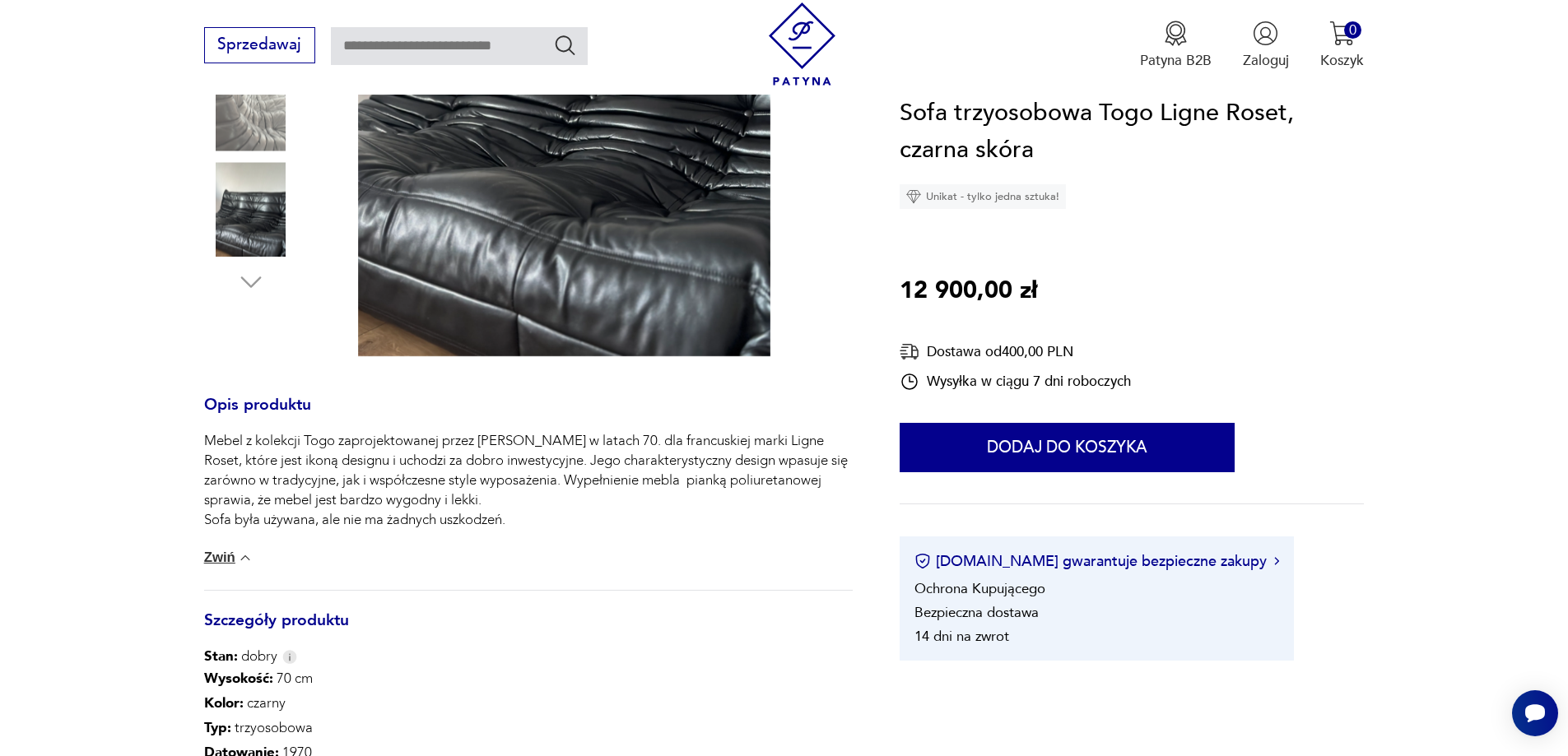
click at [308, 456] on p "Mebel z kolekcji Togo zaprojektowanej przez [PERSON_NAME] w latach 70. dla fran…" at bounding box center [528, 480] width 648 height 99
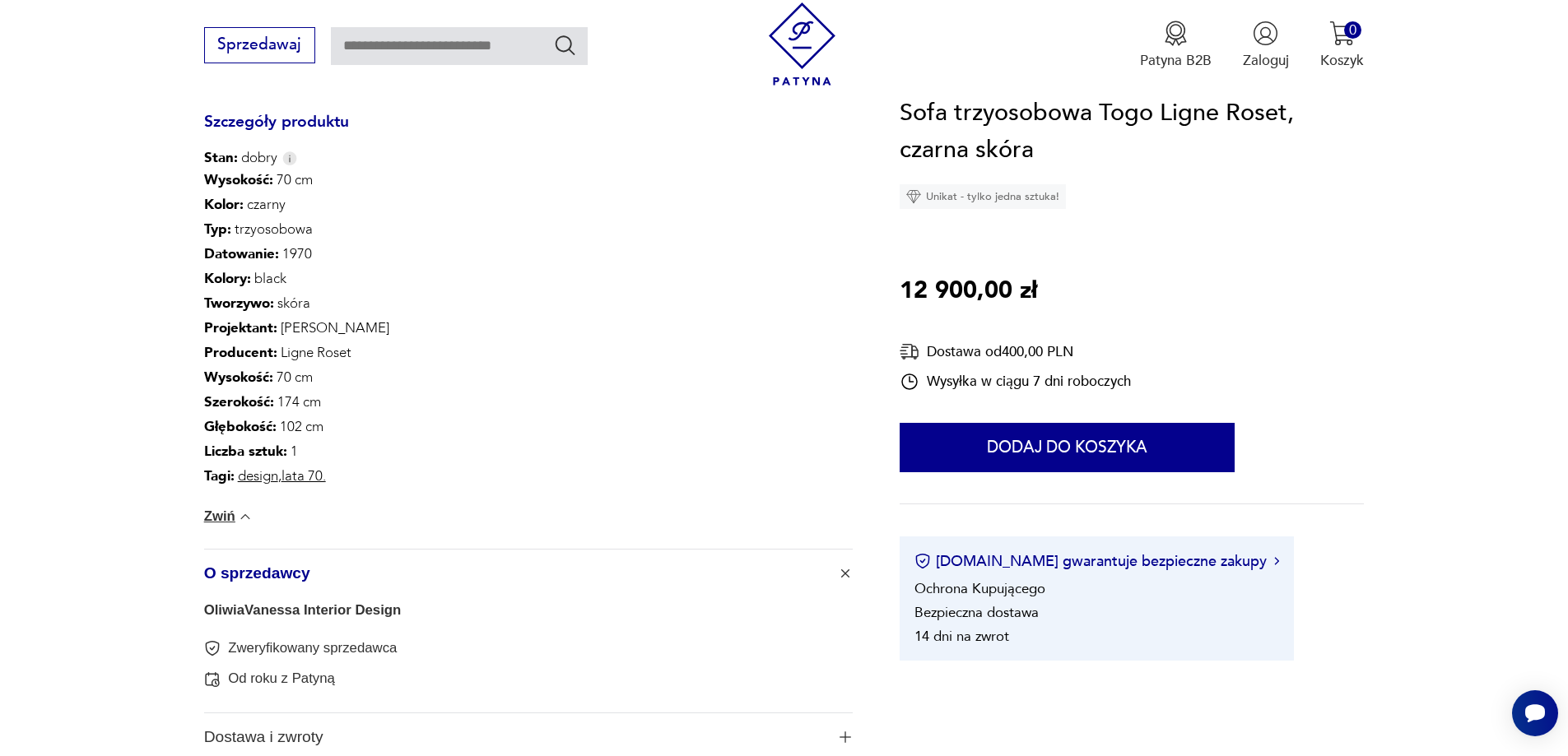
scroll to position [1152, 0]
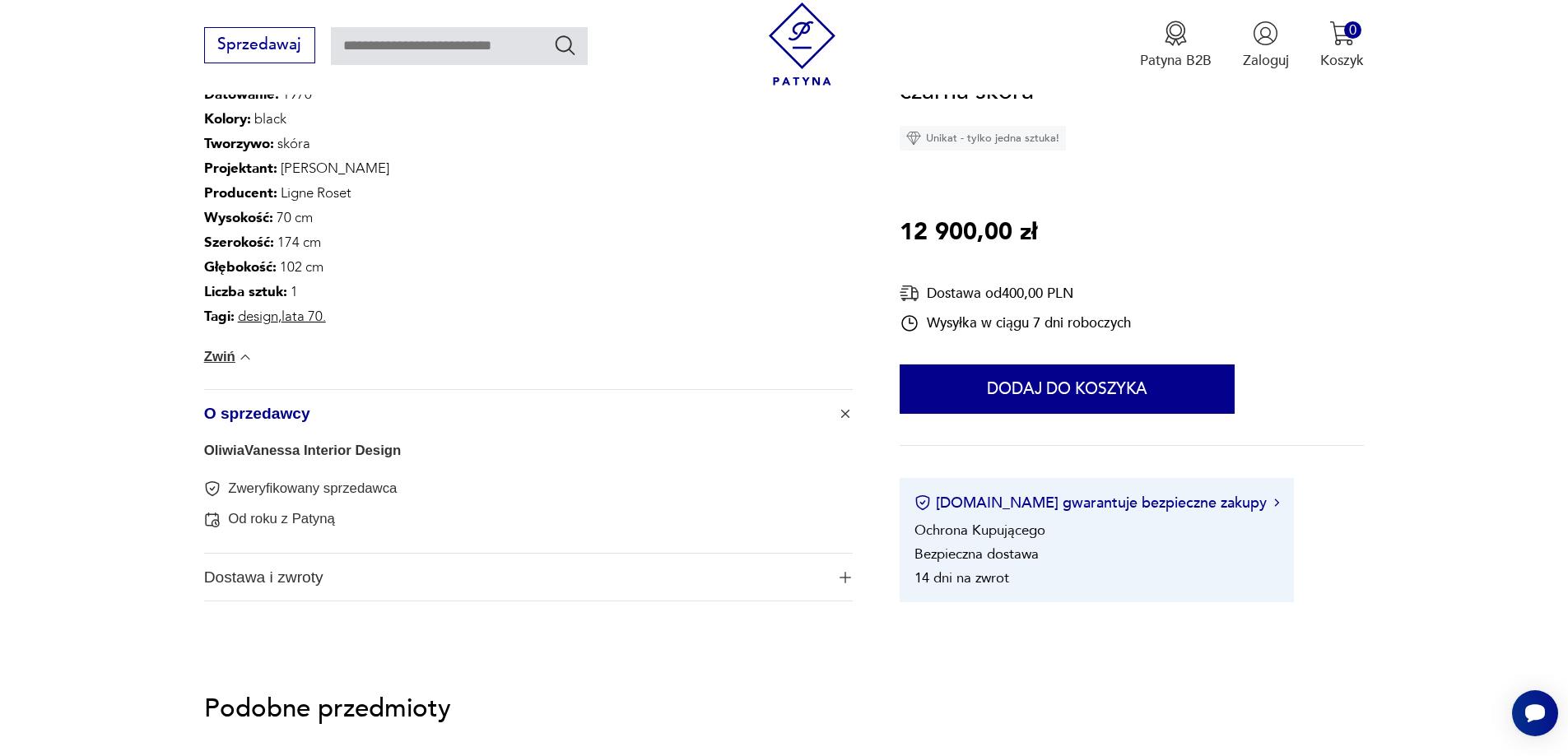
click at [293, 453] on link "OliwiaVanessa Interior Design" at bounding box center [303, 450] width 198 height 16
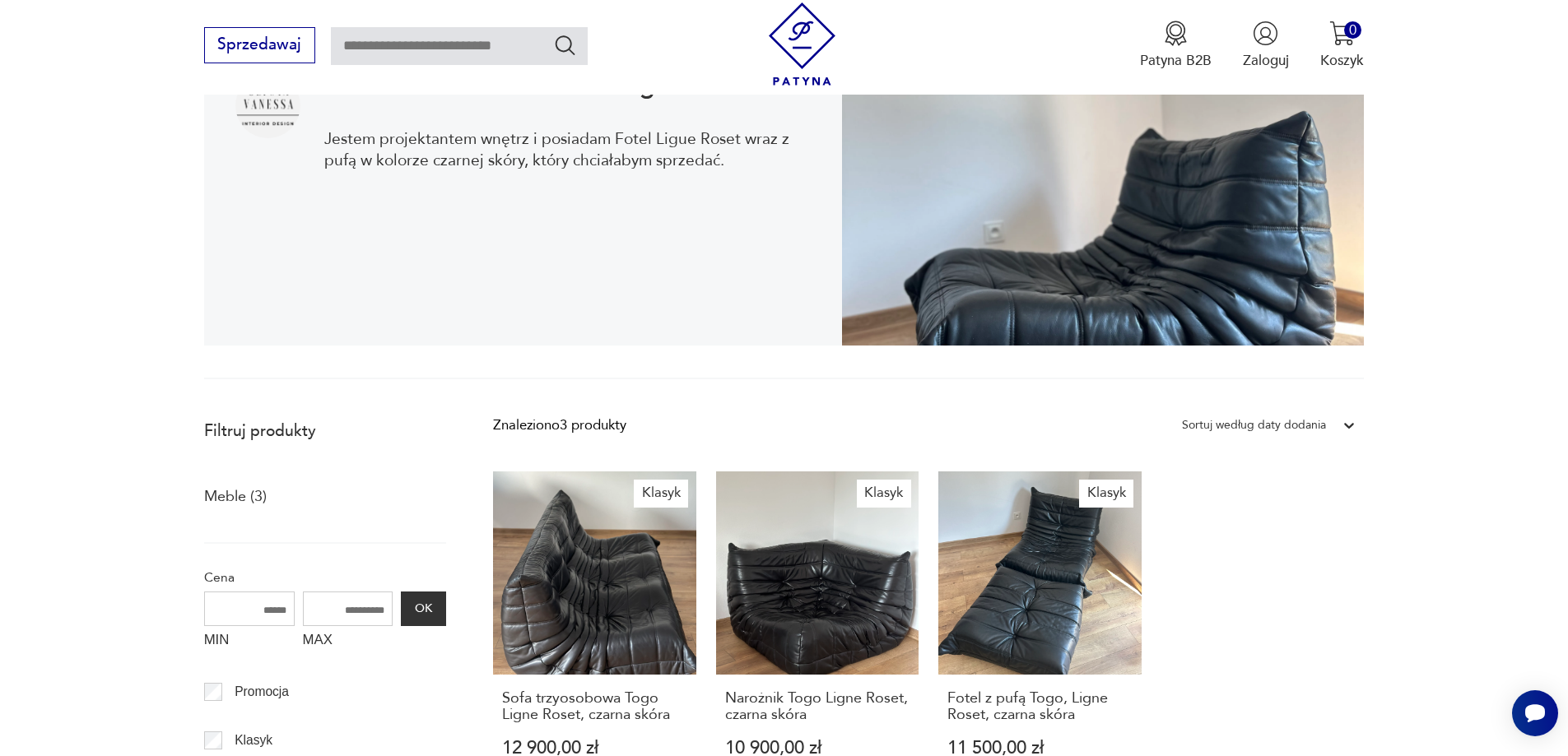
scroll to position [246, 0]
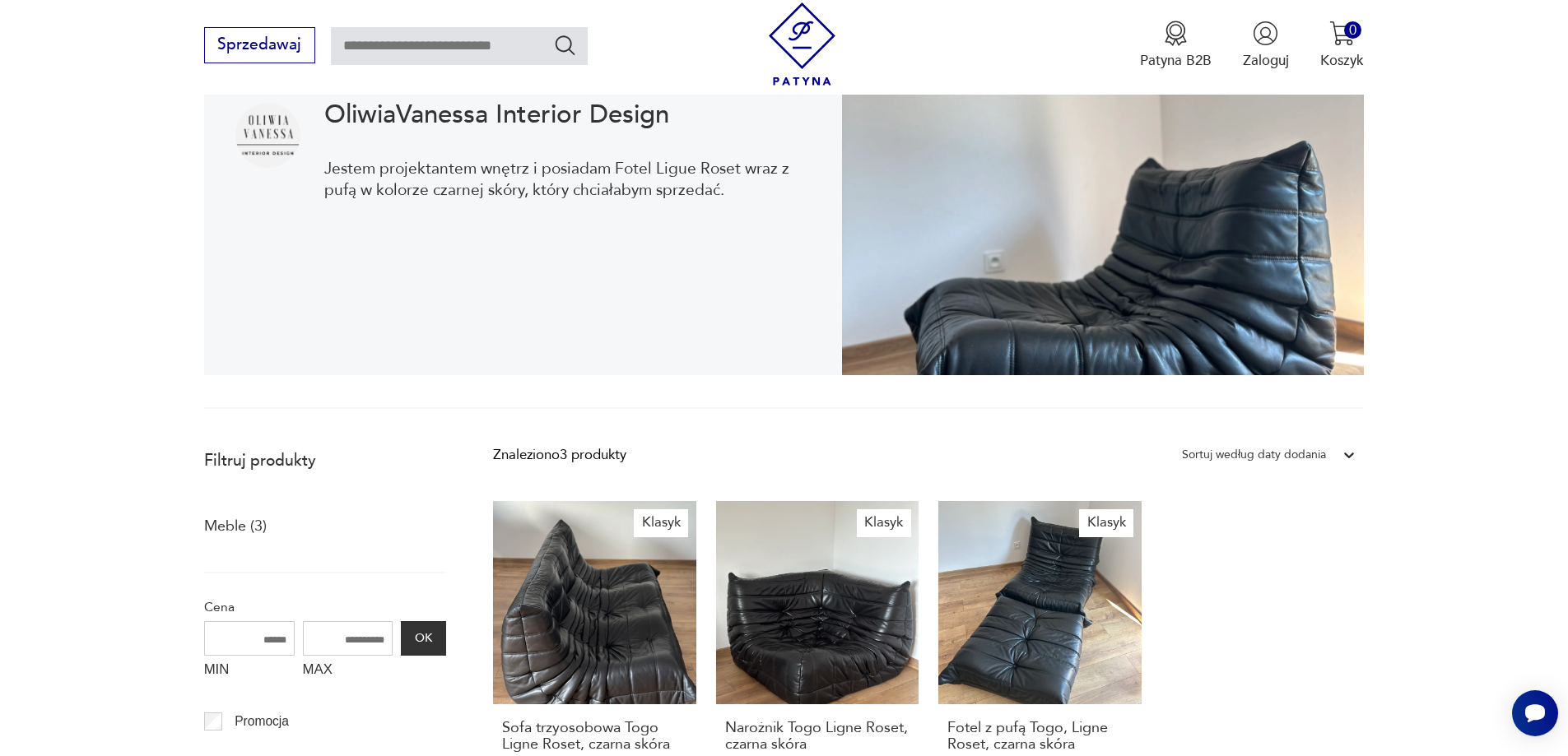
click at [736, 193] on p "Jestem projektantem wnętrz i posiadam Fotel Ligue Roset wraz z pufą w kolorze c…" at bounding box center [568, 179] width 486 height 44
drag, startPoint x: 674, startPoint y: 115, endPoint x: 359, endPoint y: 119, distance: 315.0
click at [328, 103] on h1 "OliwiaVanessa Interior Design" at bounding box center [568, 115] width 486 height 24
copy h1 "OliwiaVanessa Interior Design"
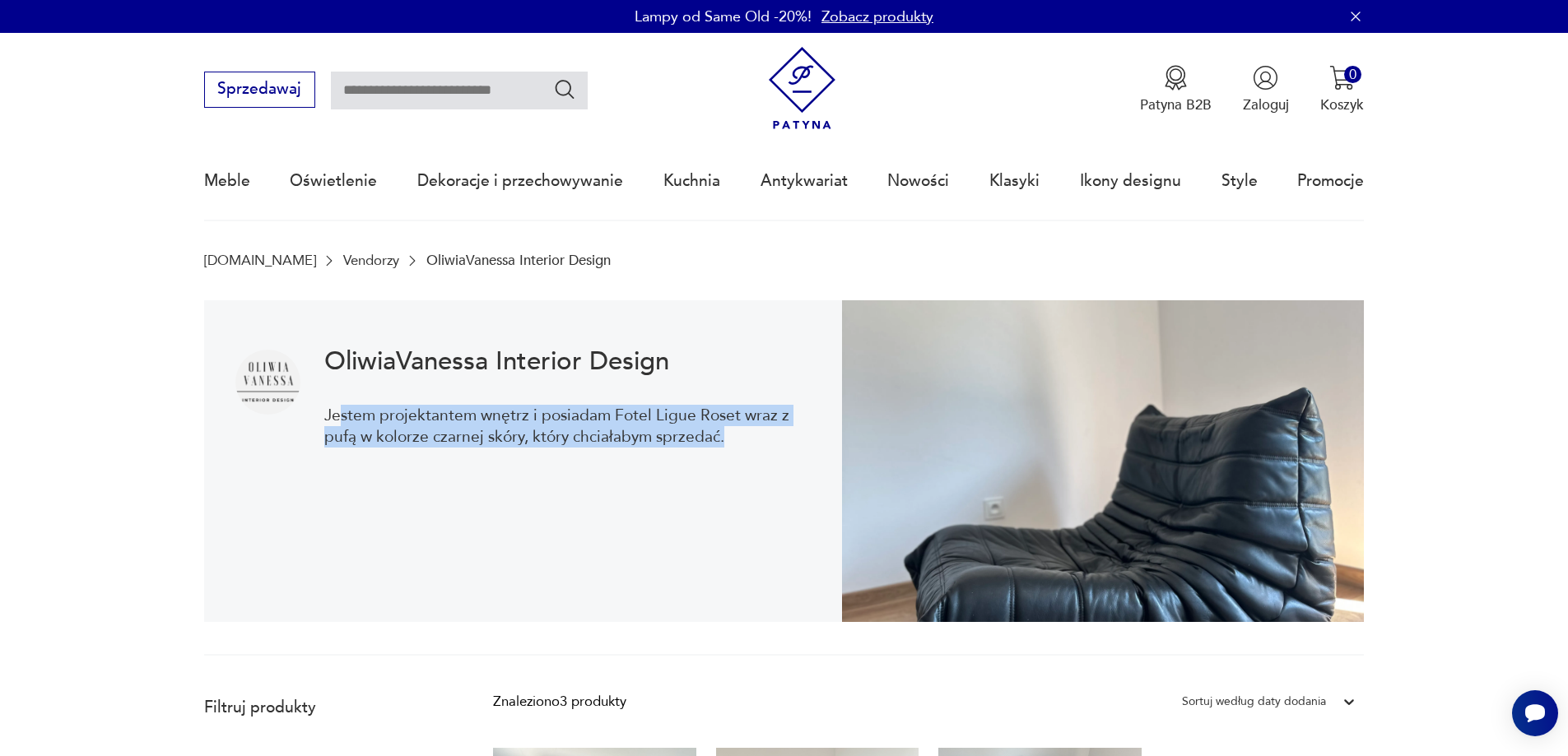
drag, startPoint x: 737, startPoint y: 447, endPoint x: 338, endPoint y: 407, distance: 401.0
click at [338, 407] on p "Jestem projektantem wnętrz i posiadam Fotel Ligue Roset wraz z pufą w kolorze c…" at bounding box center [568, 427] width 486 height 44
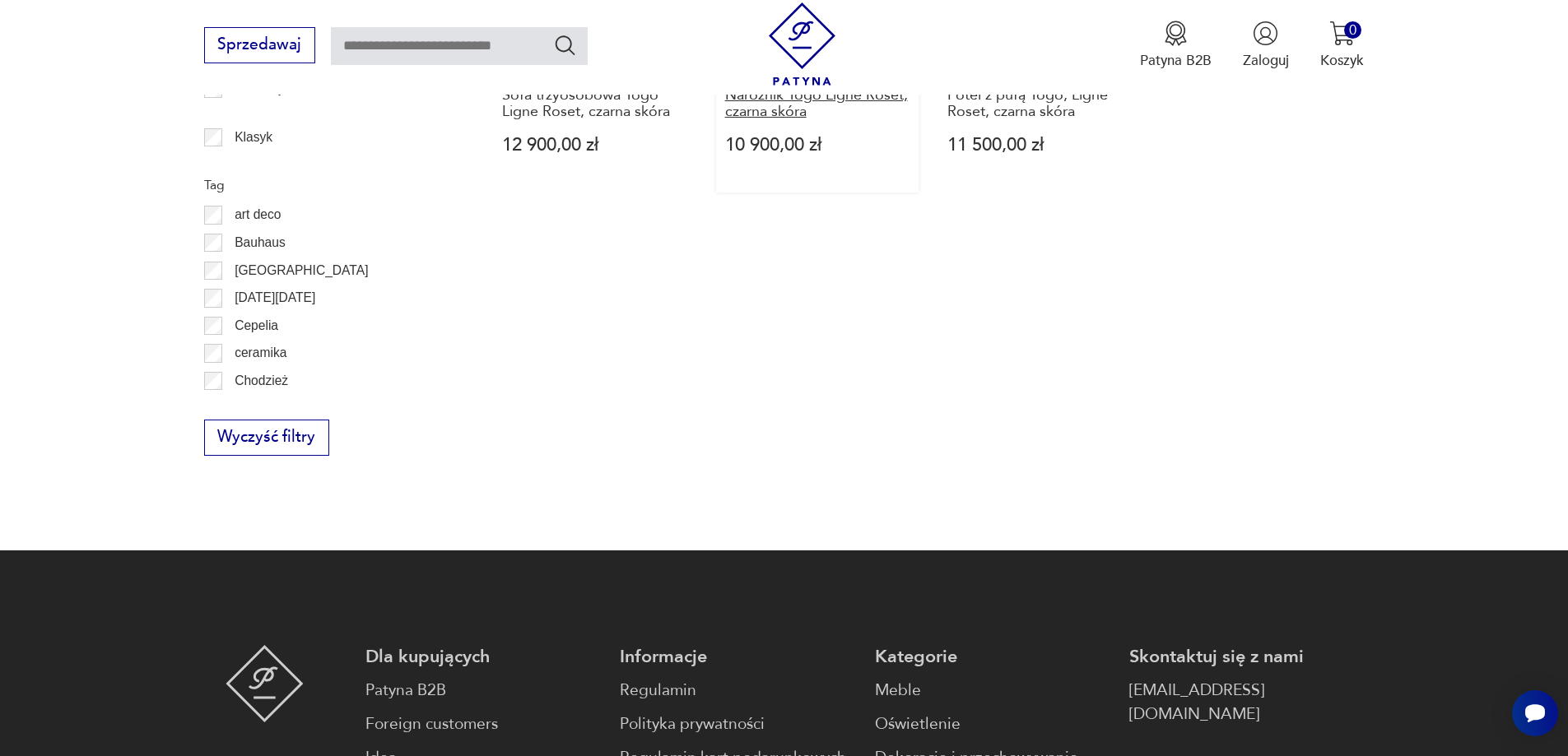
scroll to position [905, 0]
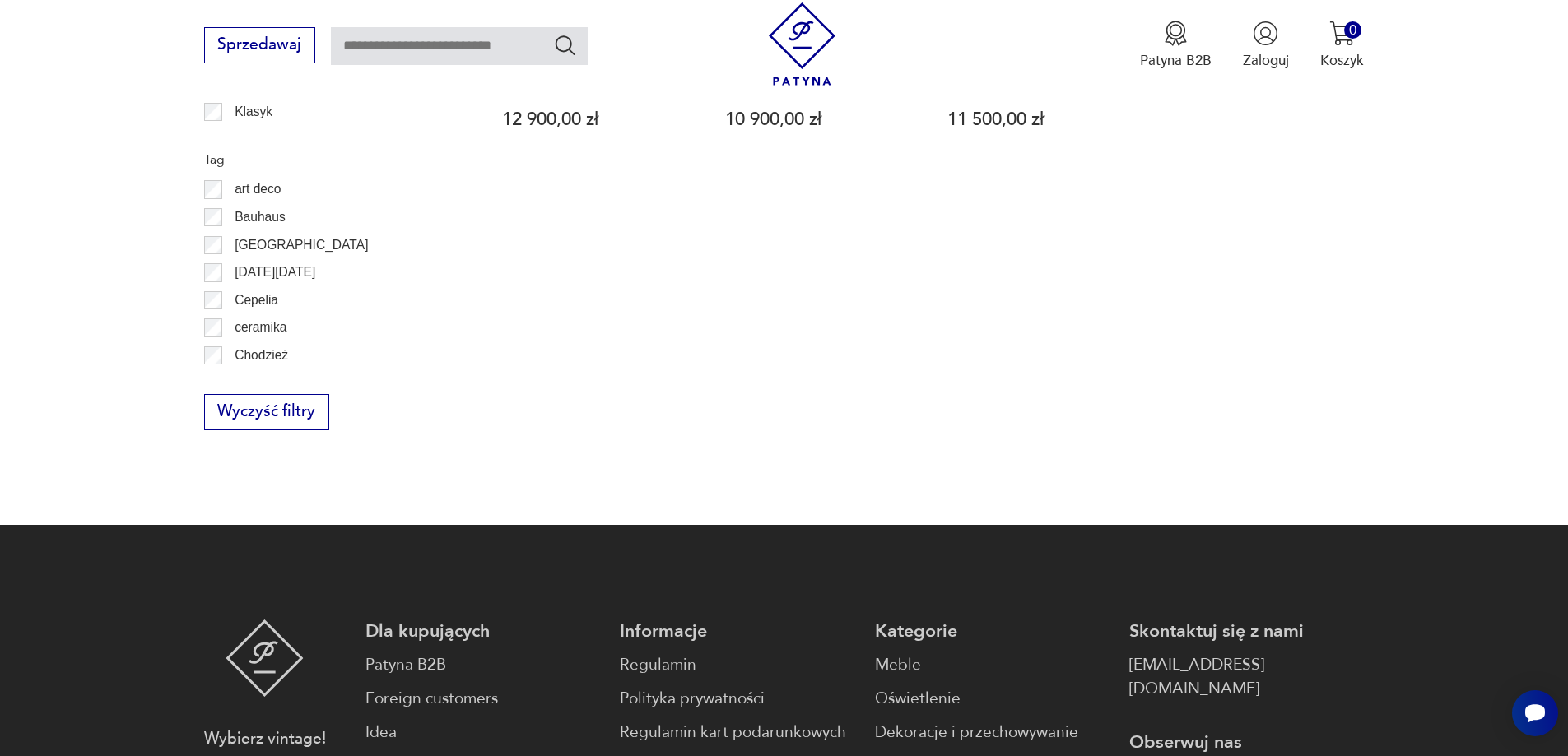
click at [575, 229] on div "Znaleziono 3 produkty Filtruj Sortuj według daty dodania Sortuj według daty dod…" at bounding box center [928, 105] width 871 height 648
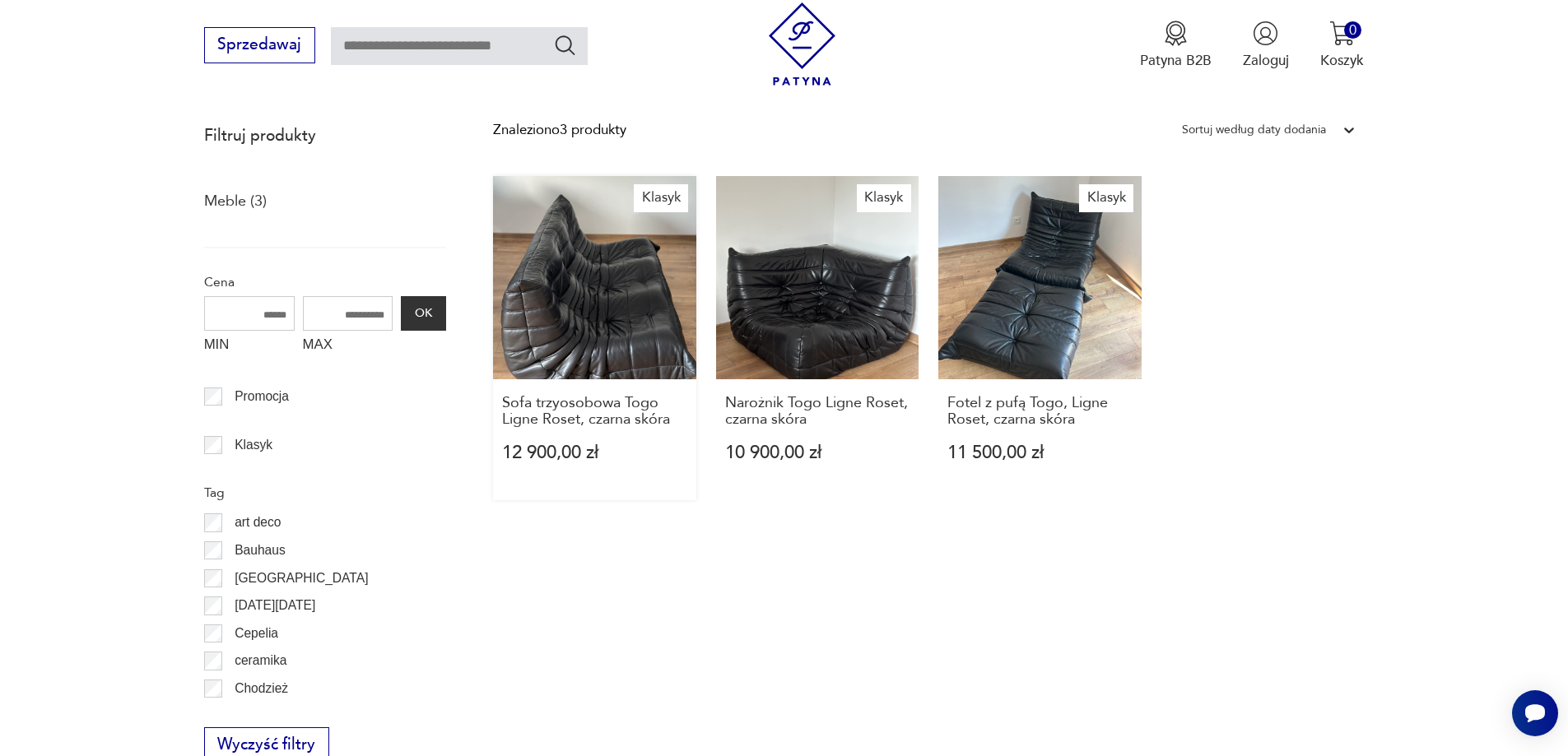
scroll to position [576, 0]
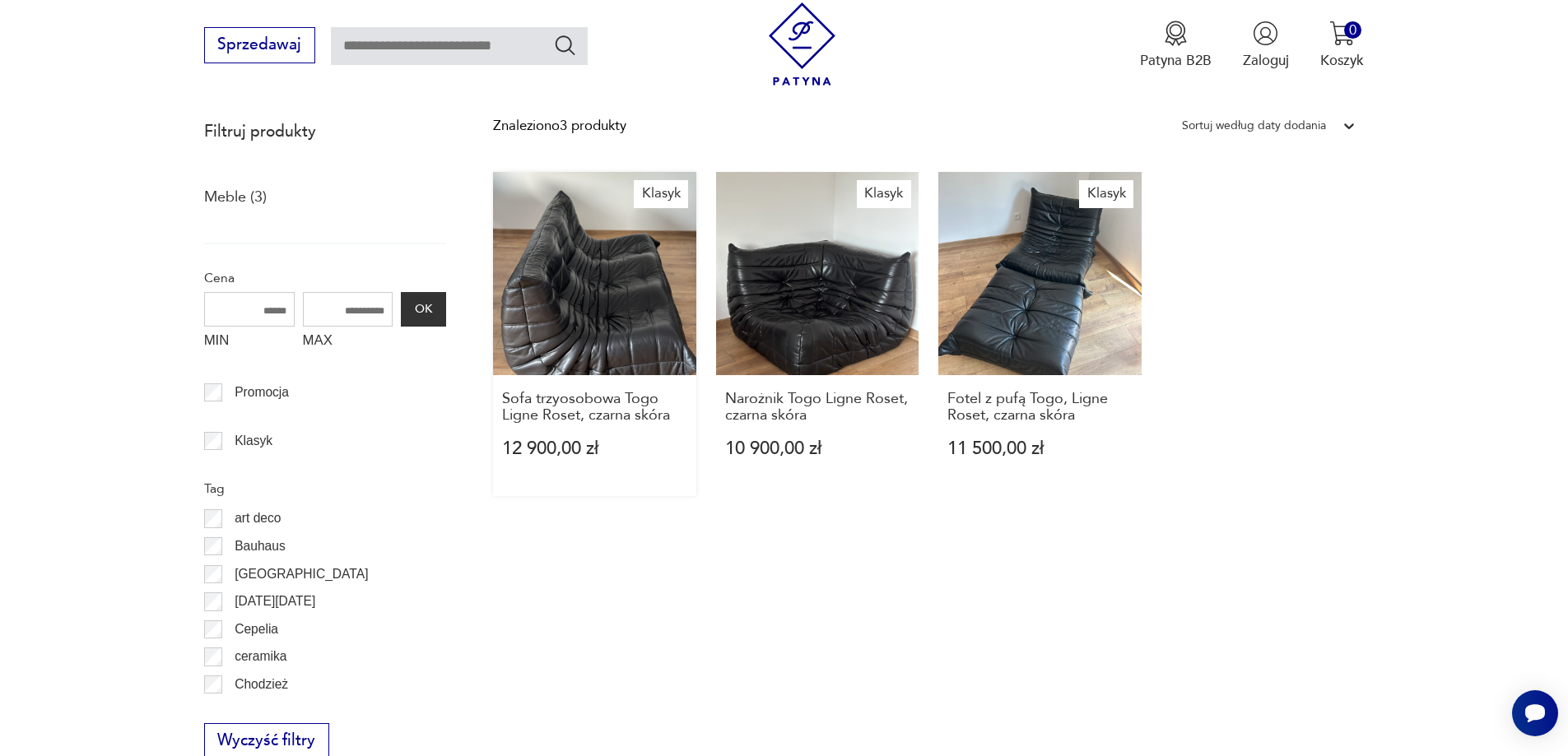
click at [568, 315] on link "Klasyk Sofa trzyosobowa Togo Ligne Roset, czarna skóra 12 900,00 zł" at bounding box center [594, 334] width 203 height 324
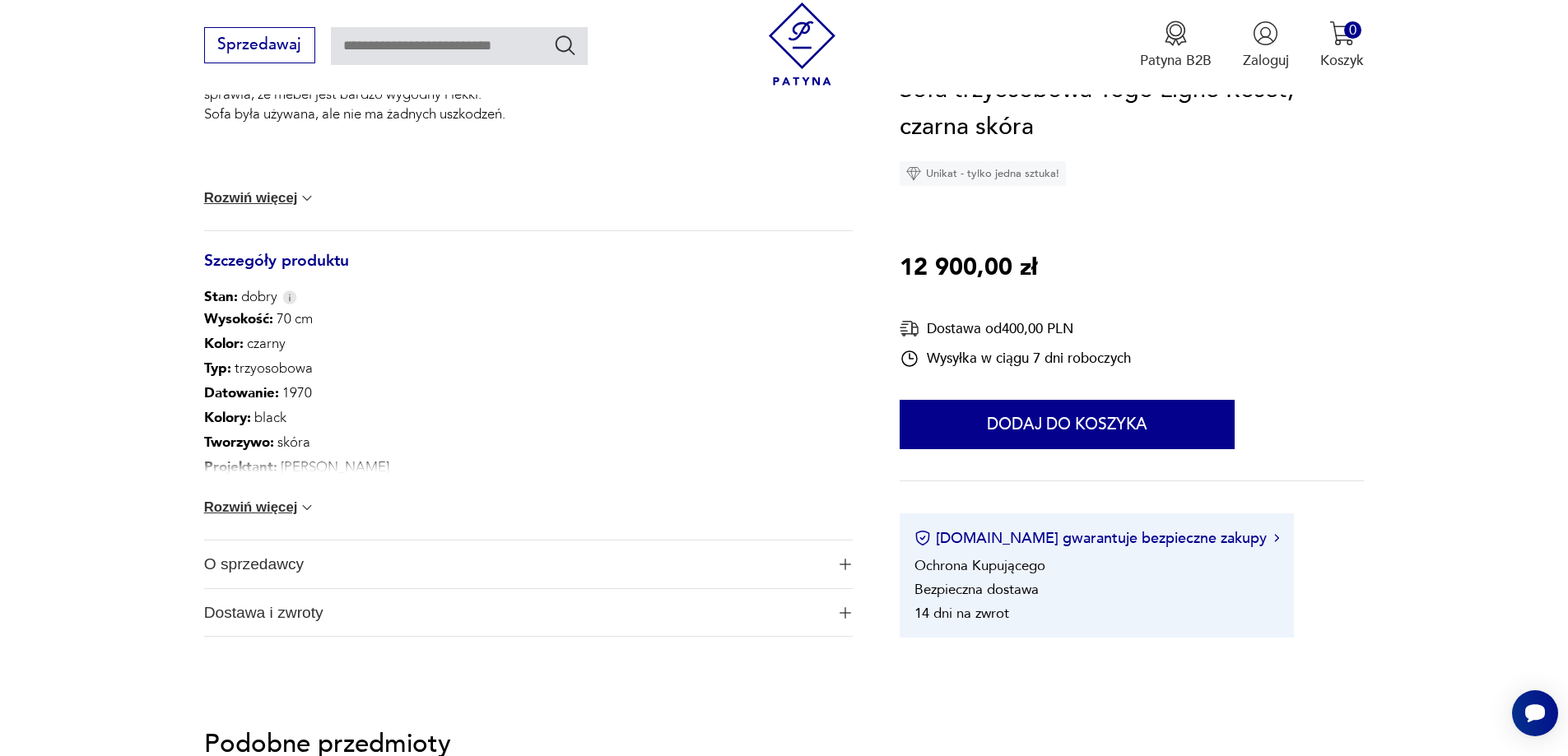
scroll to position [905, 0]
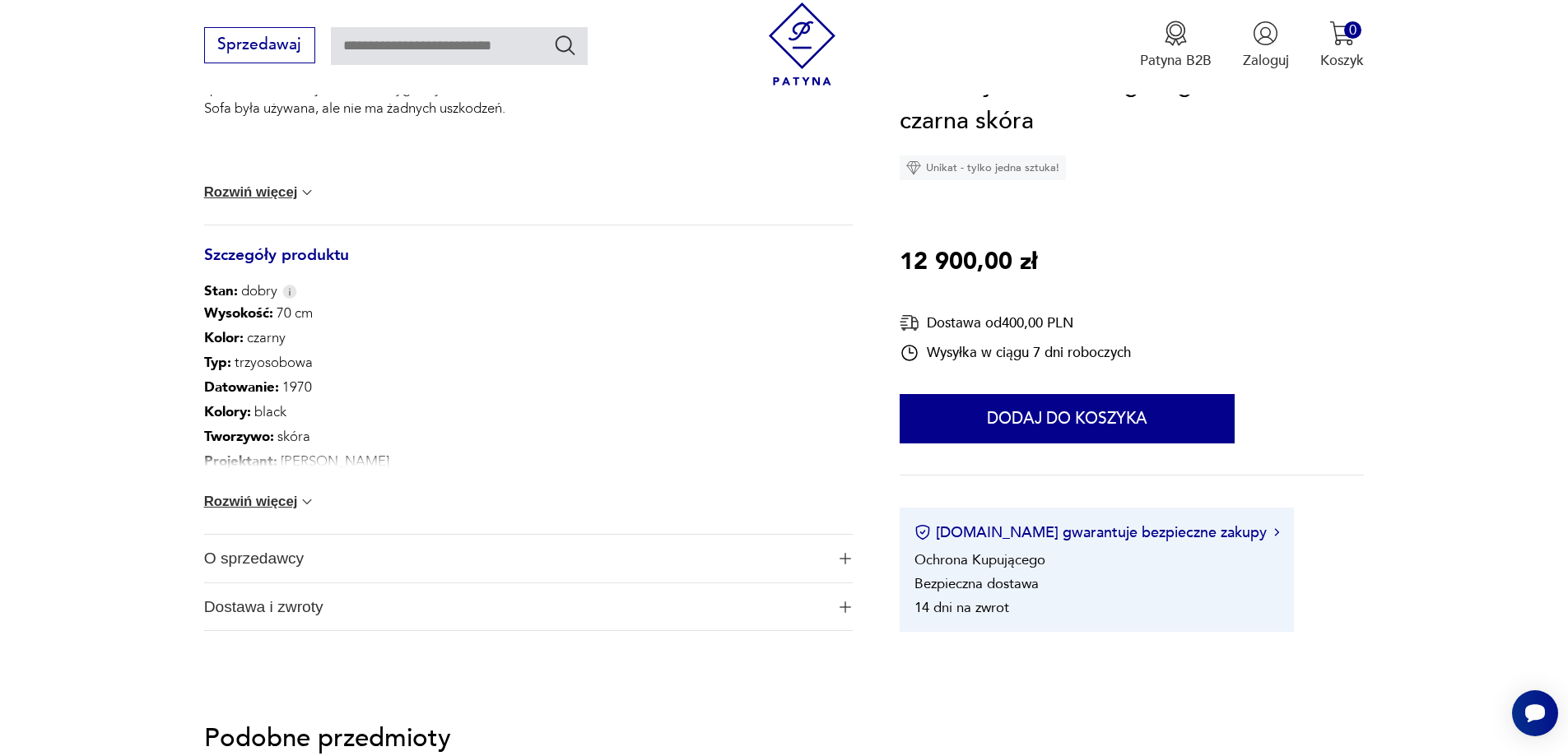
click at [263, 506] on button "Rozwiń więcej" at bounding box center [260, 502] width 112 height 17
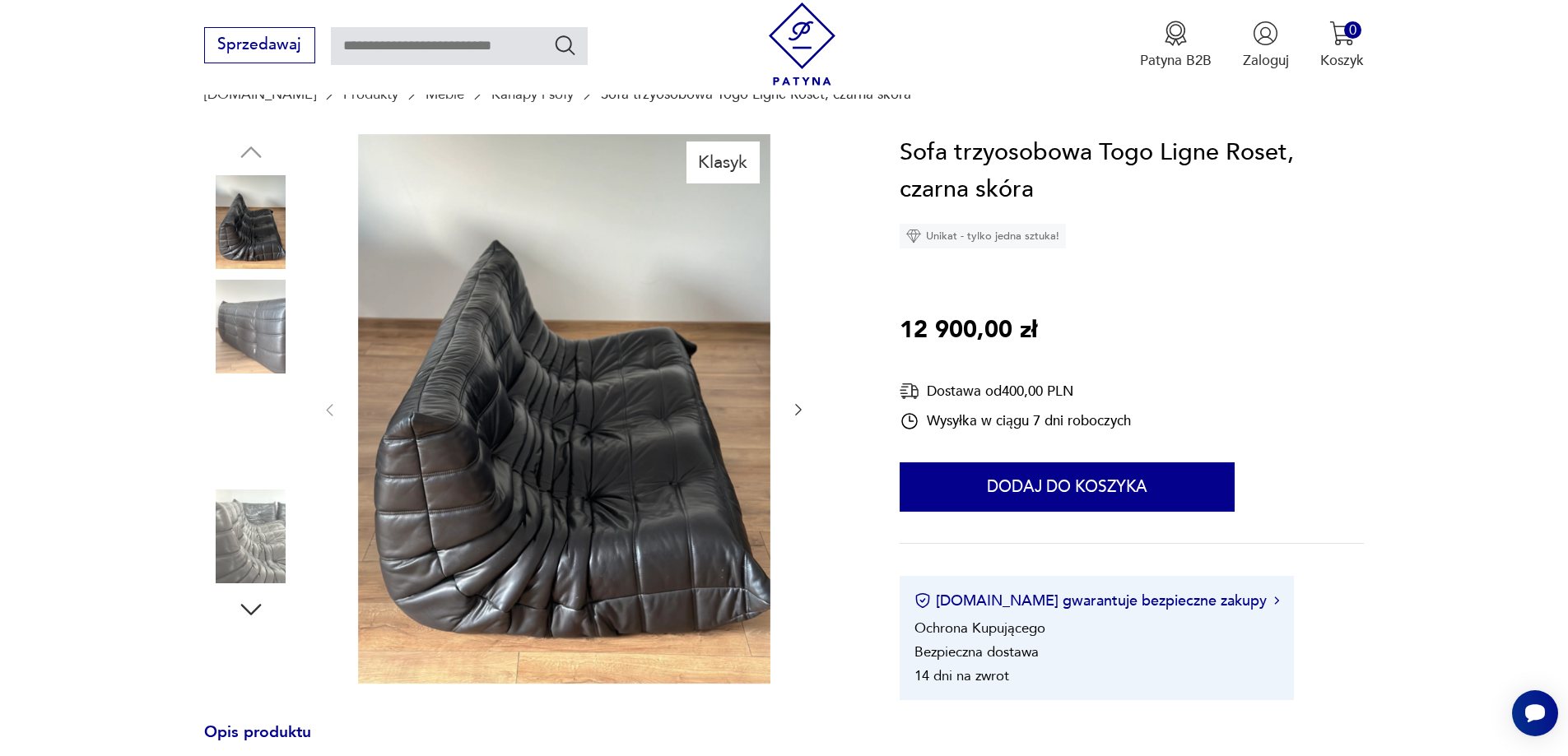
scroll to position [164, 0]
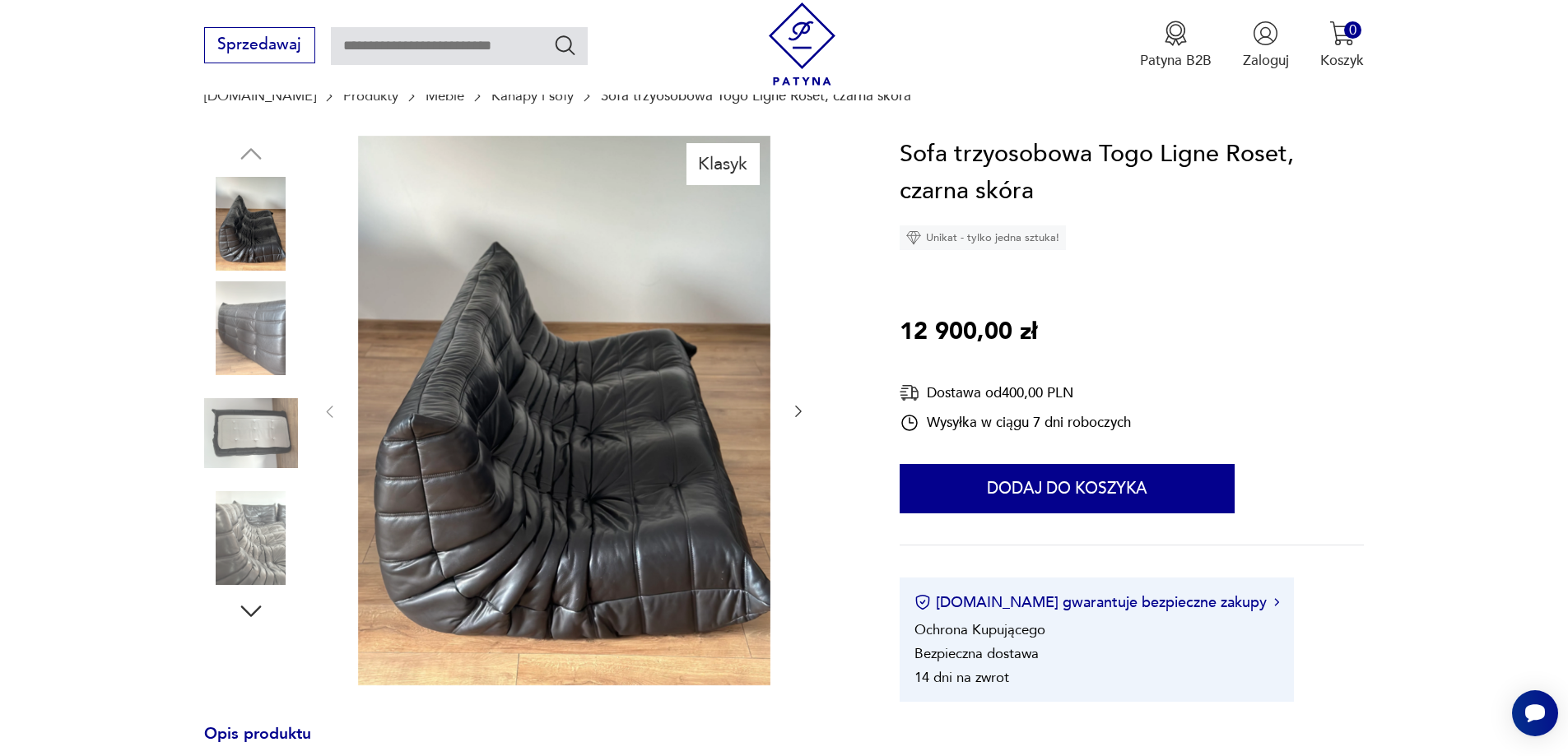
click at [237, 526] on img at bounding box center [251, 538] width 94 height 94
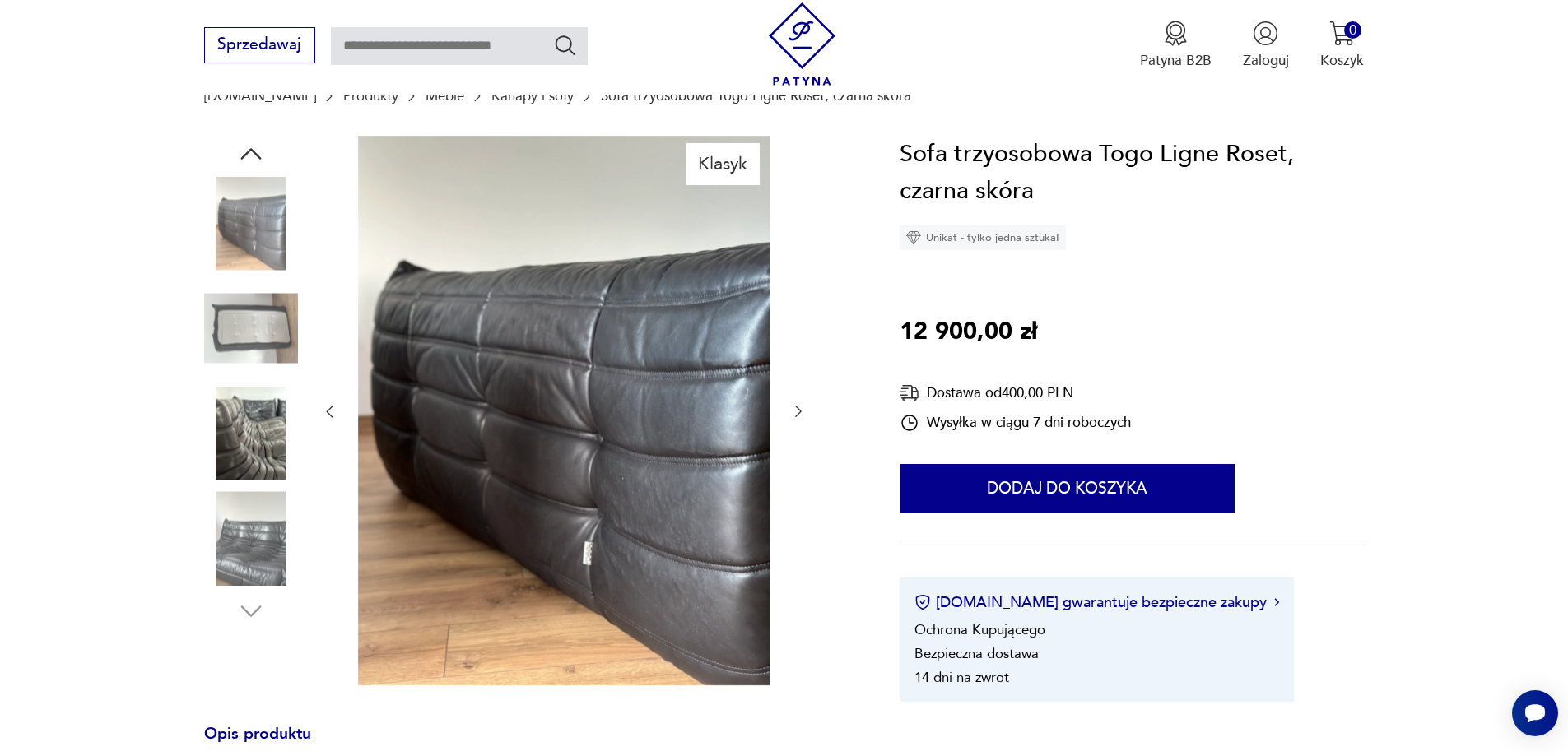
click at [802, 417] on icon "button" at bounding box center [799, 412] width 17 height 17
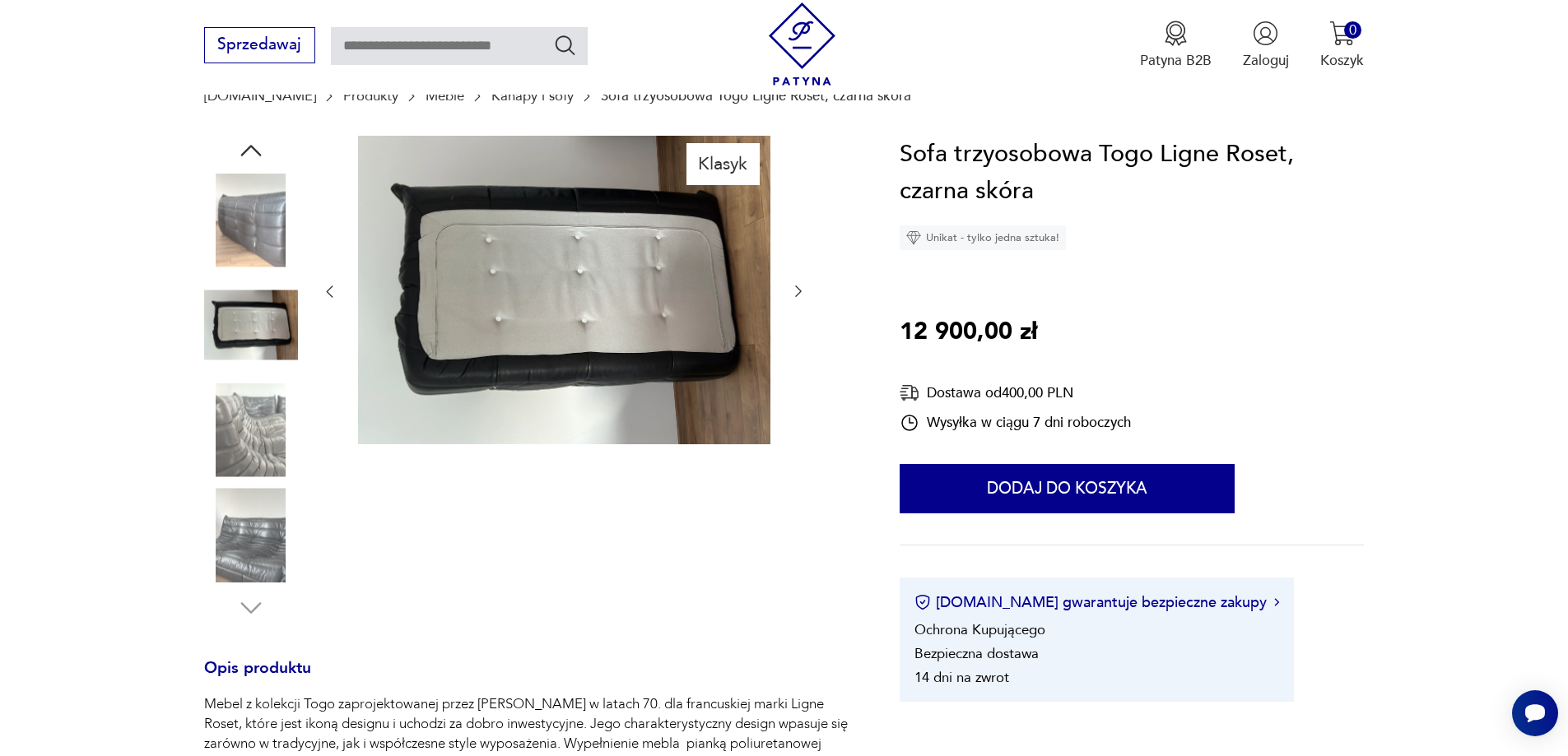
click at [798, 293] on icon "button" at bounding box center [799, 291] width 17 height 17
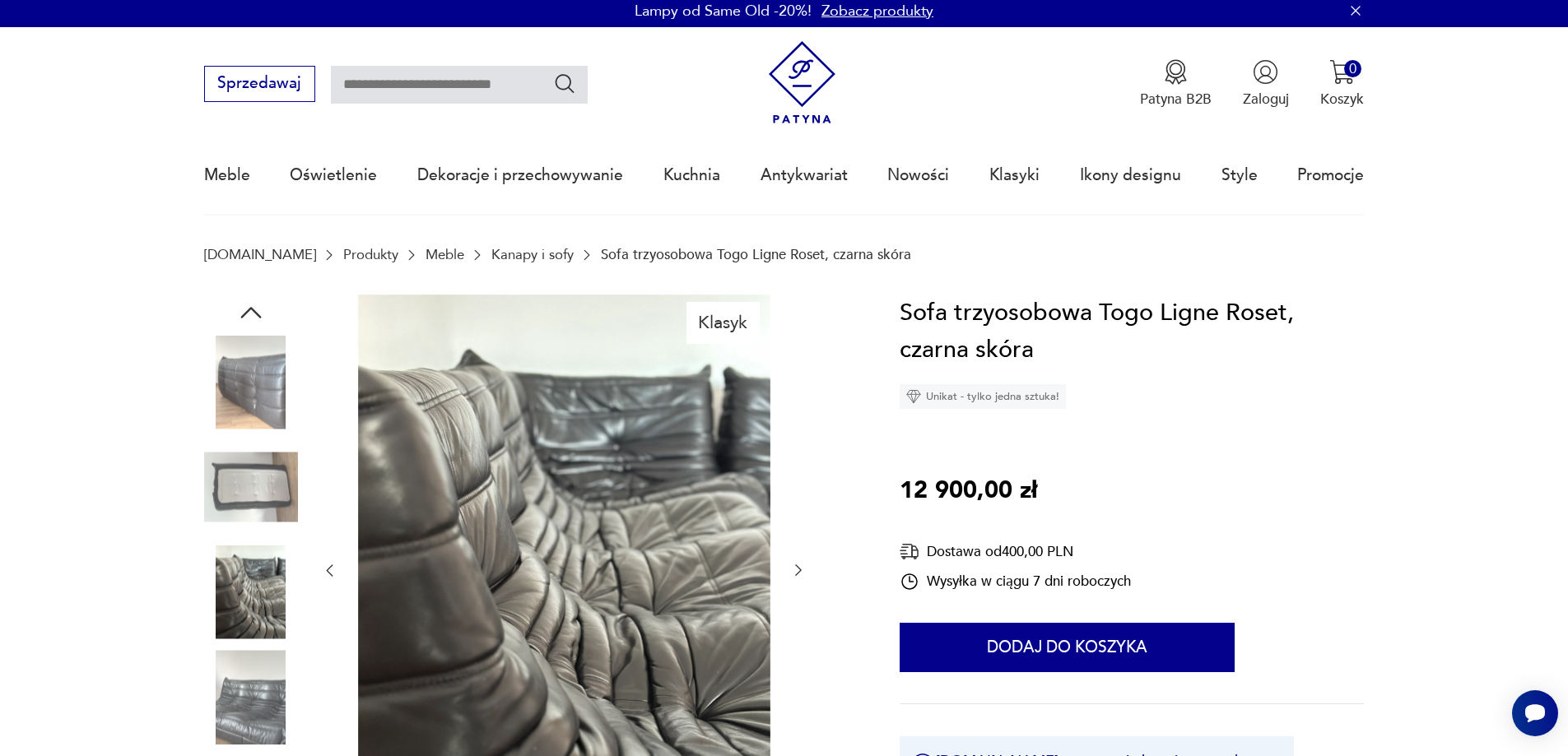
scroll to position [0, 0]
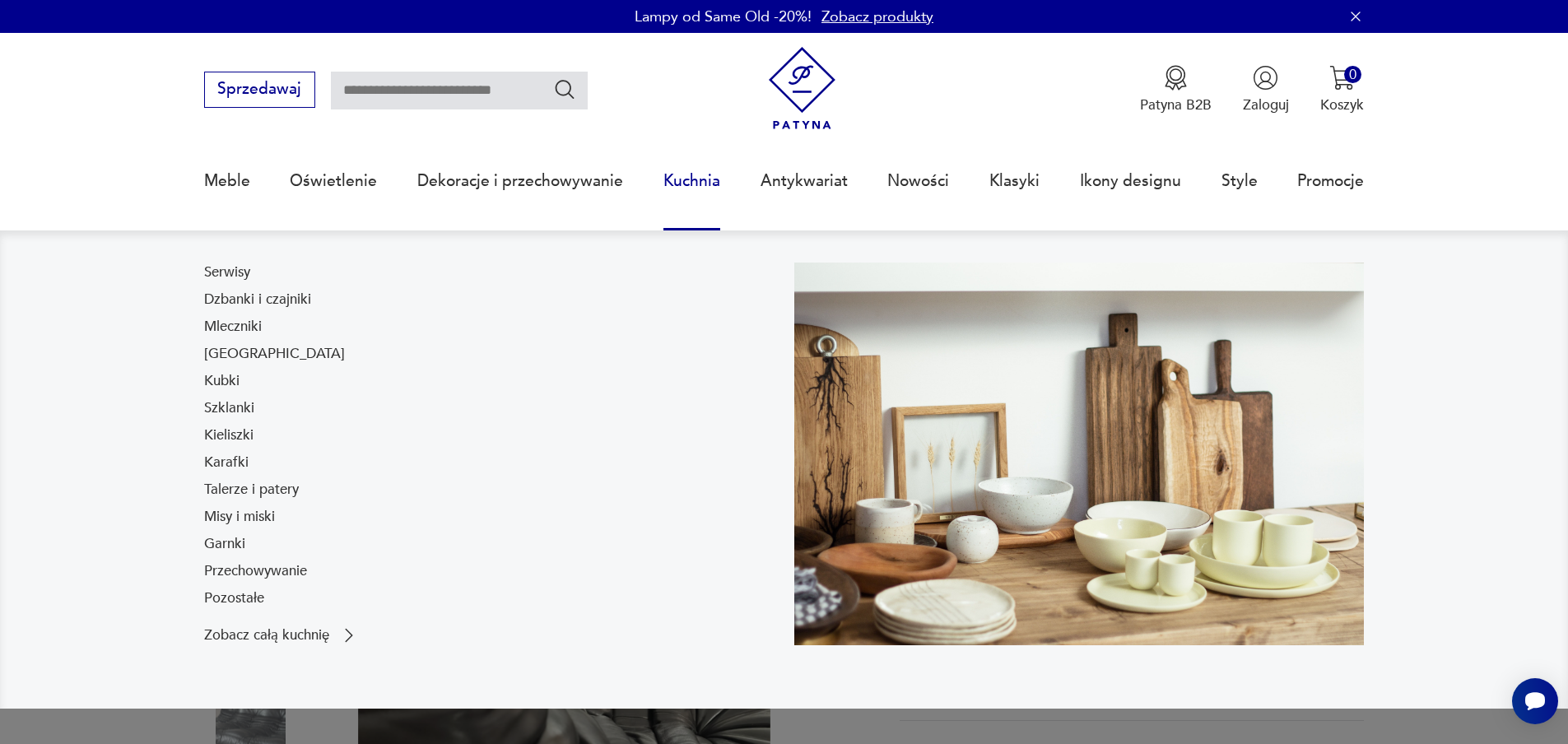
click at [677, 180] on link "Kuchnia" at bounding box center [691, 181] width 56 height 76
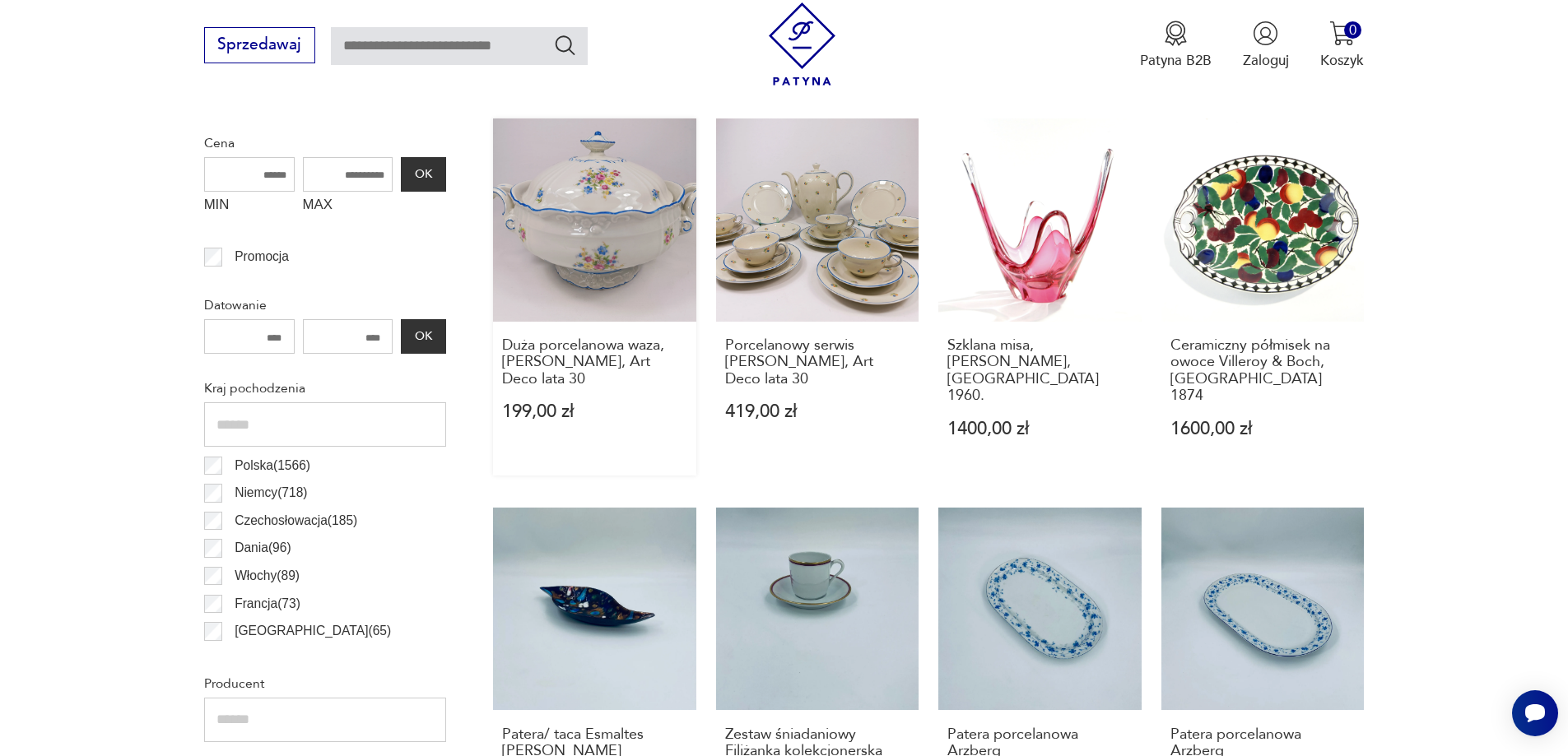
click at [604, 222] on link "Duża porcelanowa waza, Felda Rohn, Art Deco lata 30 199,00 zł" at bounding box center [594, 297] width 203 height 357
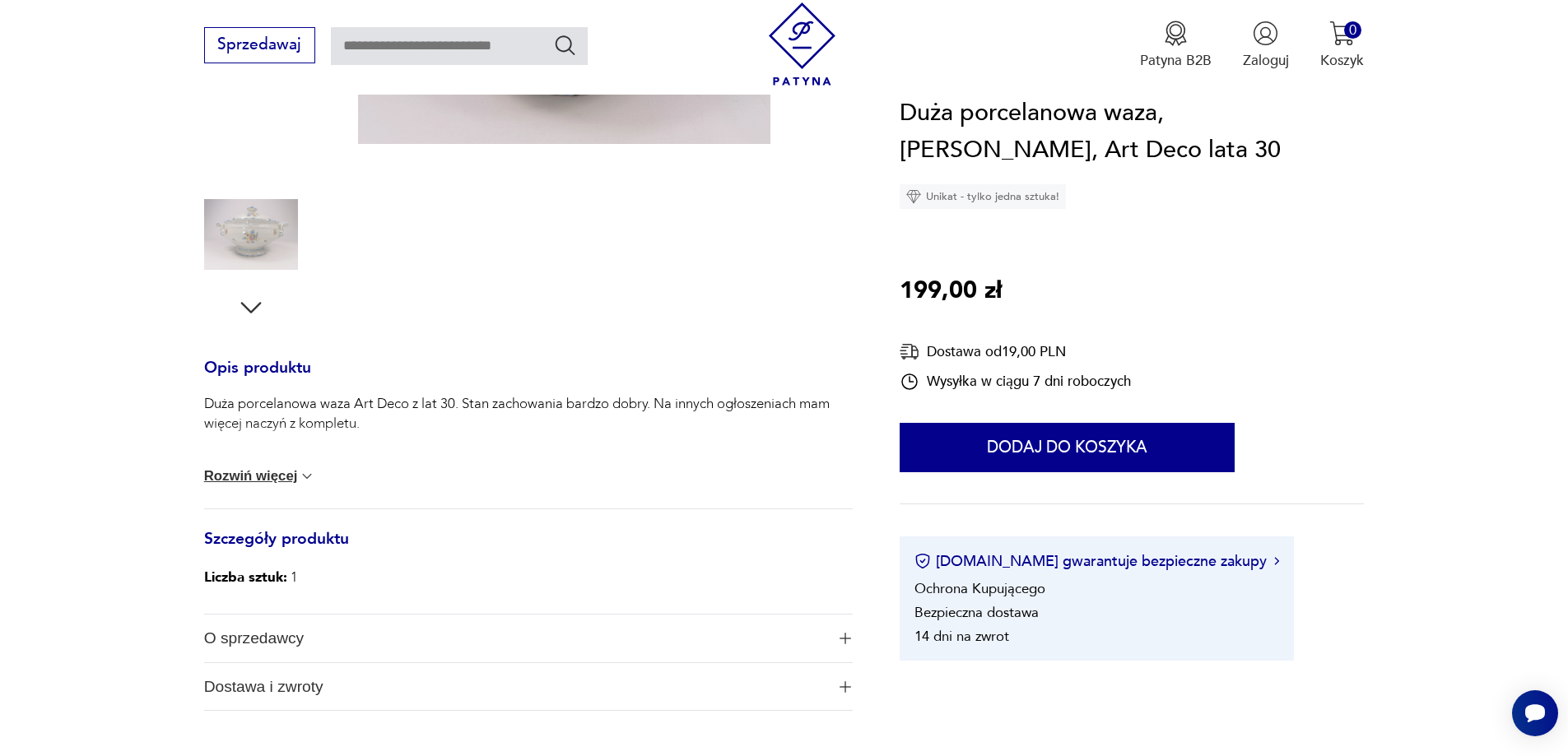
scroll to position [494, 0]
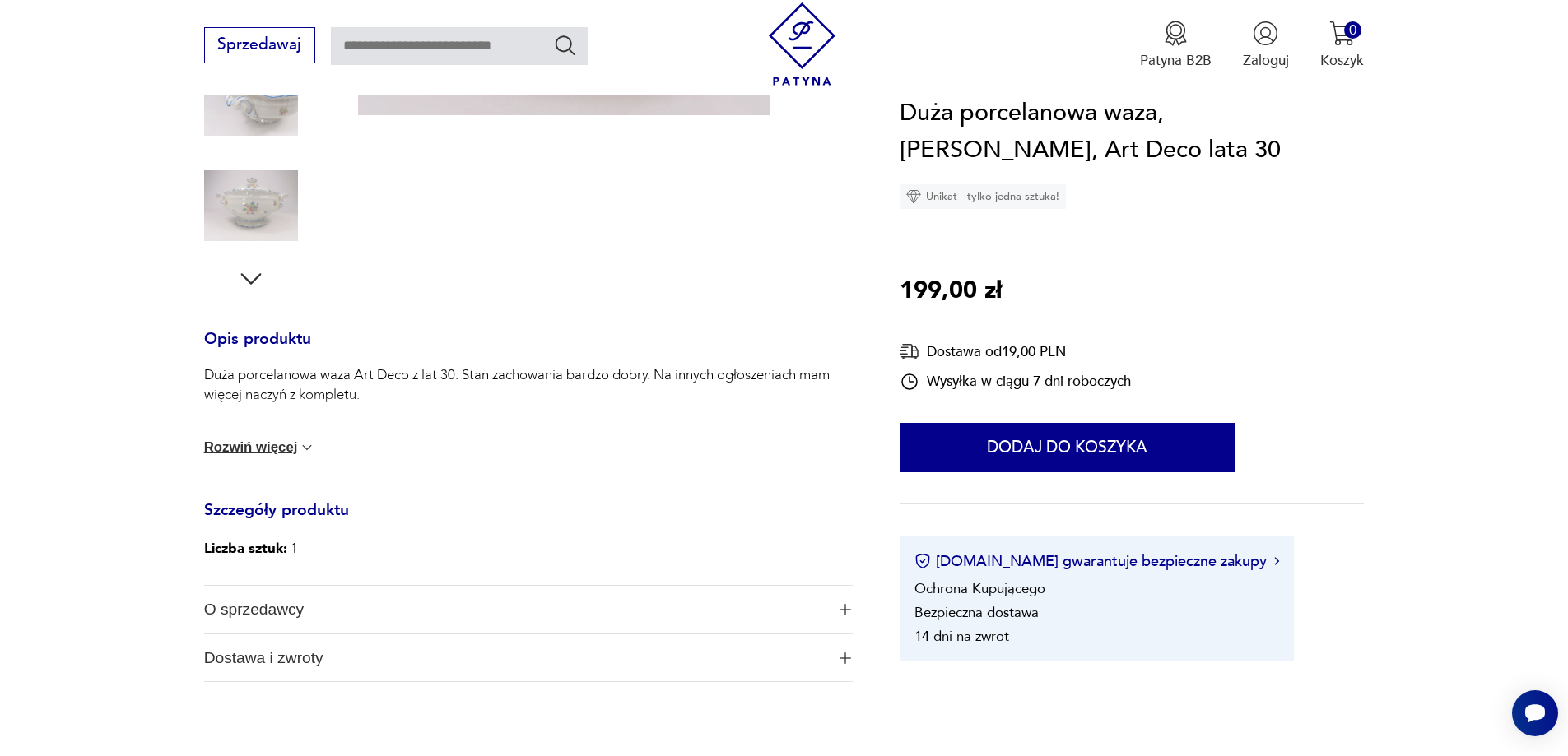
click at [281, 447] on button "Rozwiń więcej" at bounding box center [260, 448] width 112 height 17
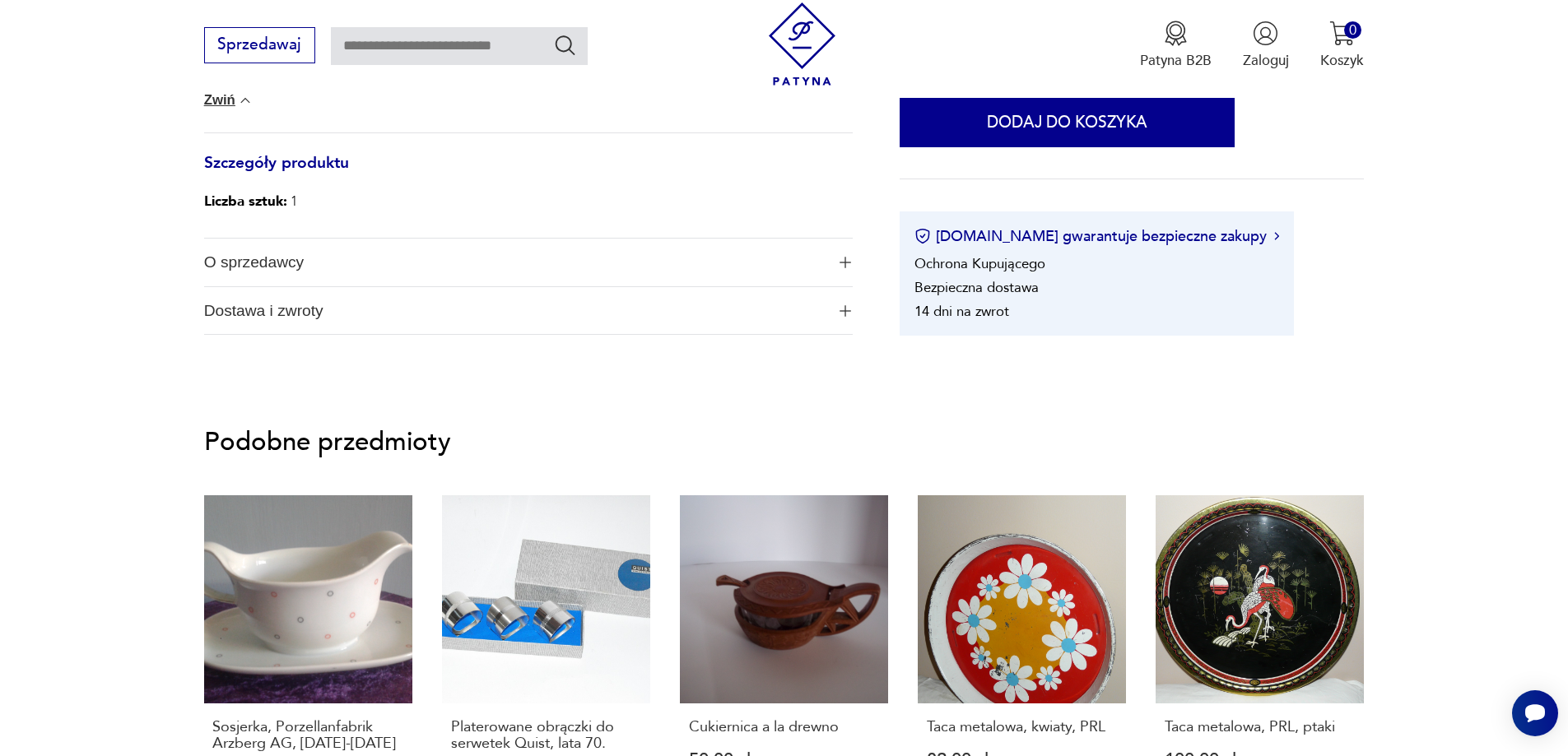
scroll to position [823, 0]
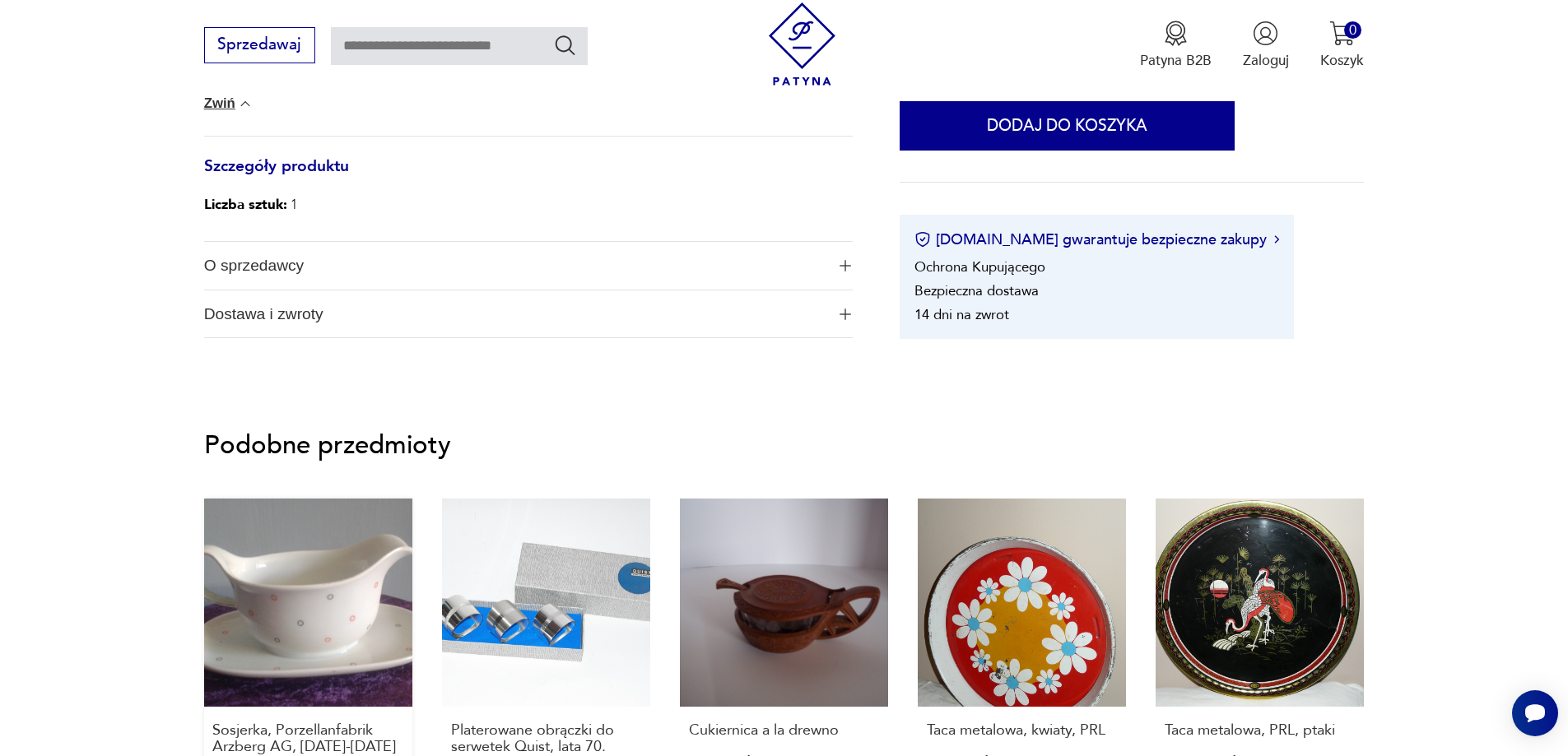
click at [344, 589] on link "Sosjerka, Porzellanfabrik Arzberg AG, 1930-1947 10,00 zł" at bounding box center [308, 663] width 208 height 329
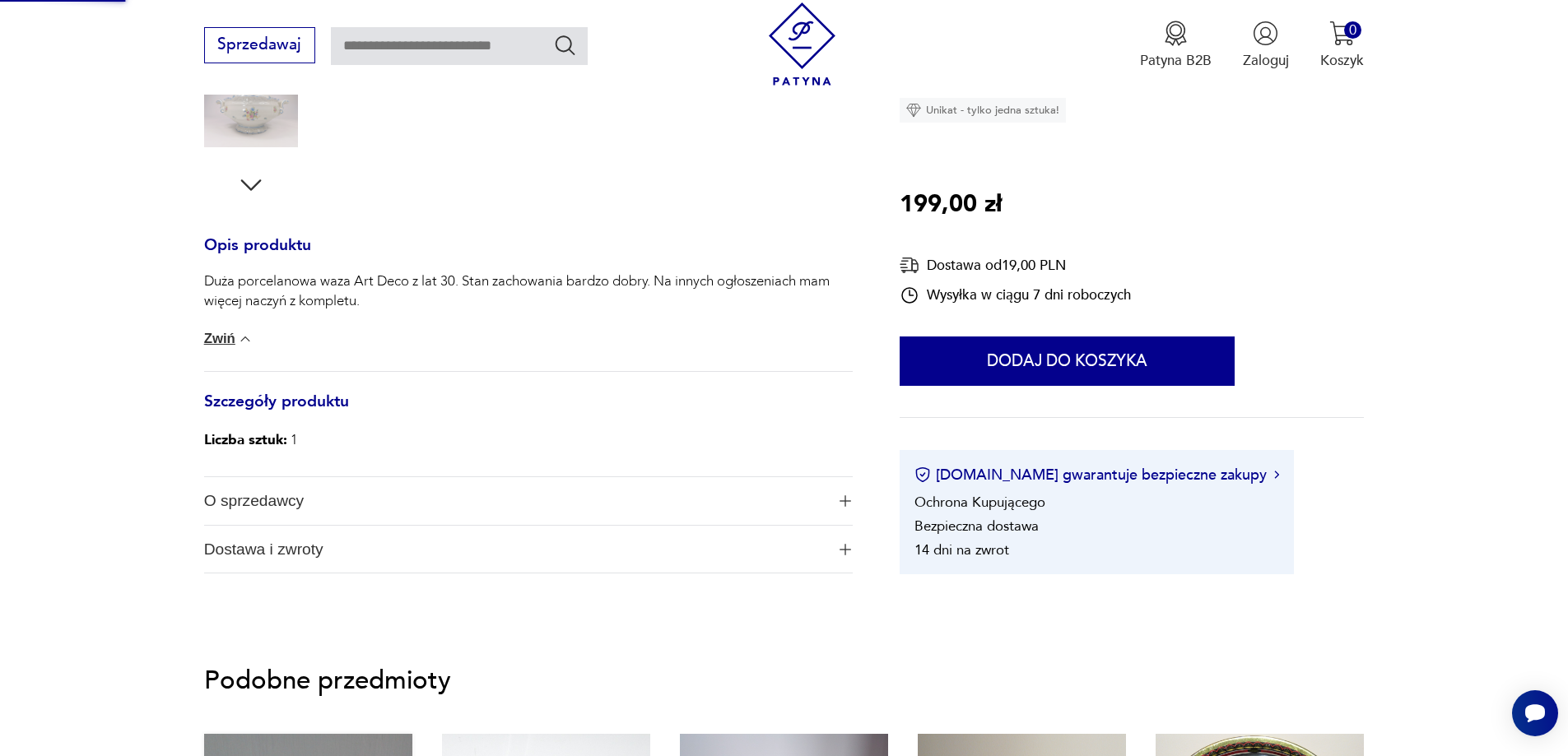
scroll to position [155, 0]
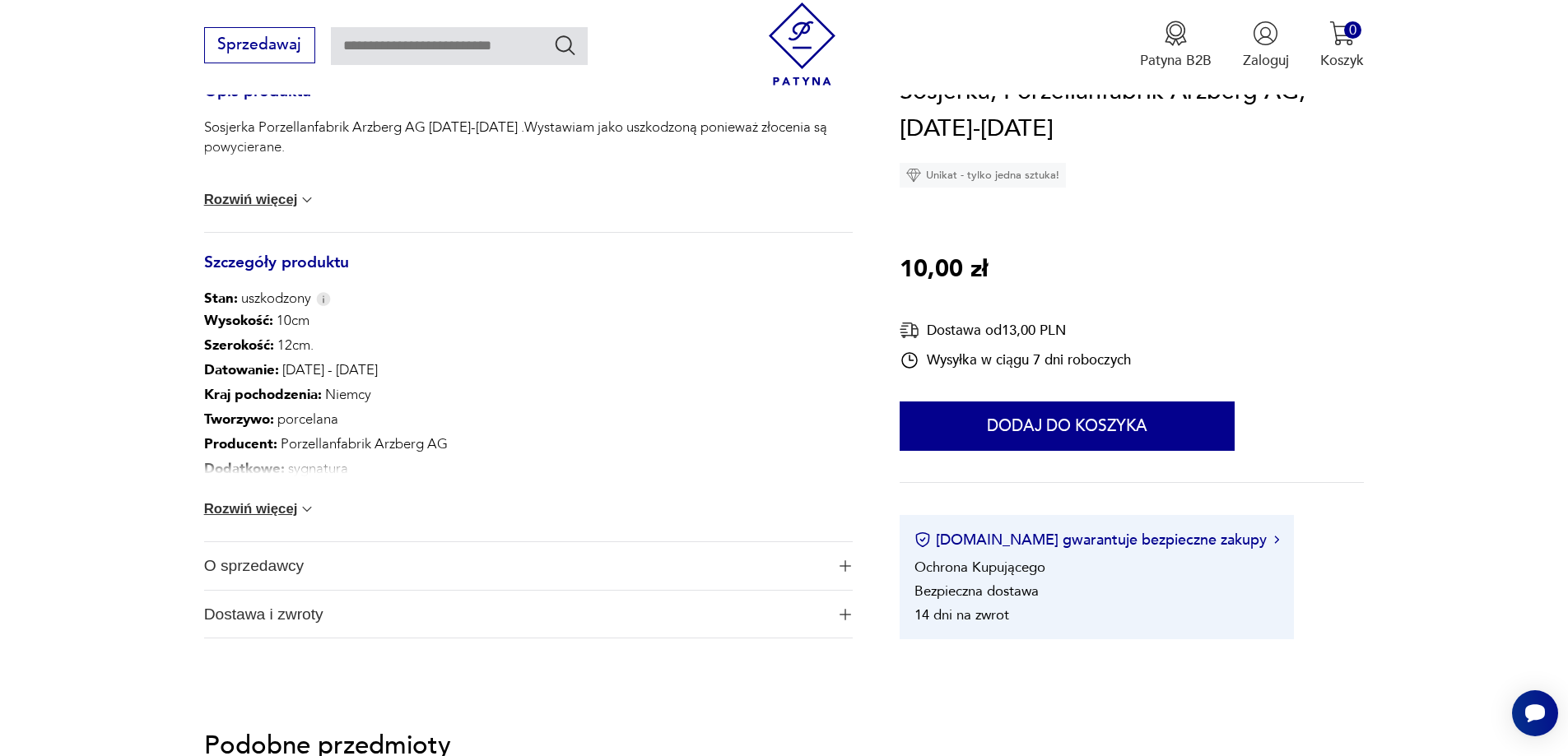
scroll to position [740, 0]
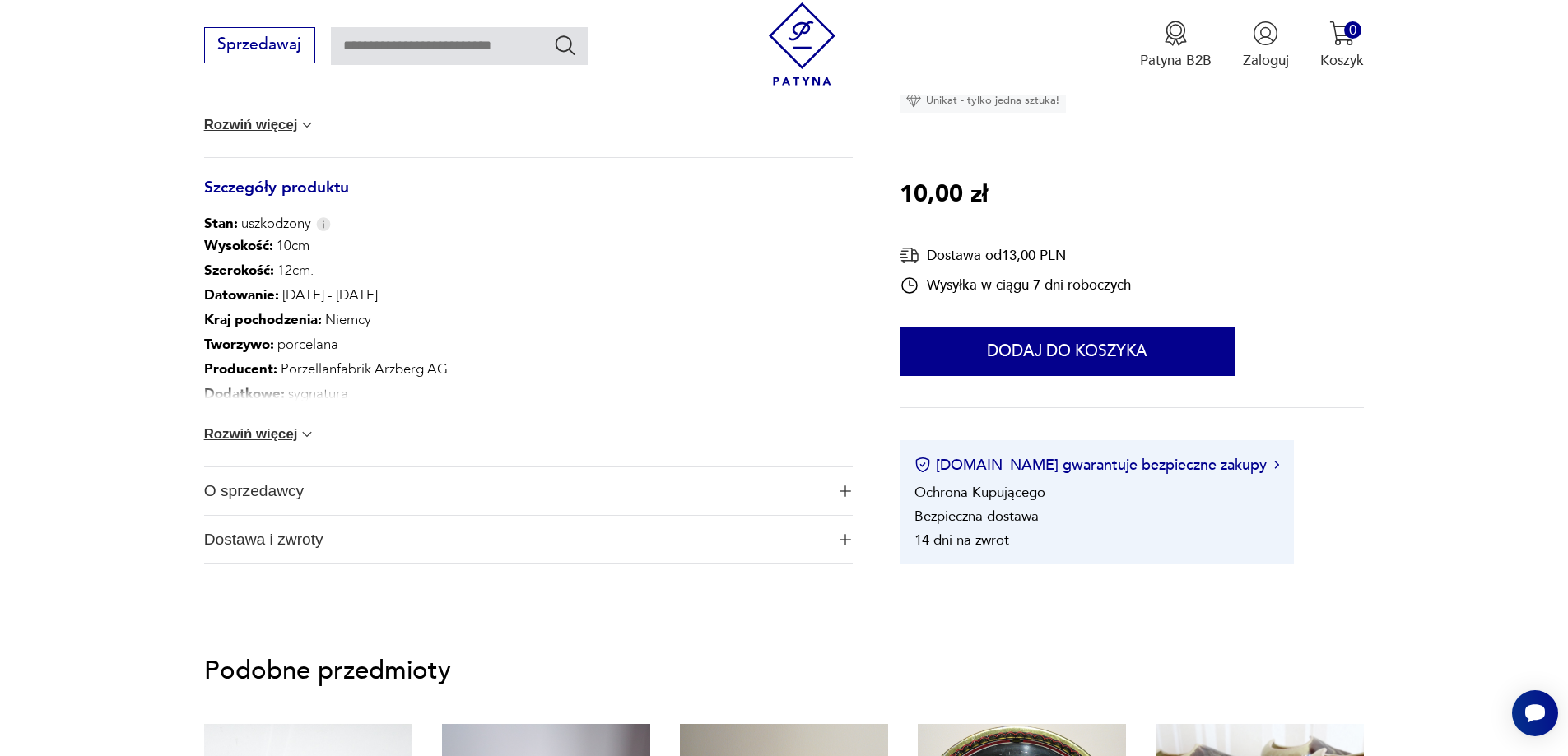
click at [269, 493] on span "O sprzedawcy" at bounding box center [515, 491] width 622 height 48
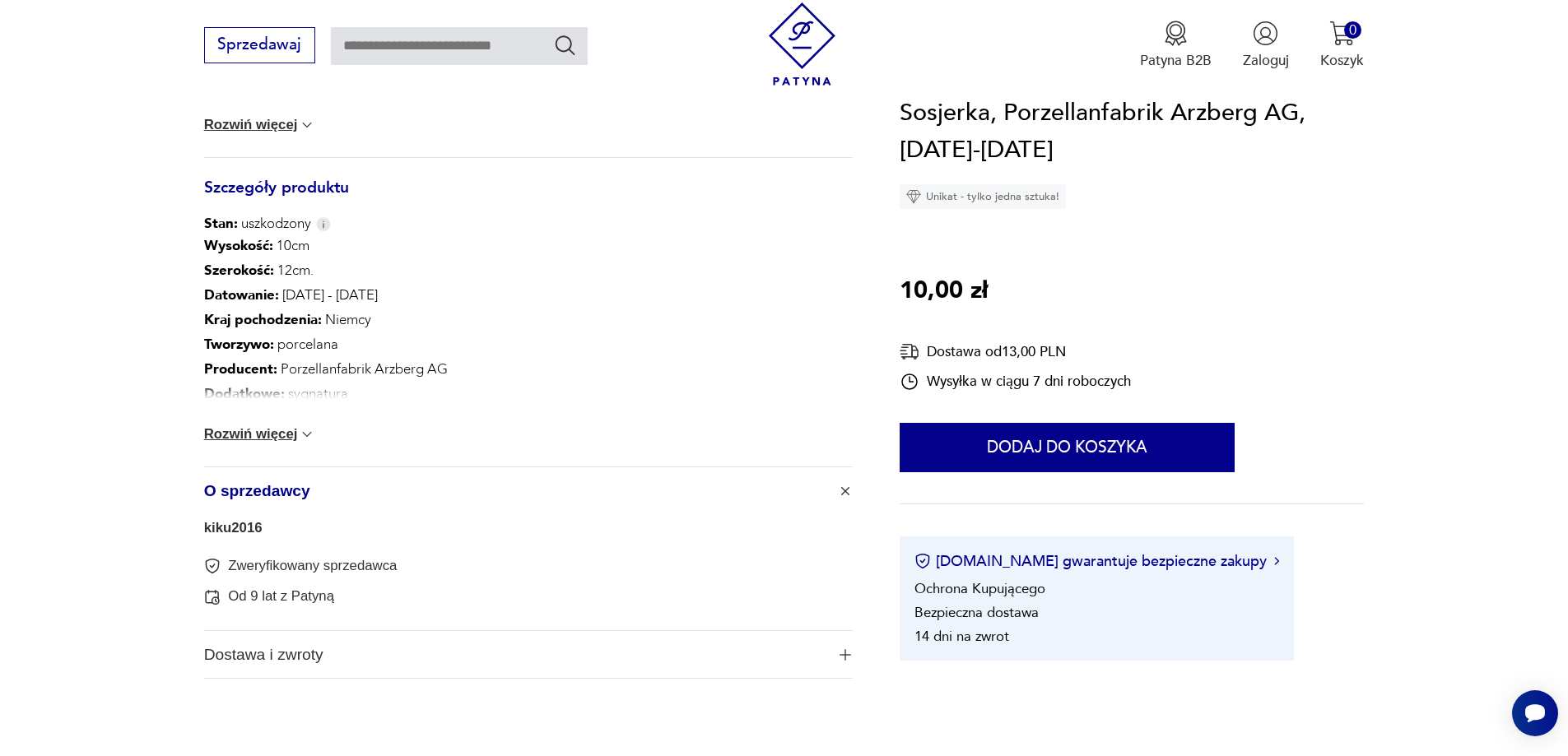
click at [232, 533] on link "kiku2016" at bounding box center [233, 528] width 58 height 16
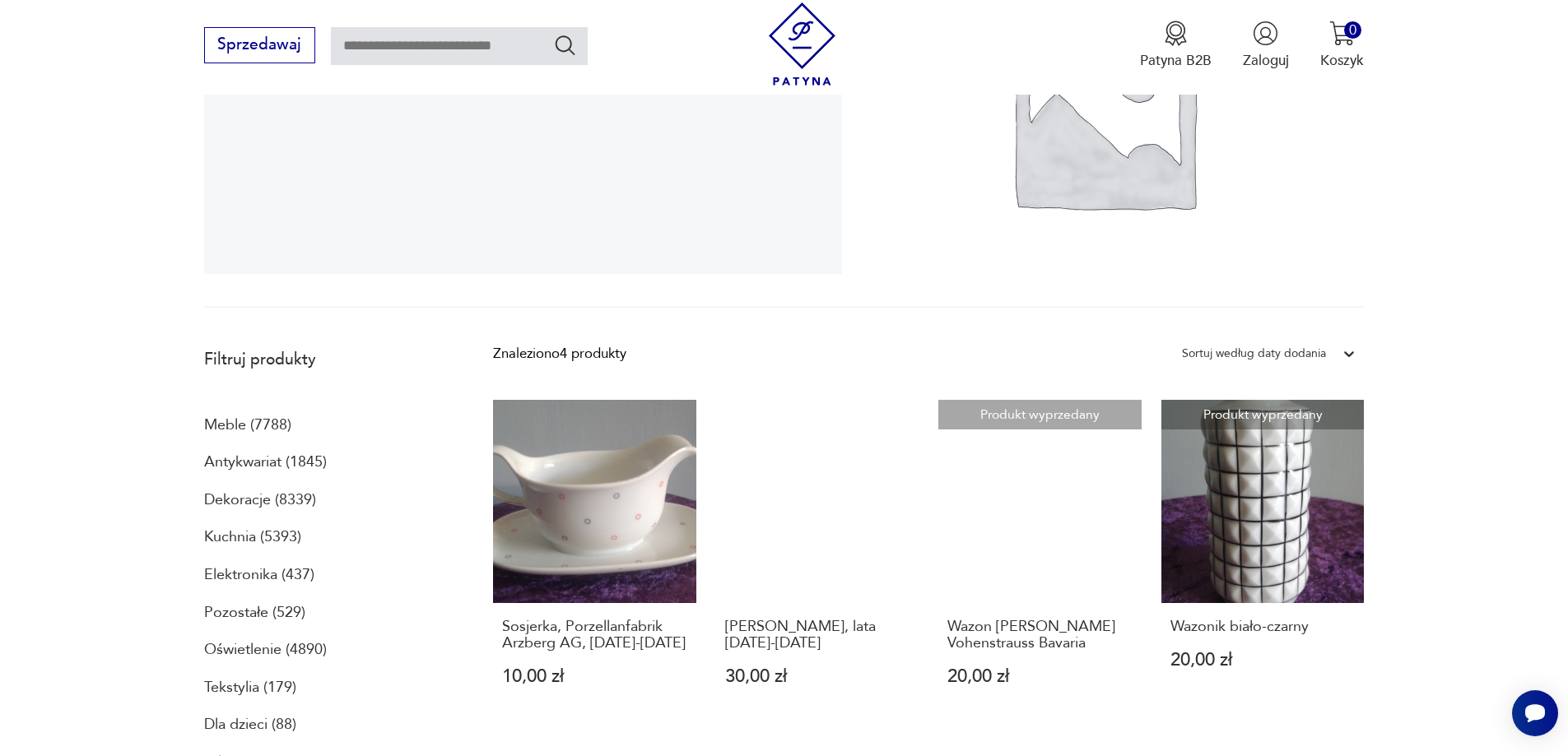
scroll to position [358, 0]
